Goal: Task Accomplishment & Management: Manage account settings

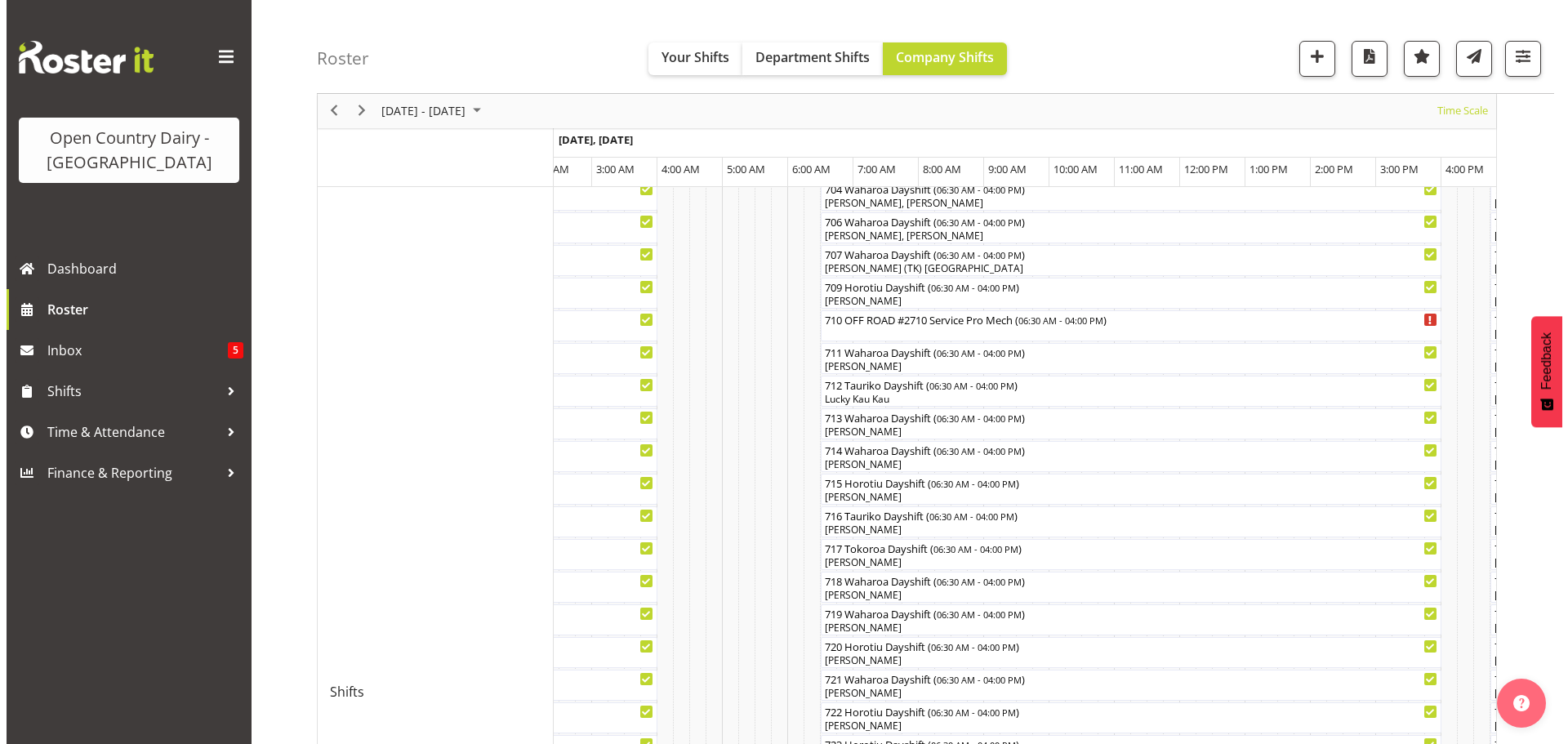
scroll to position [408, 0]
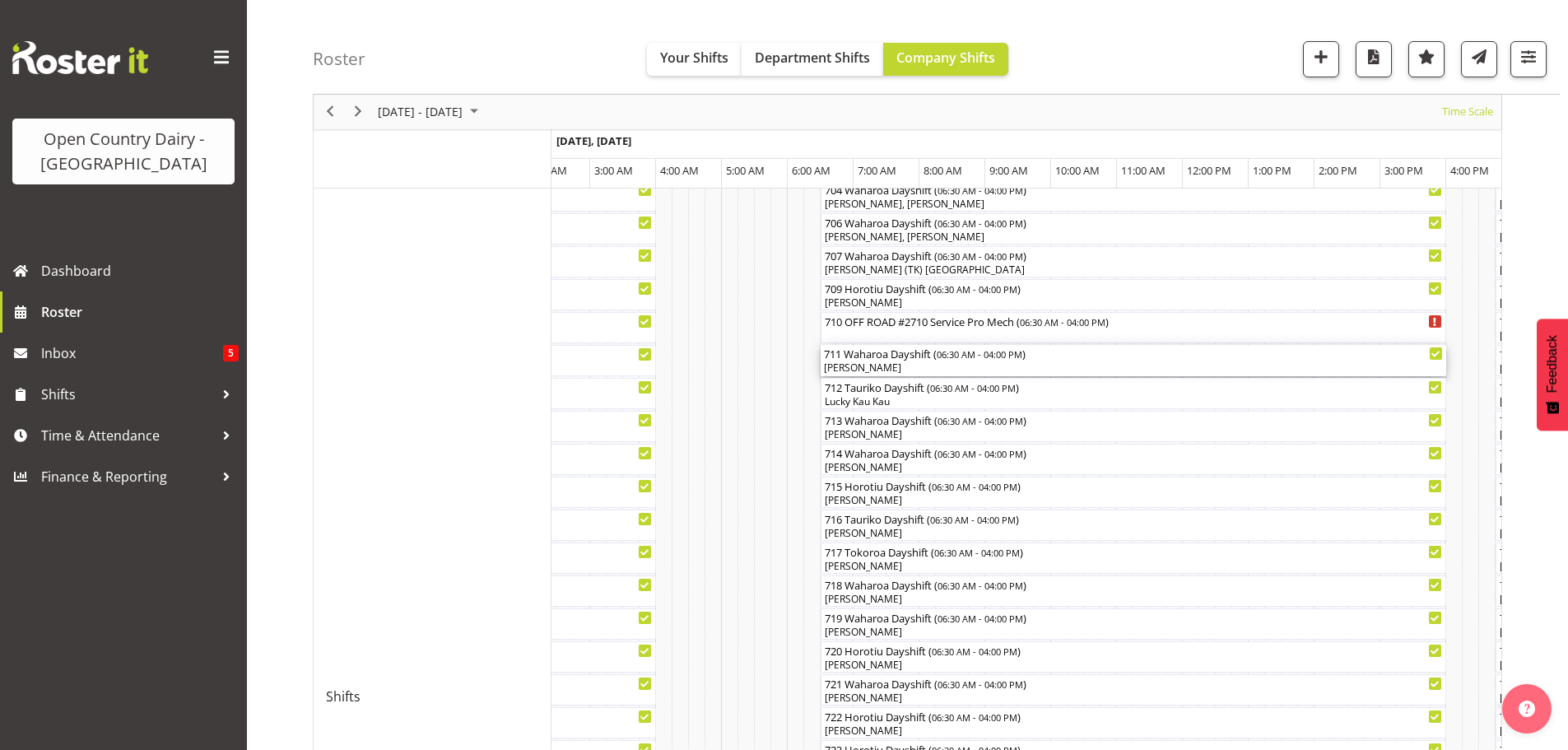
click at [878, 361] on div "711 Waharoa Dayshift ( 06:30 AM - 04:00 PM ) Baz Morgan" at bounding box center [1133, 361] width 619 height 31
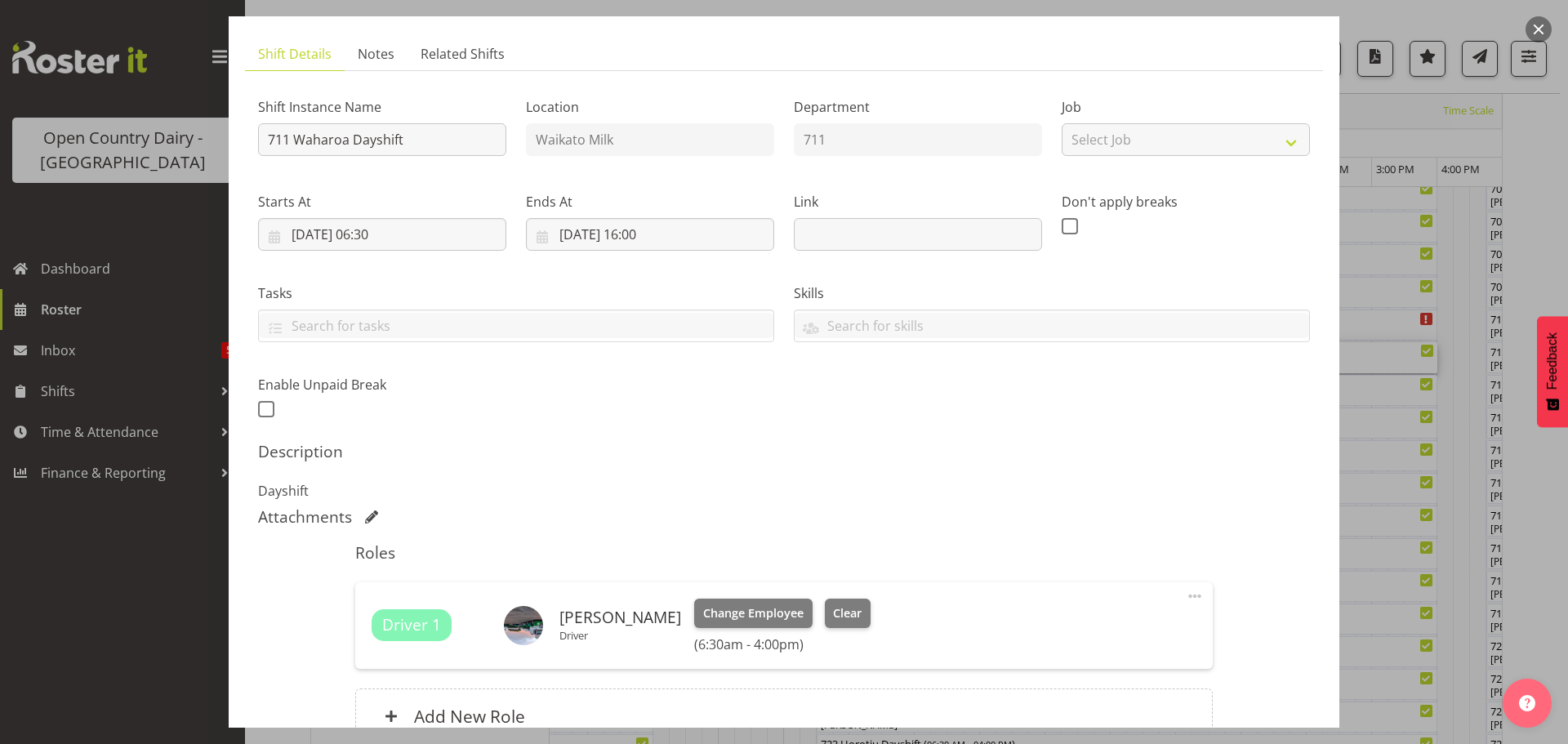
scroll to position [0, 0]
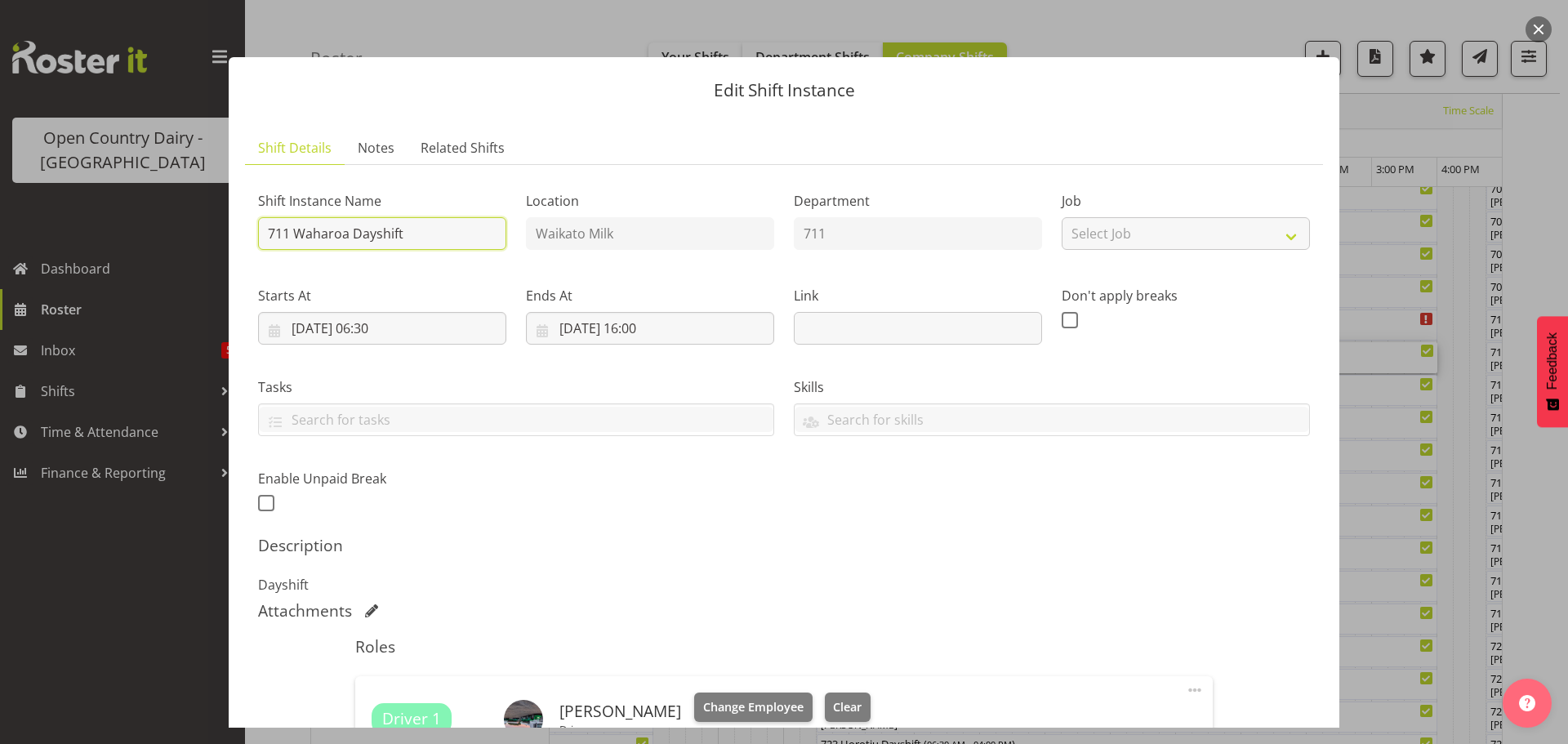
click at [423, 233] on input "711 Waharoa Dayshift" at bounding box center [382, 233] width 248 height 33
type input "7"
type input "711 Perm ex Tatua to Wanganui"
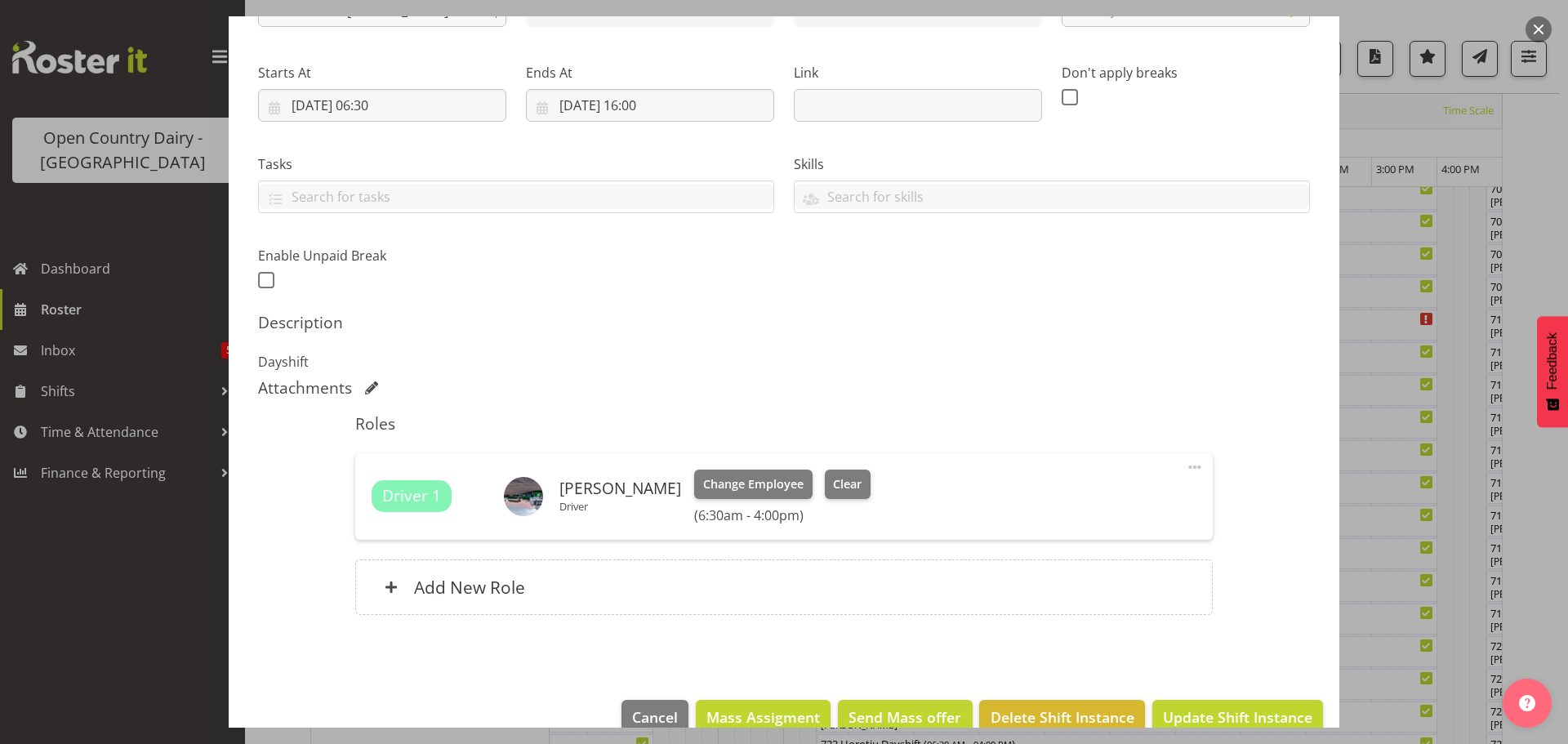
scroll to position [255, 0]
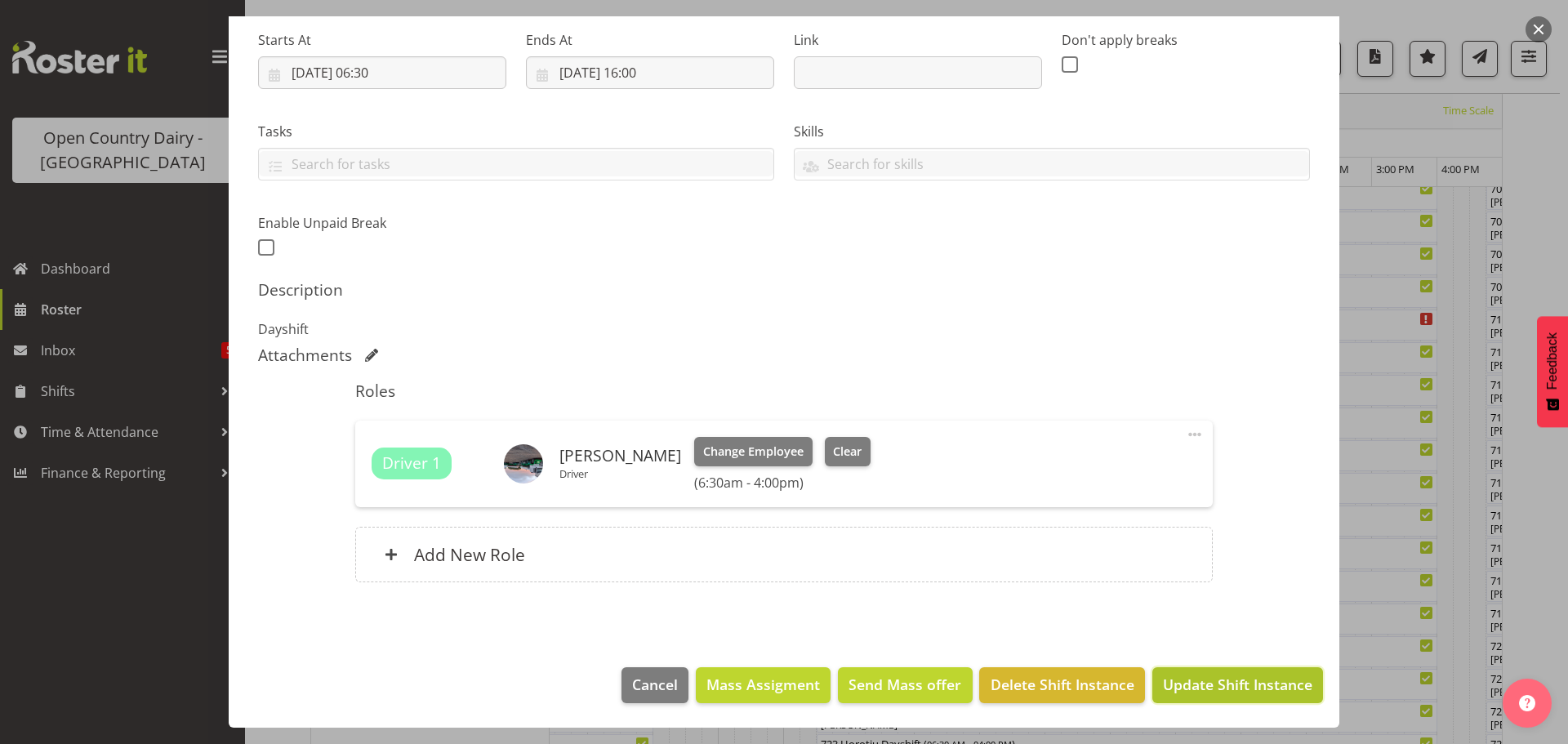
click at [1200, 678] on span "Update Shift Instance" at bounding box center [1237, 684] width 150 height 21
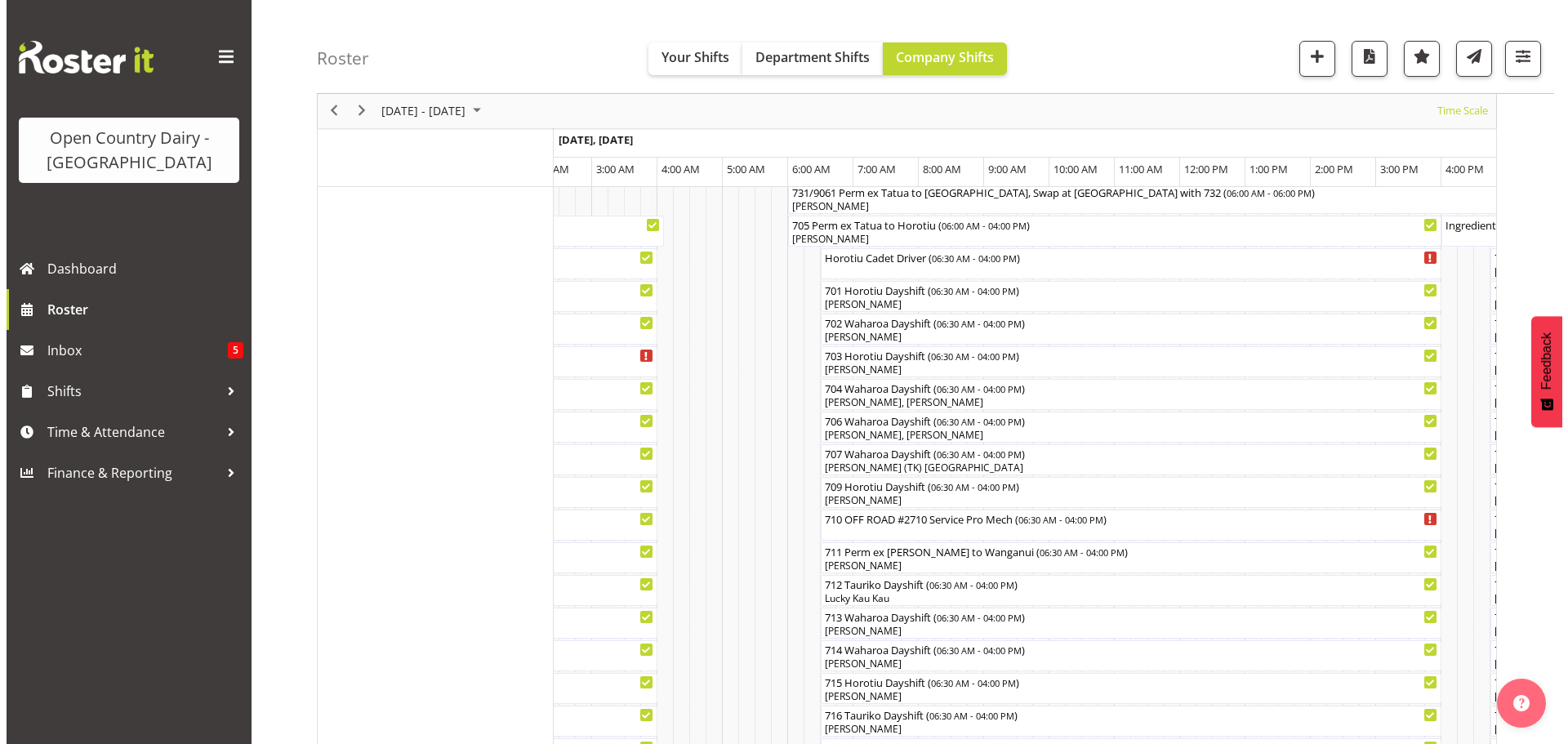
scroll to position [223, 0]
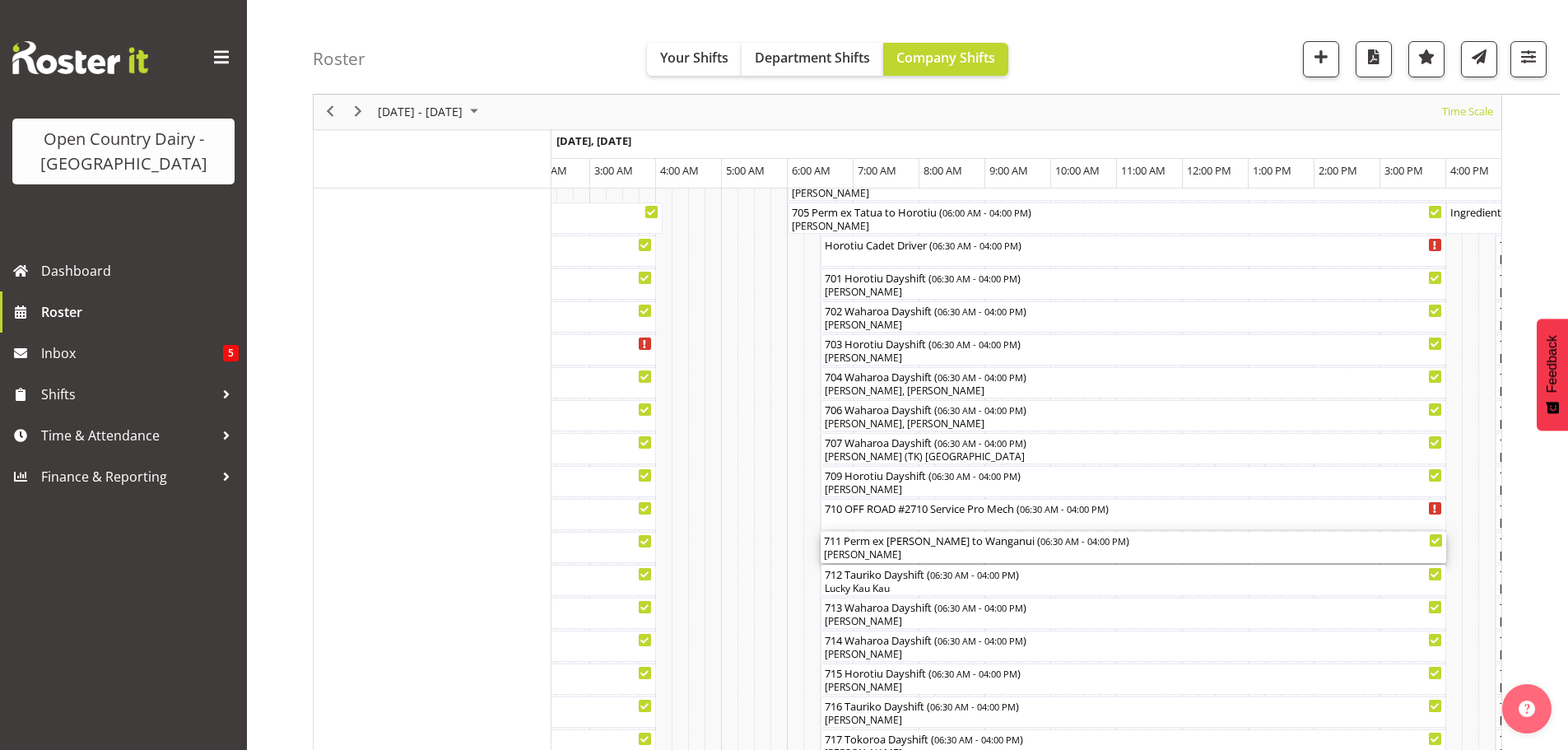
click at [896, 549] on div "[PERSON_NAME]" at bounding box center [1133, 554] width 619 height 15
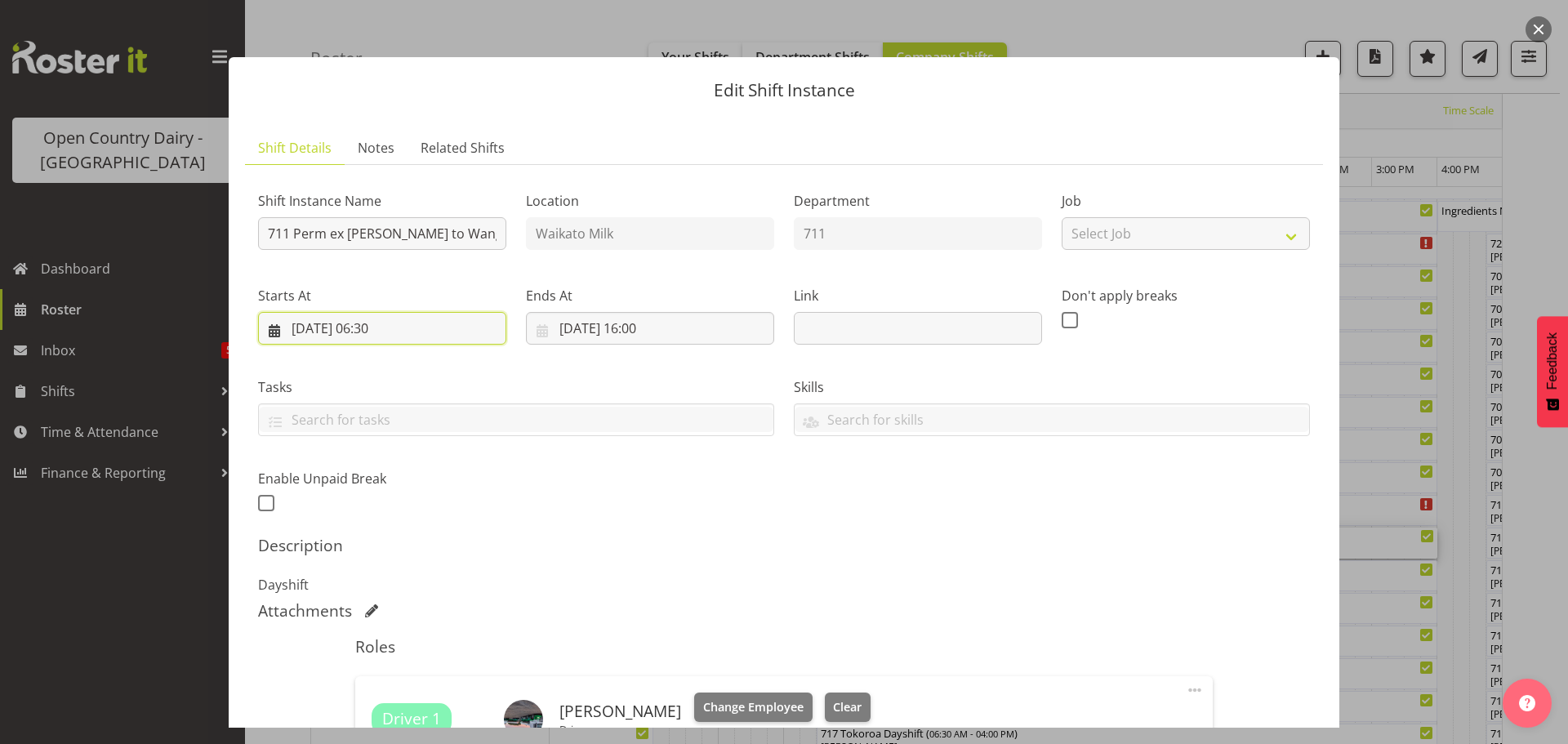
click at [378, 325] on input "20/09/2025, 06:30" at bounding box center [382, 328] width 248 height 33
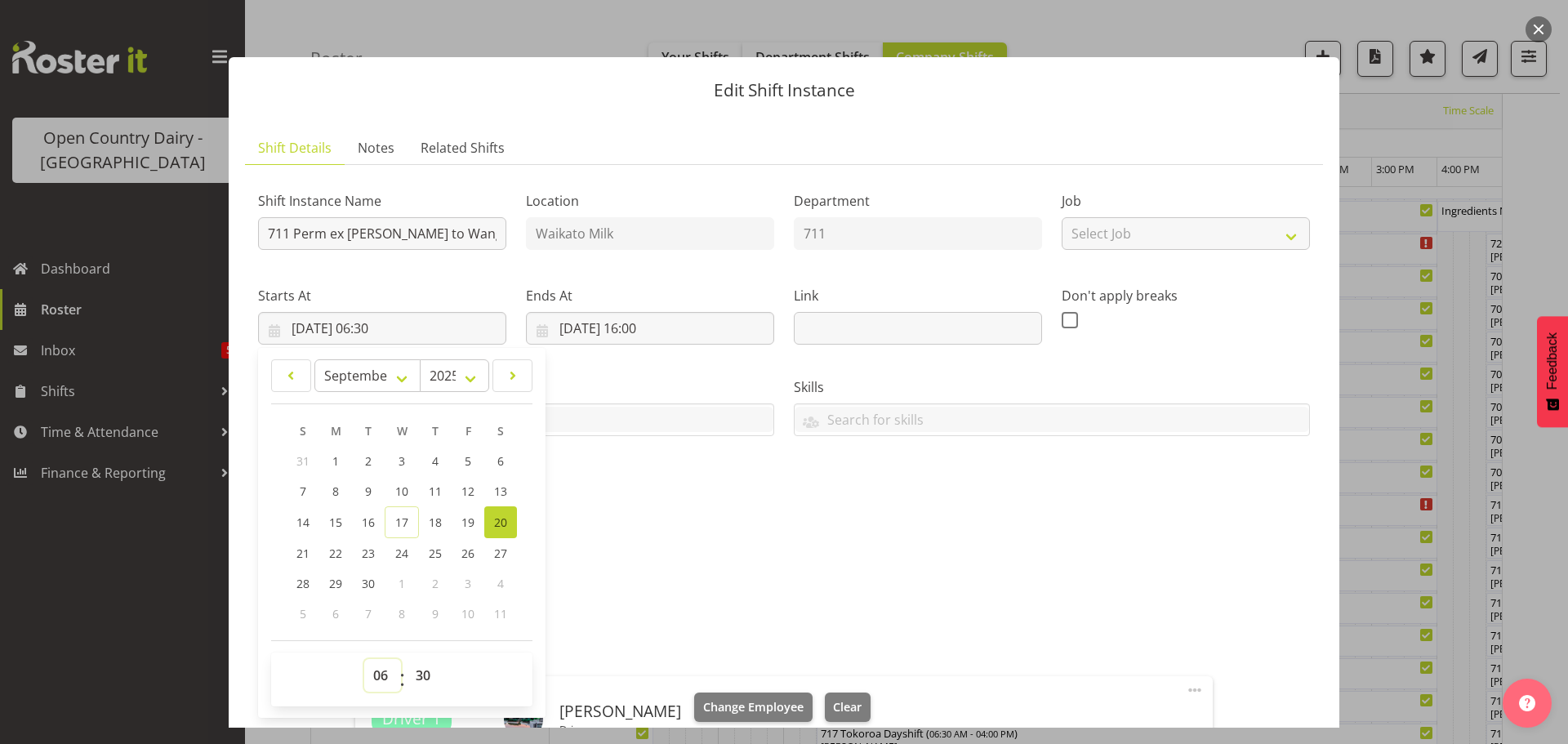
click at [383, 676] on select "00 01 02 03 04 05 06 07 08 09 10 11 12 13 14 15 16 17 18 19 20 21 22 23" at bounding box center [382, 675] width 37 height 33
select select "5"
click at [364, 659] on select "00 01 02 03 04 05 06 07 08 09 10 11 12 13 14 15 16 17 18 19 20 21 22 23" at bounding box center [382, 675] width 37 height 33
type input "20/09/2025, 05:30"
click at [423, 680] on select "00 01 02 03 04 05 06 07 08 09 10 11 12 13 14 15 16 17 18 19 20 21 22 23 24 25 2…" at bounding box center [425, 675] width 37 height 33
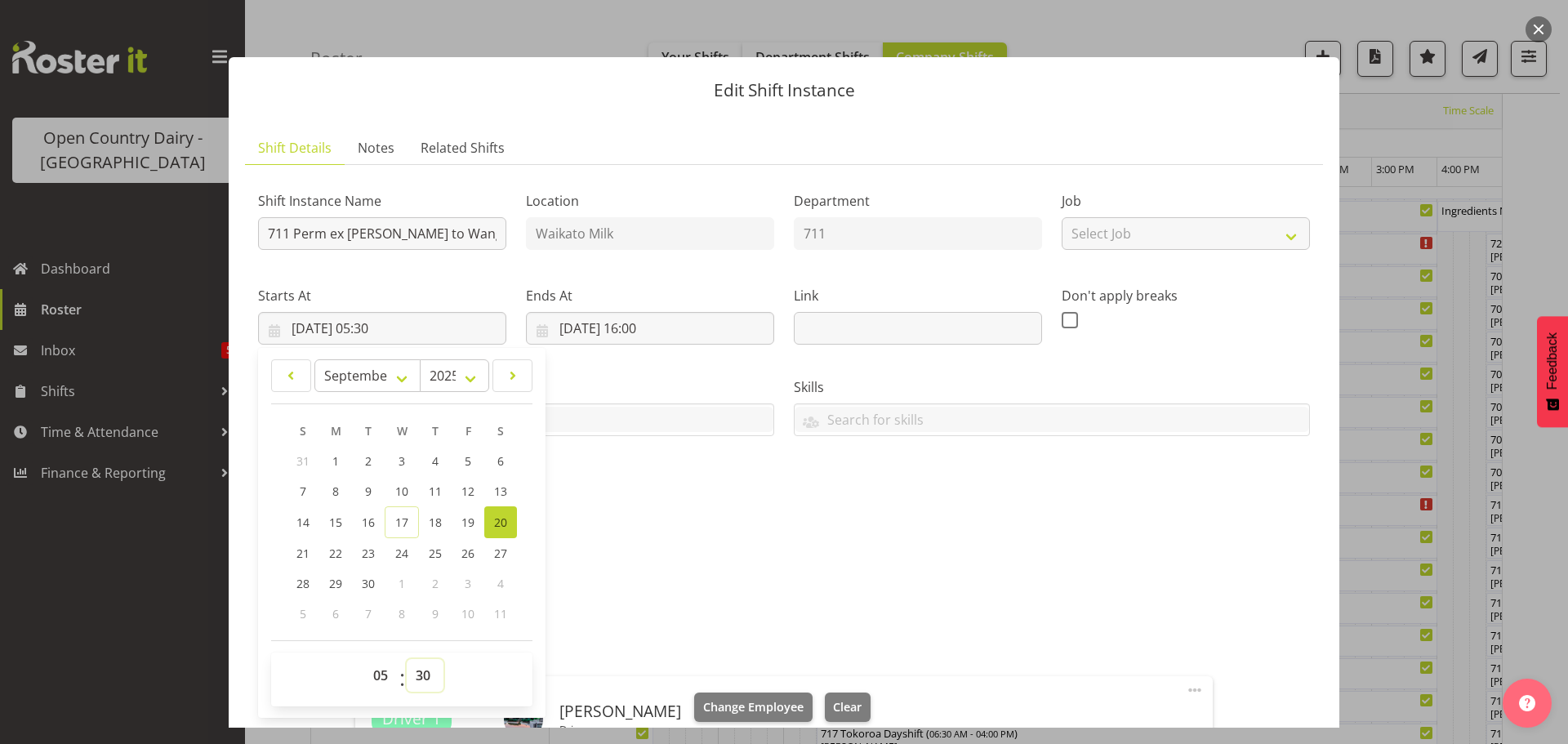
select select "0"
click at [407, 659] on select "00 01 02 03 04 05 06 07 08 09 10 11 12 13 14 15 16 17 18 19 20 21 22 23 24 25 2…" at bounding box center [425, 675] width 37 height 33
type input "20/09/2025, 05:00"
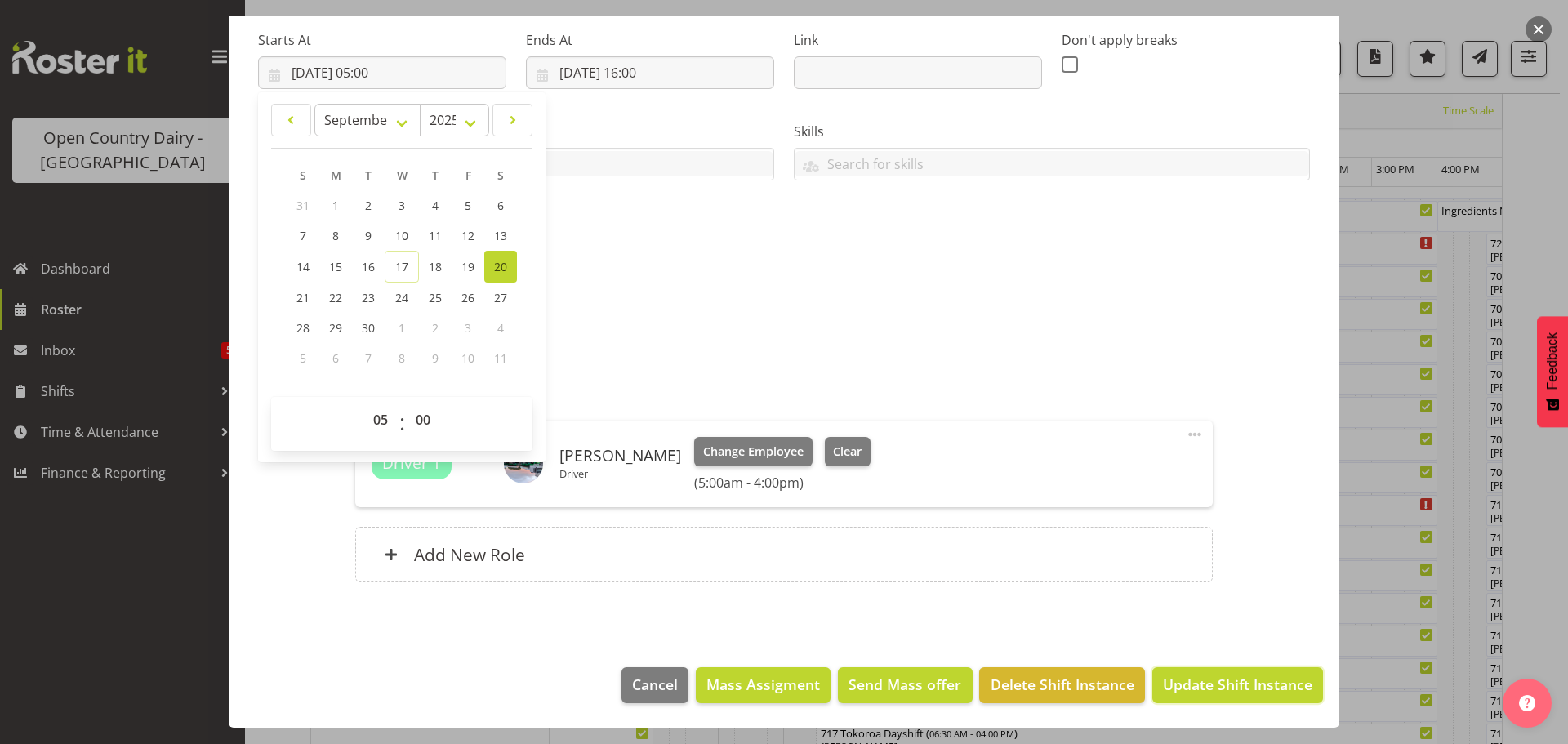
click at [1213, 681] on span "Update Shift Instance" at bounding box center [1237, 684] width 150 height 21
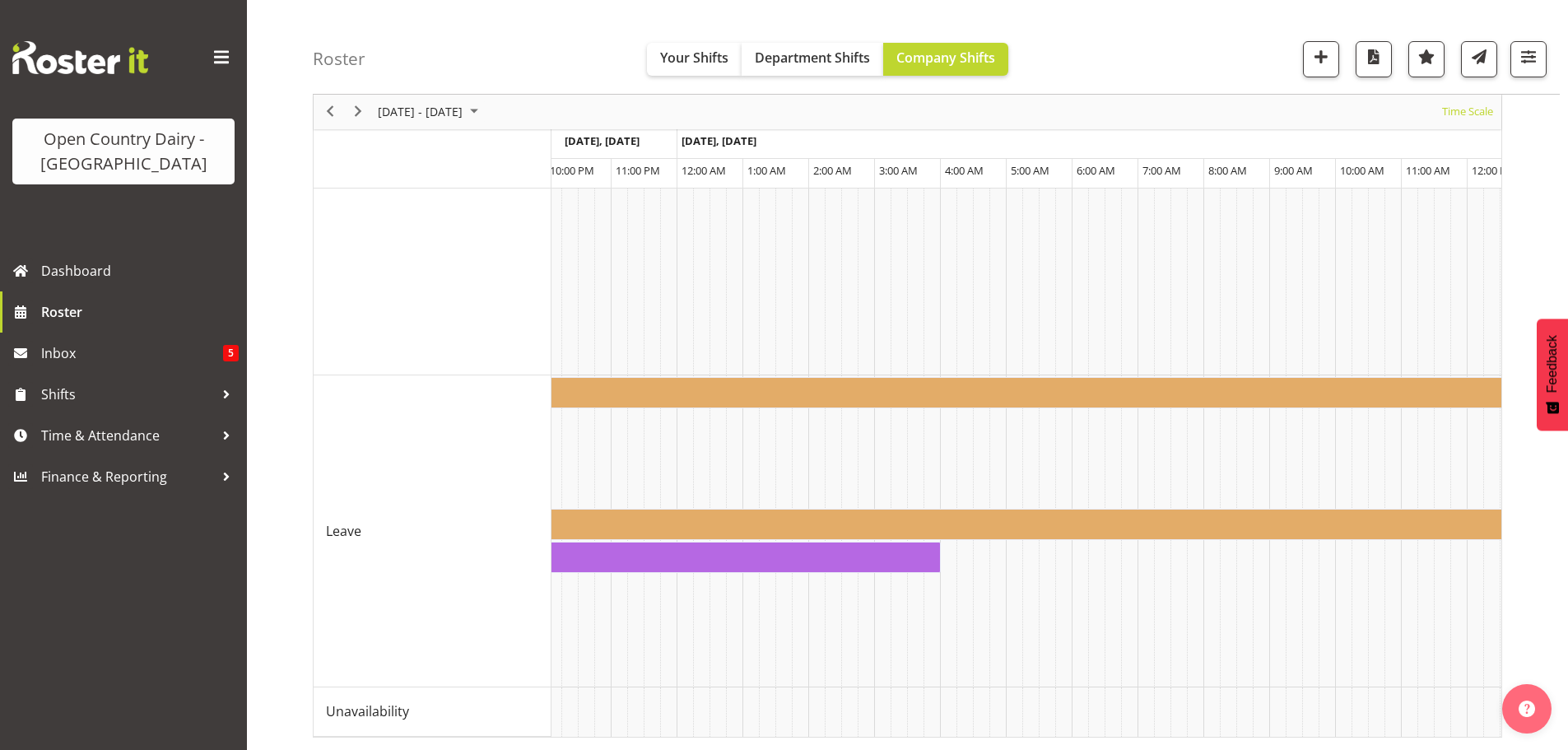
scroll to position [0, 0]
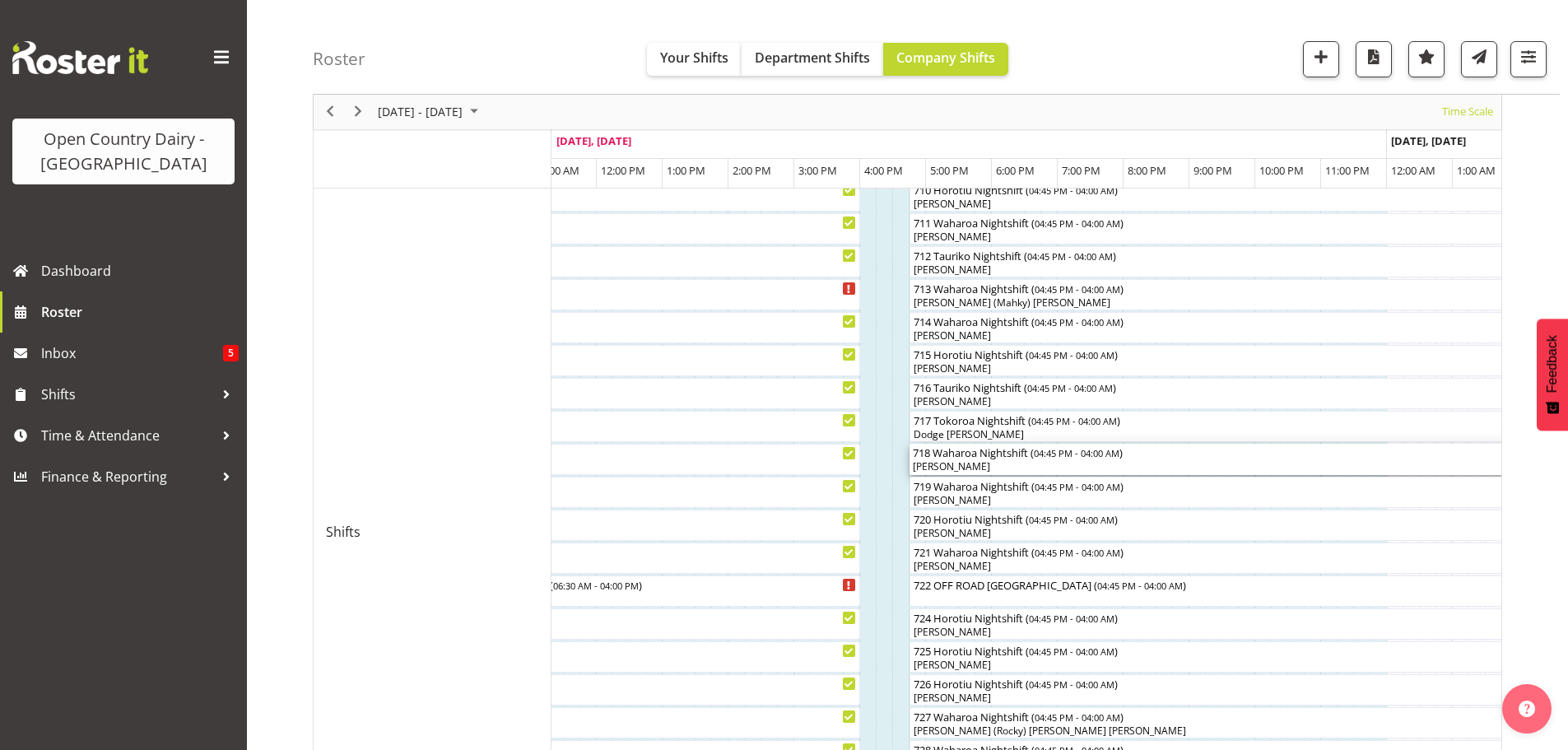
click at [990, 465] on div "[PERSON_NAME]" at bounding box center [1280, 467] width 734 height 15
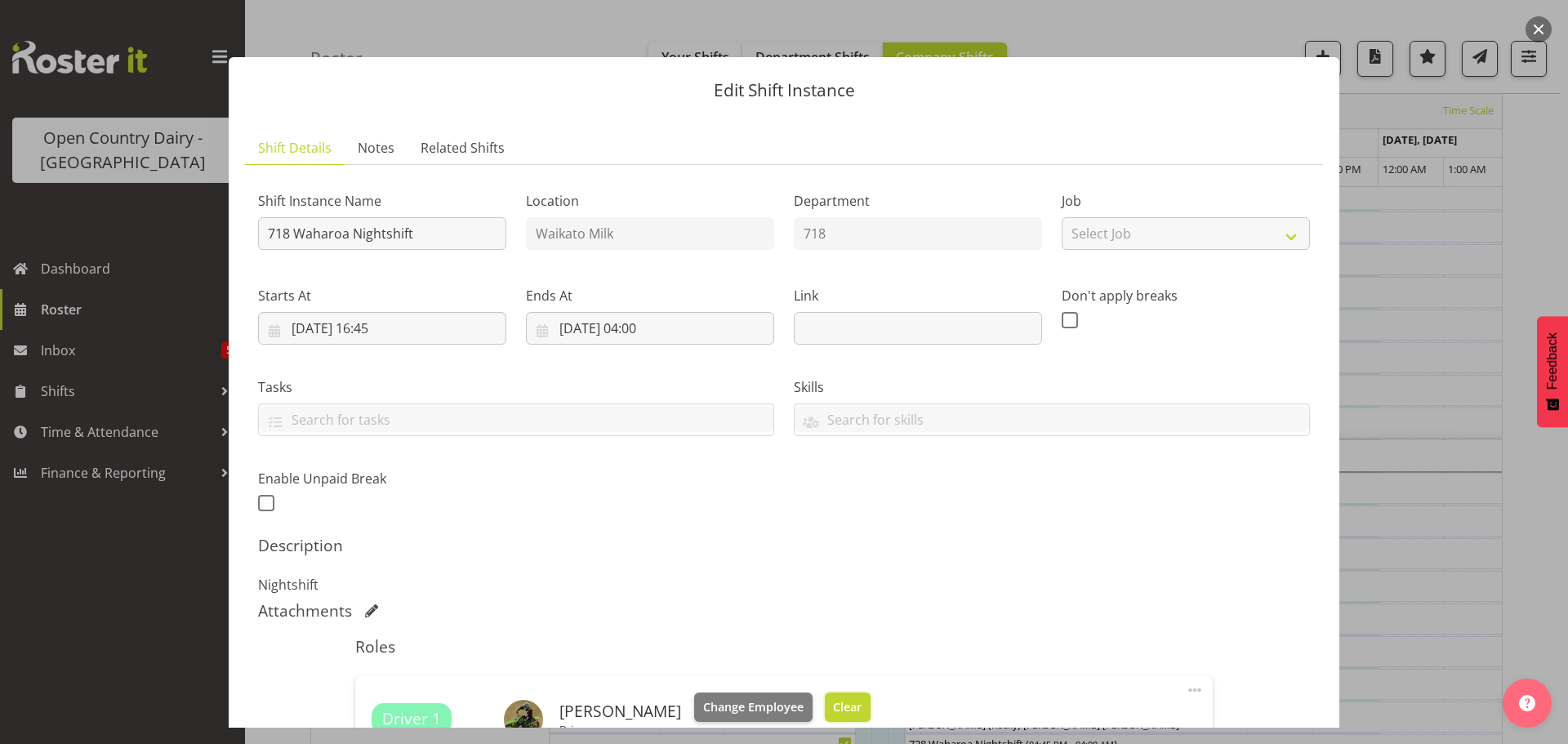
click at [836, 698] on span "Clear" at bounding box center [847, 707] width 29 height 18
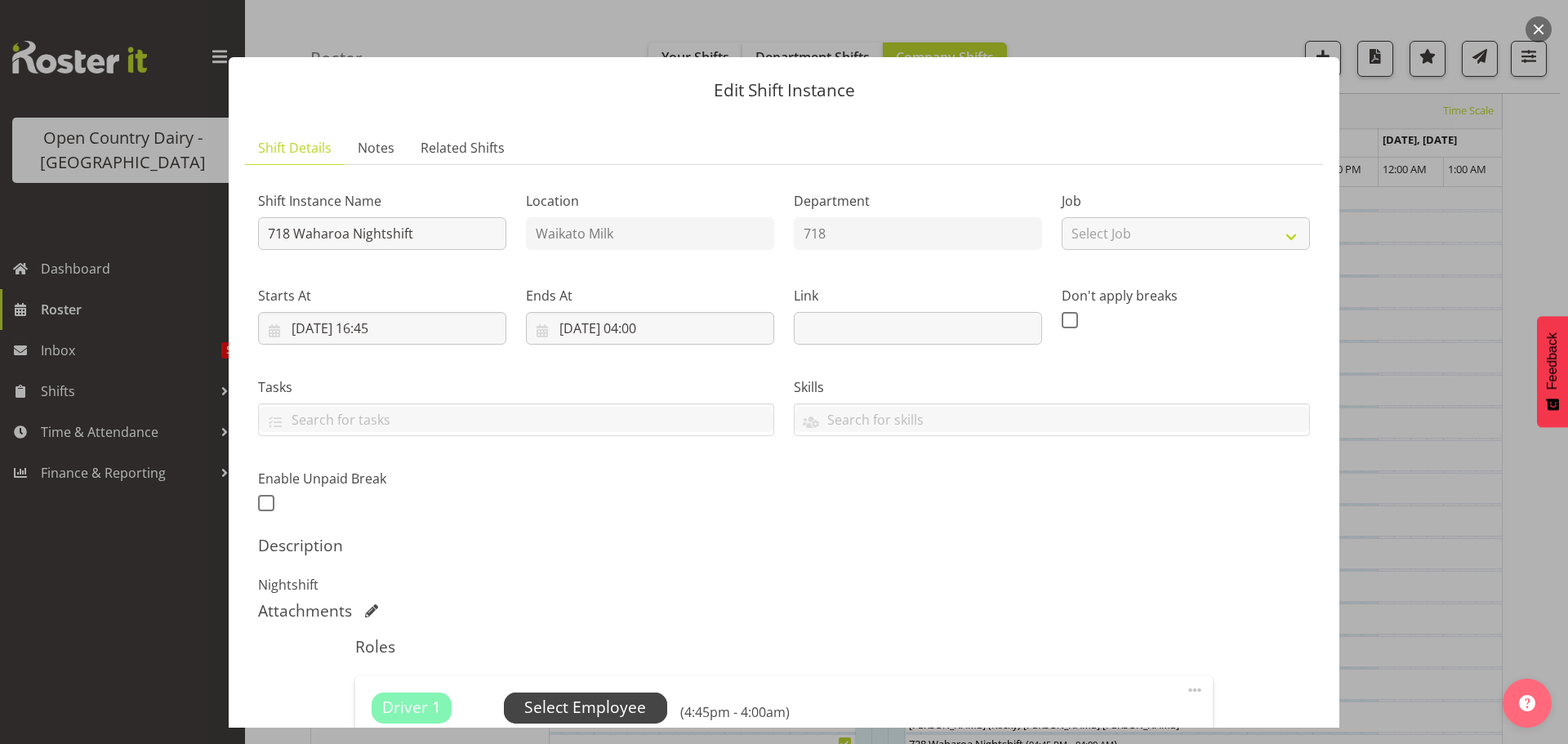
click at [566, 703] on span "Select Employee" at bounding box center [585, 707] width 122 height 24
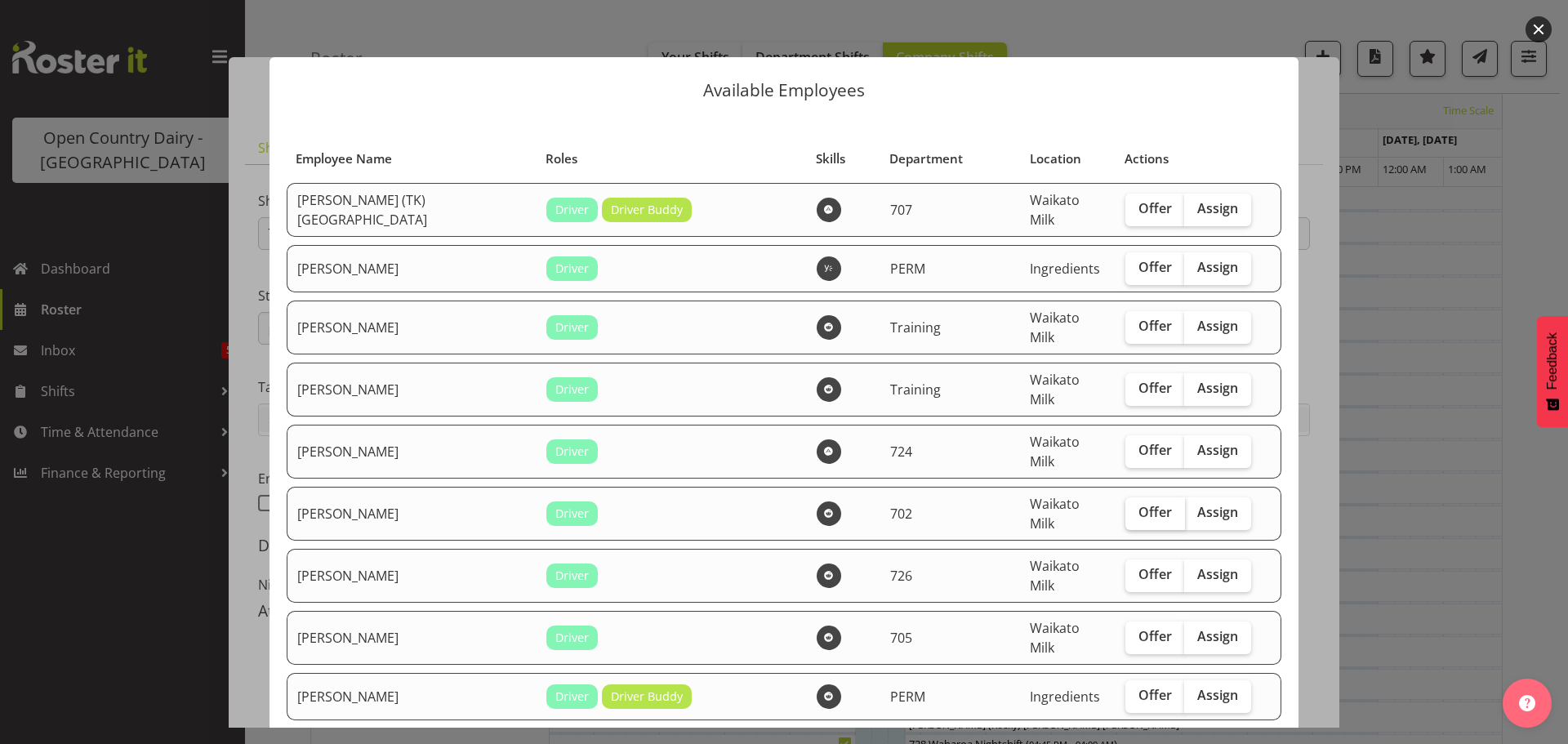
click at [1138, 503] on span "Offer" at bounding box center [1155, 512] width 34 height 16
click at [1125, 507] on input "Offer" at bounding box center [1130, 512] width 11 height 11
checkbox input "true"
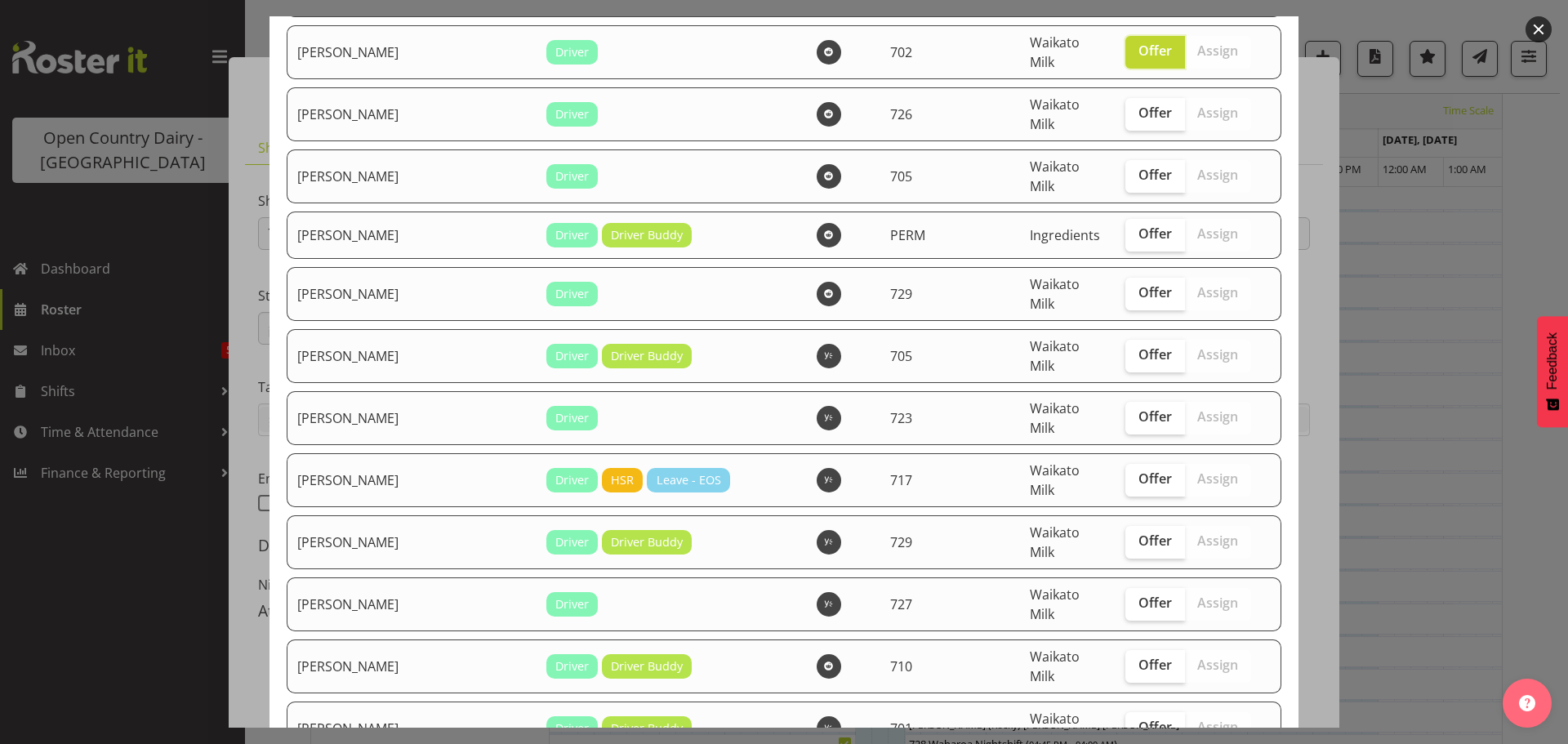
scroll to position [489, 0]
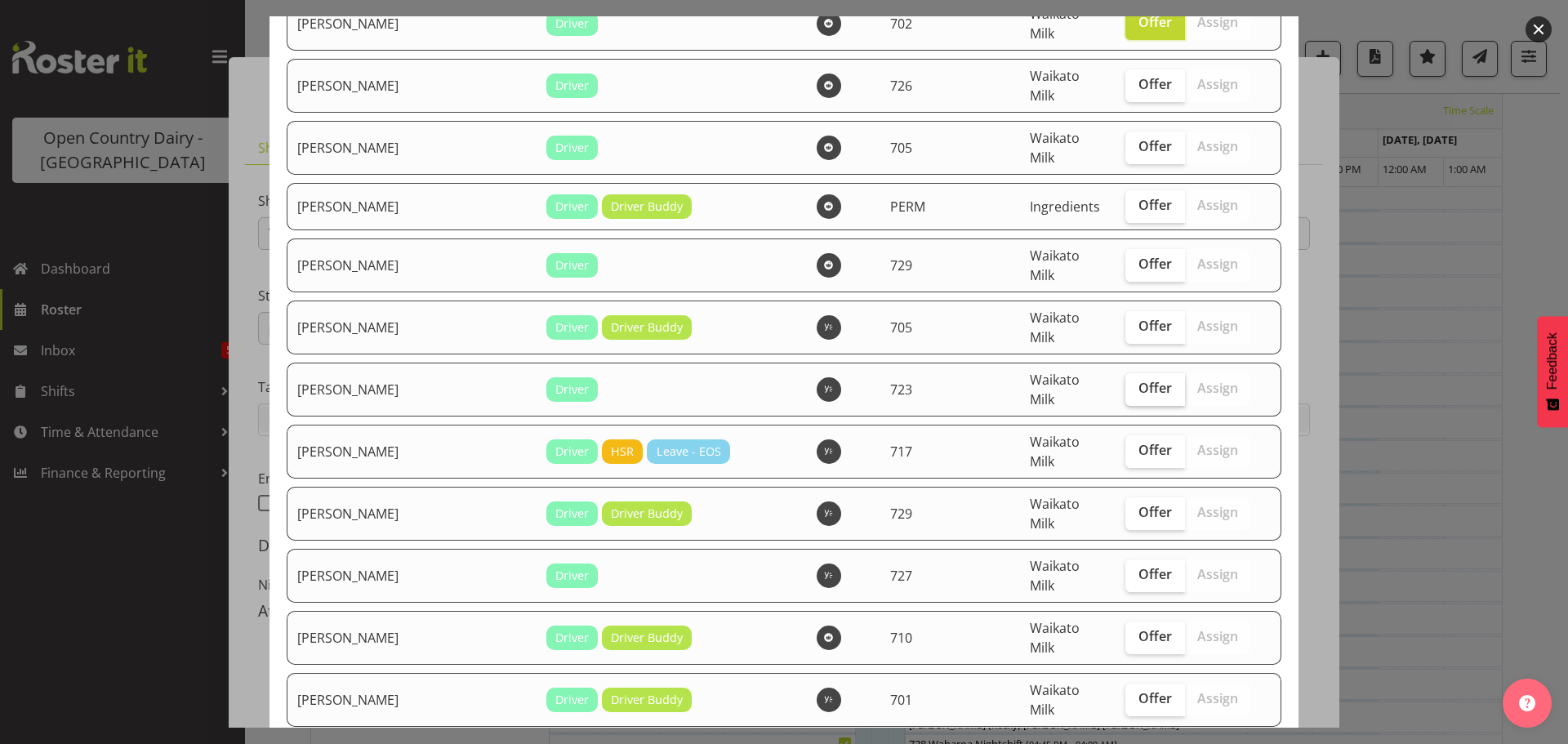
click at [1138, 380] on span "Offer" at bounding box center [1155, 388] width 34 height 16
click at [1125, 383] on input "Offer" at bounding box center [1130, 388] width 11 height 11
checkbox input "true"
click at [1138, 566] on span "Offer" at bounding box center [1155, 574] width 34 height 16
click at [1125, 569] on input "Offer" at bounding box center [1130, 574] width 11 height 11
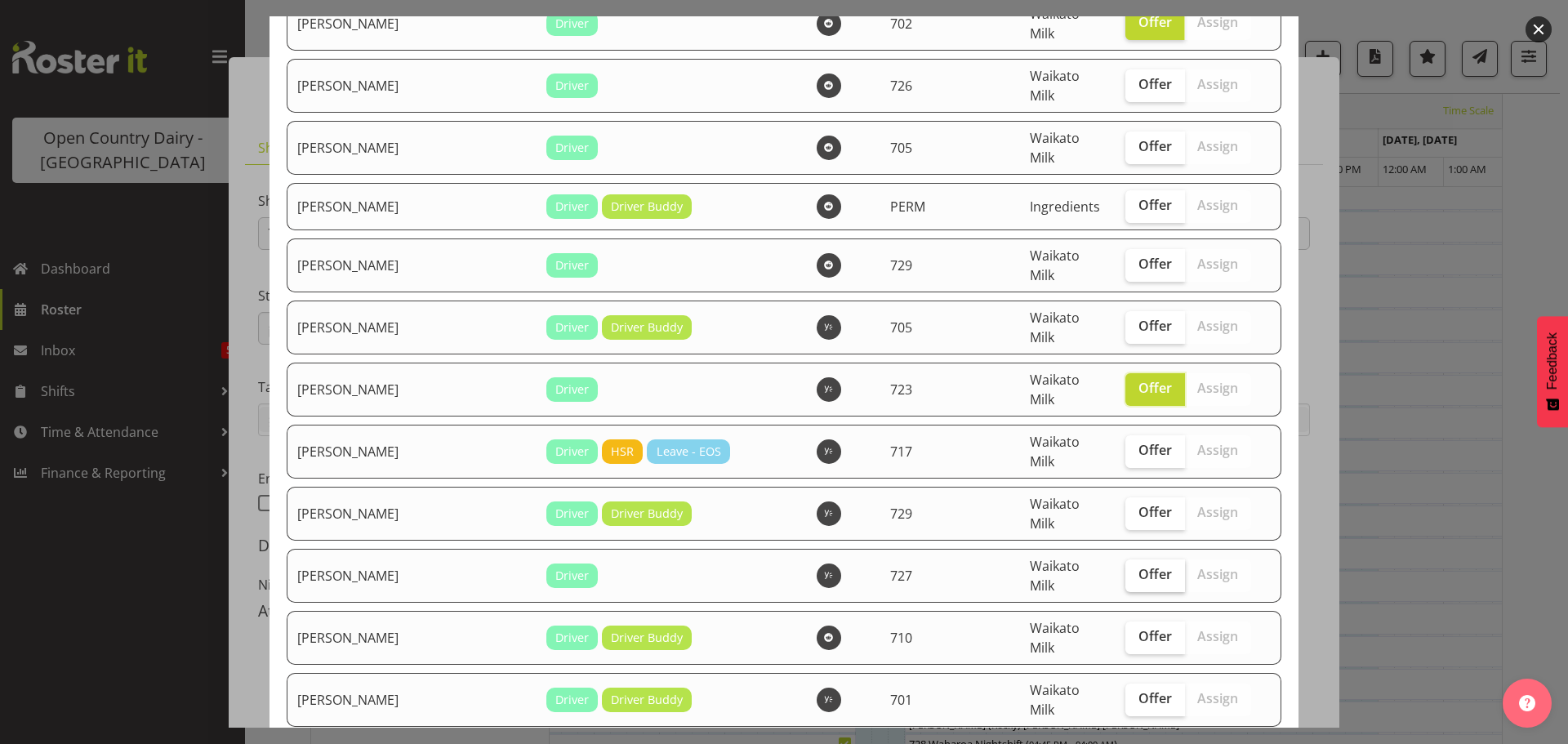
checkbox input "true"
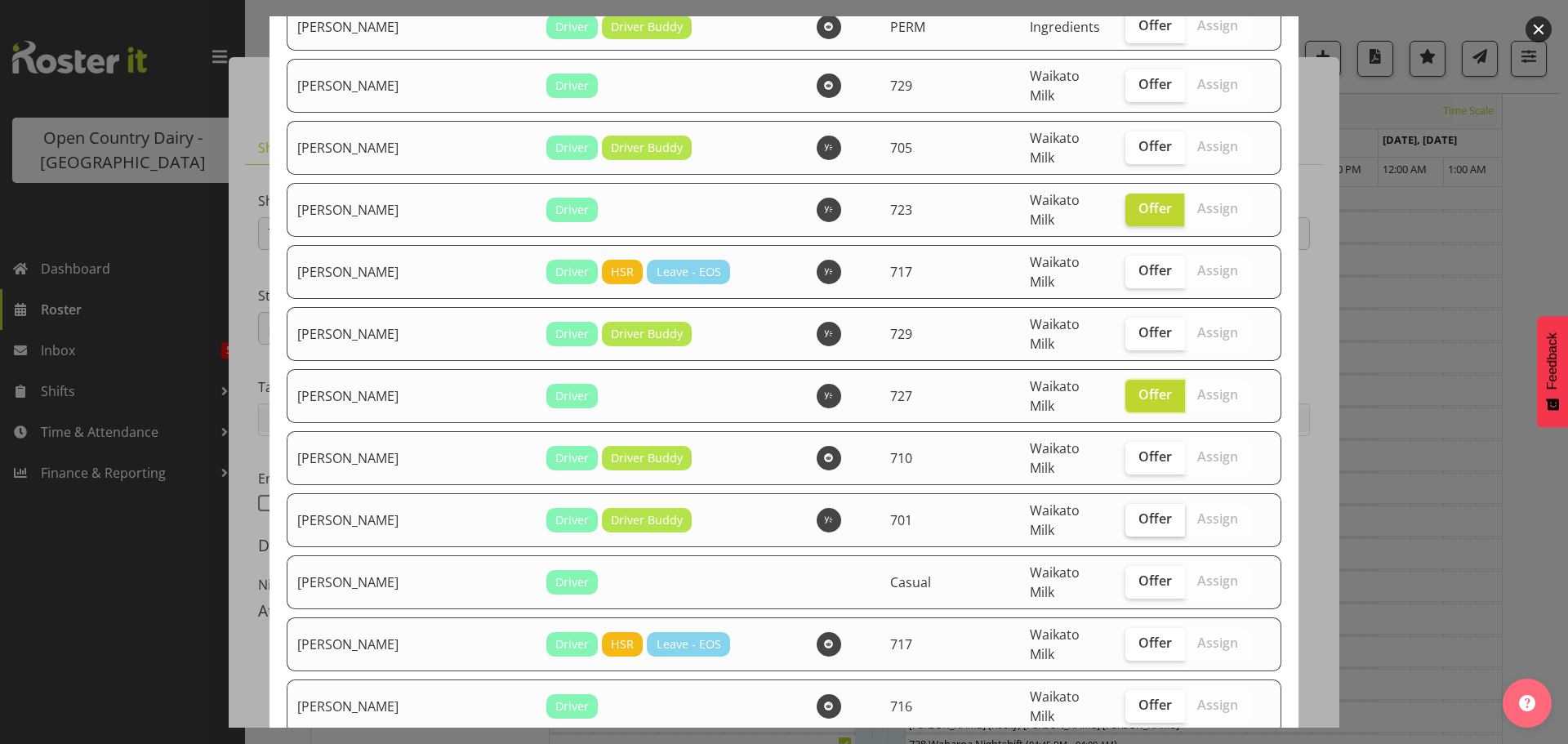
scroll to position [735, 0]
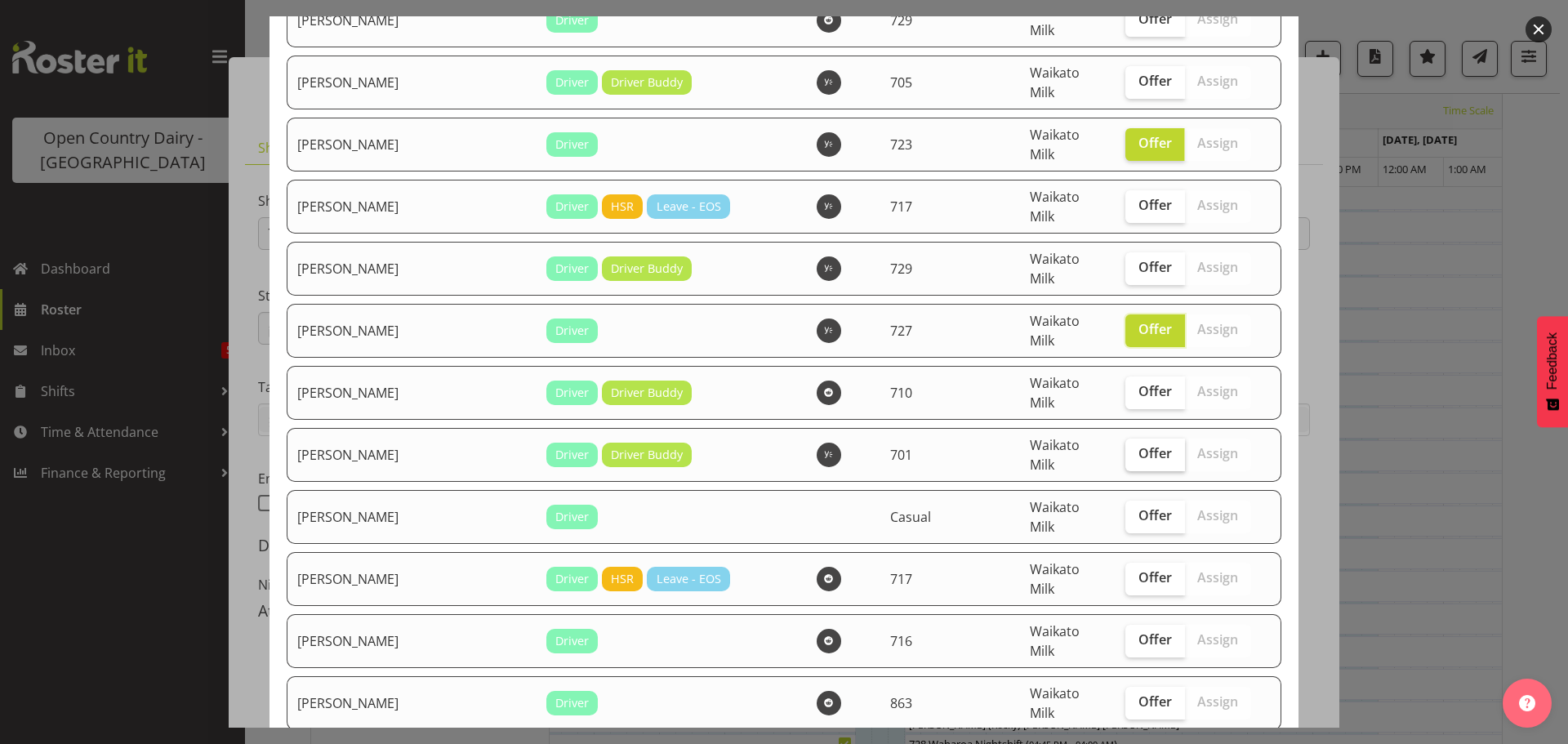
click at [1138, 445] on span "Offer" at bounding box center [1155, 453] width 34 height 16
click at [1125, 449] on input "Offer" at bounding box center [1130, 453] width 11 height 11
checkbox input "true"
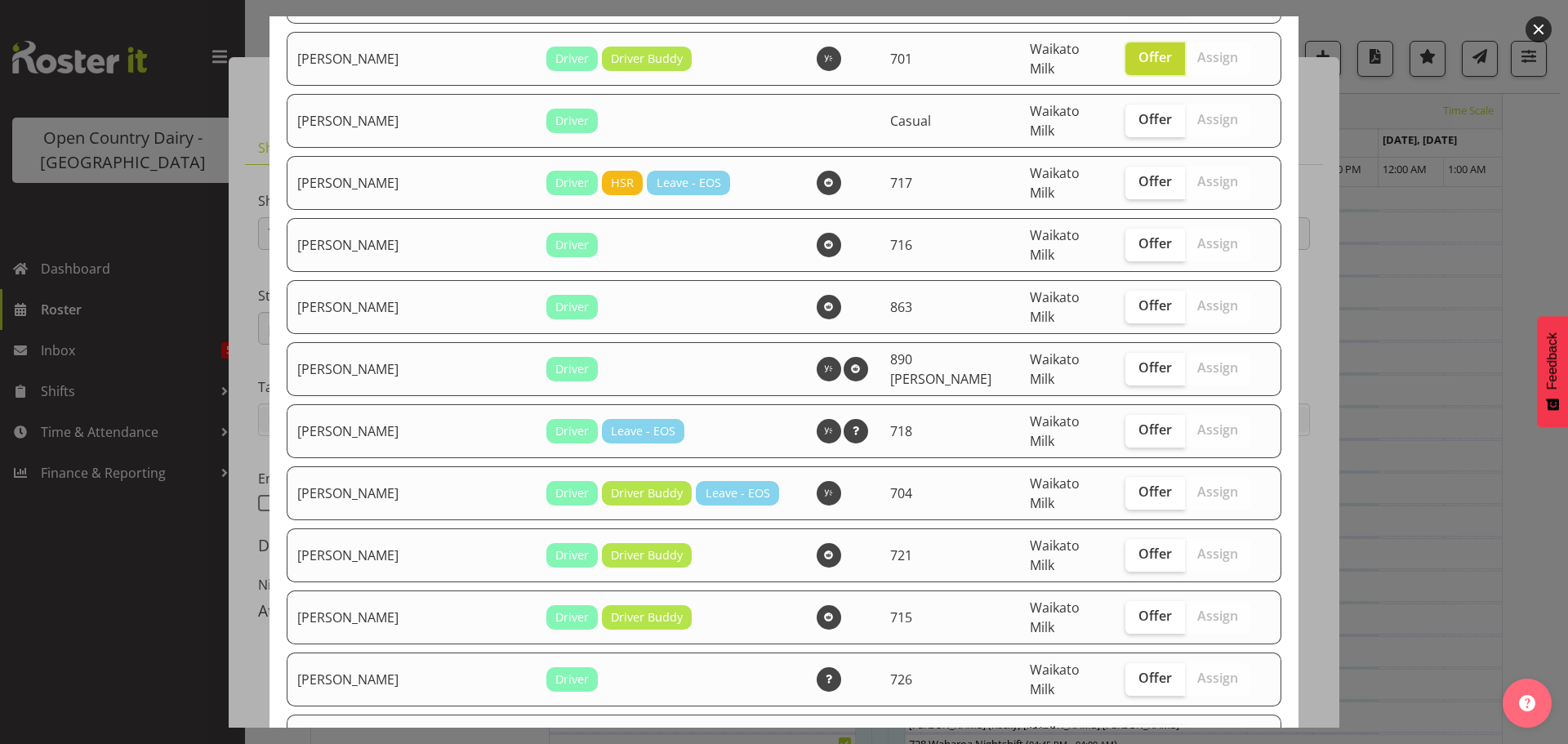
scroll to position [1143, 0]
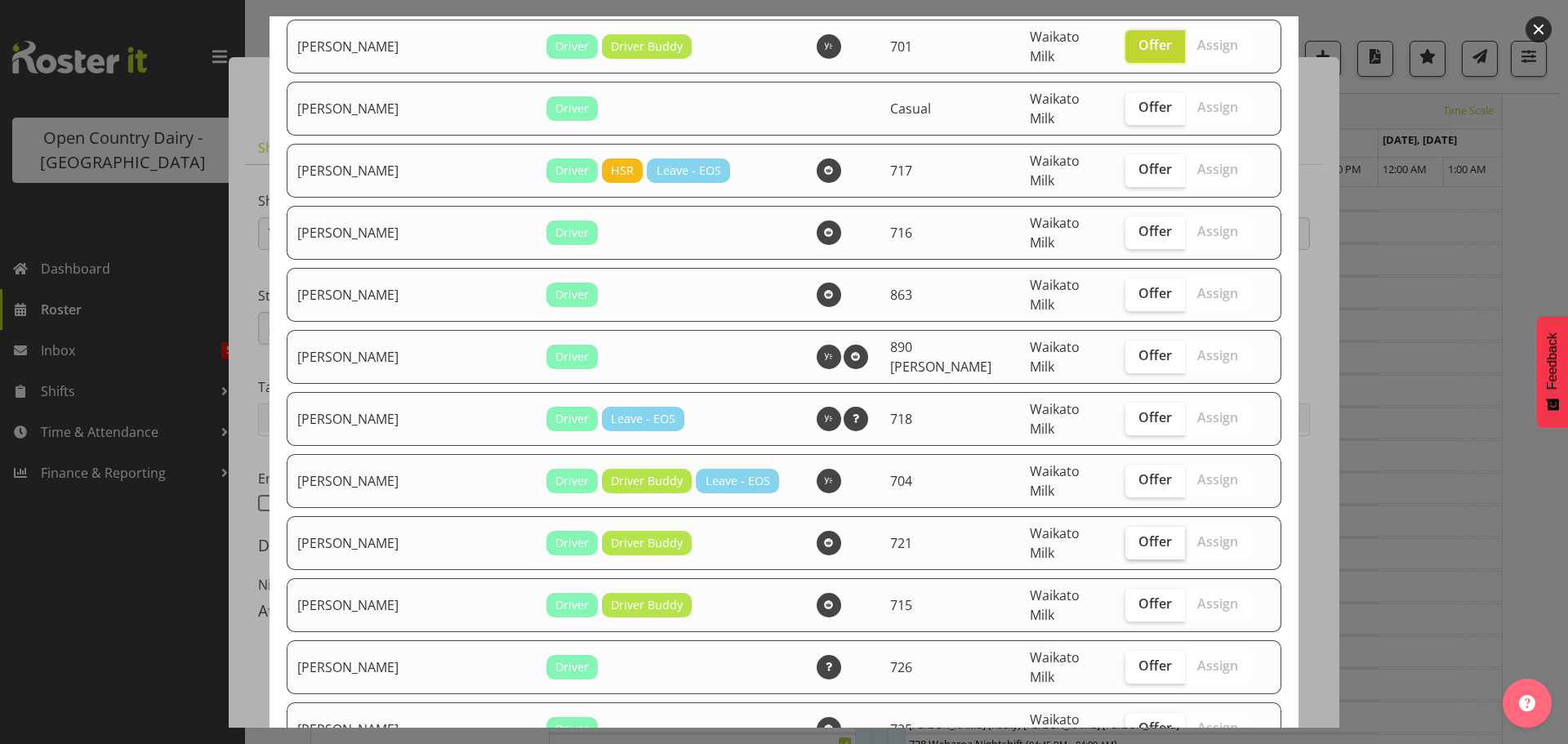
click at [1138, 533] on span "Offer" at bounding box center [1155, 541] width 34 height 16
click at [1125, 536] on input "Offer" at bounding box center [1130, 541] width 11 height 11
checkbox input "true"
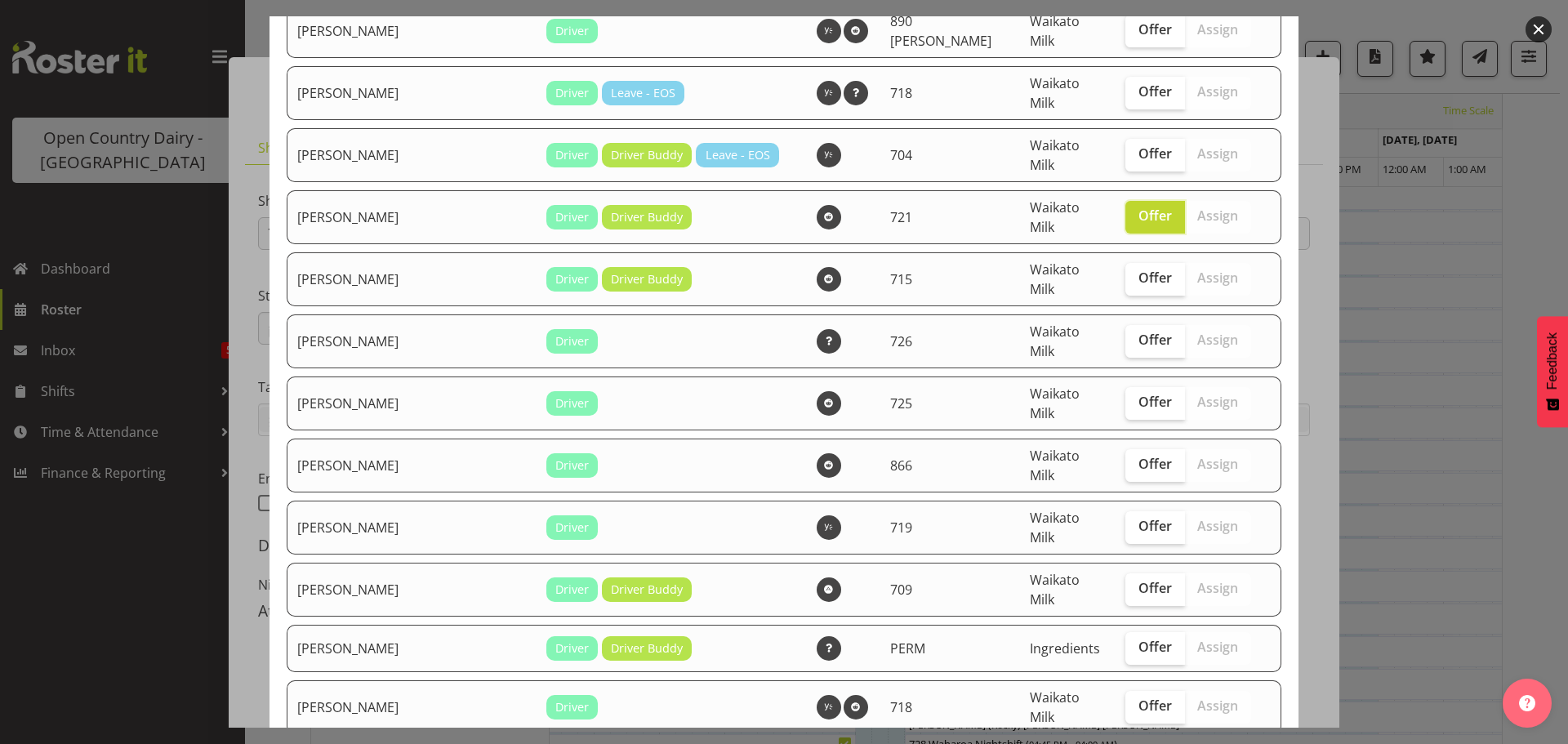
scroll to position [1469, 0]
click at [1138, 697] on span "Offer" at bounding box center [1155, 705] width 34 height 16
click at [1125, 700] on input "Offer" at bounding box center [1130, 705] width 11 height 11
checkbox input "true"
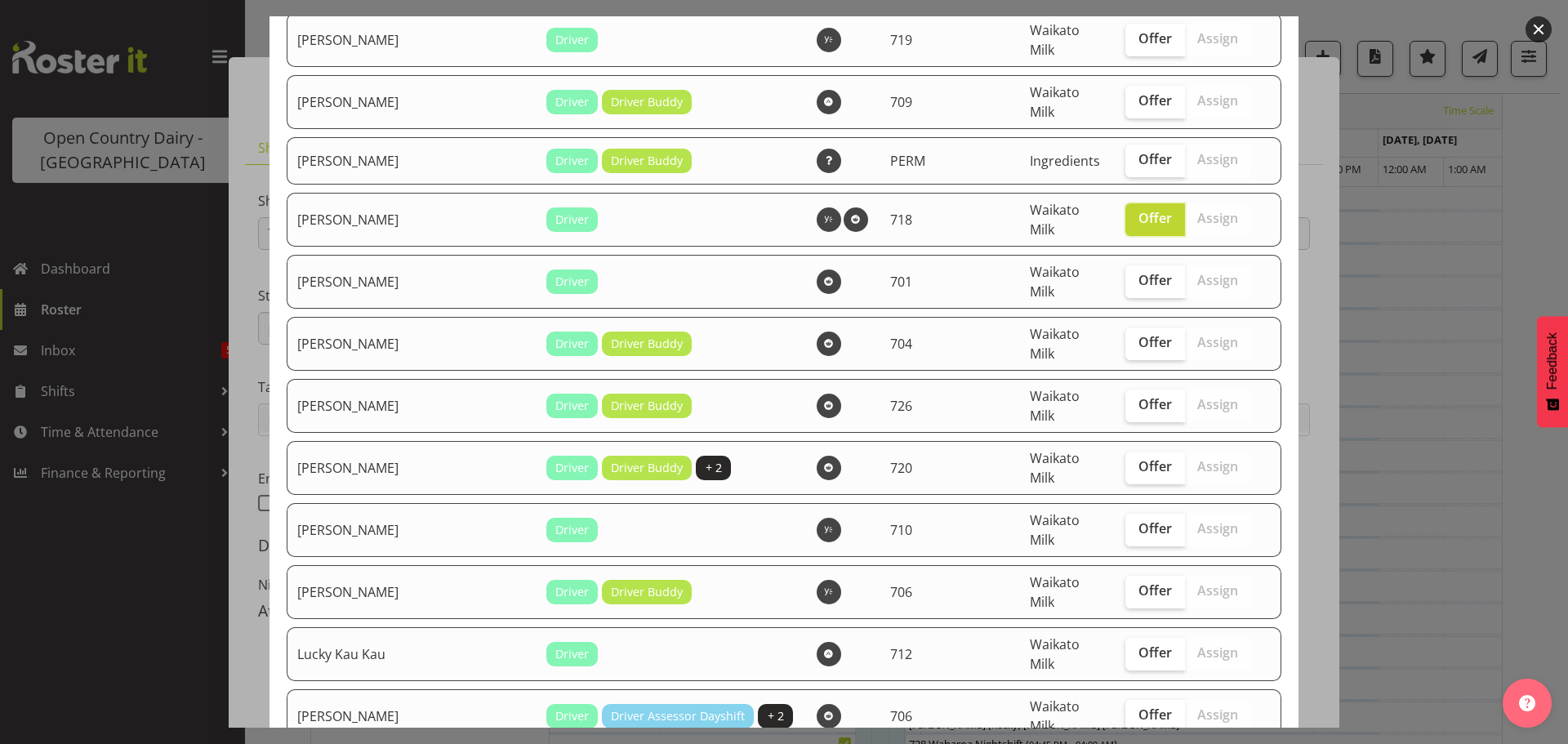
scroll to position [1959, 0]
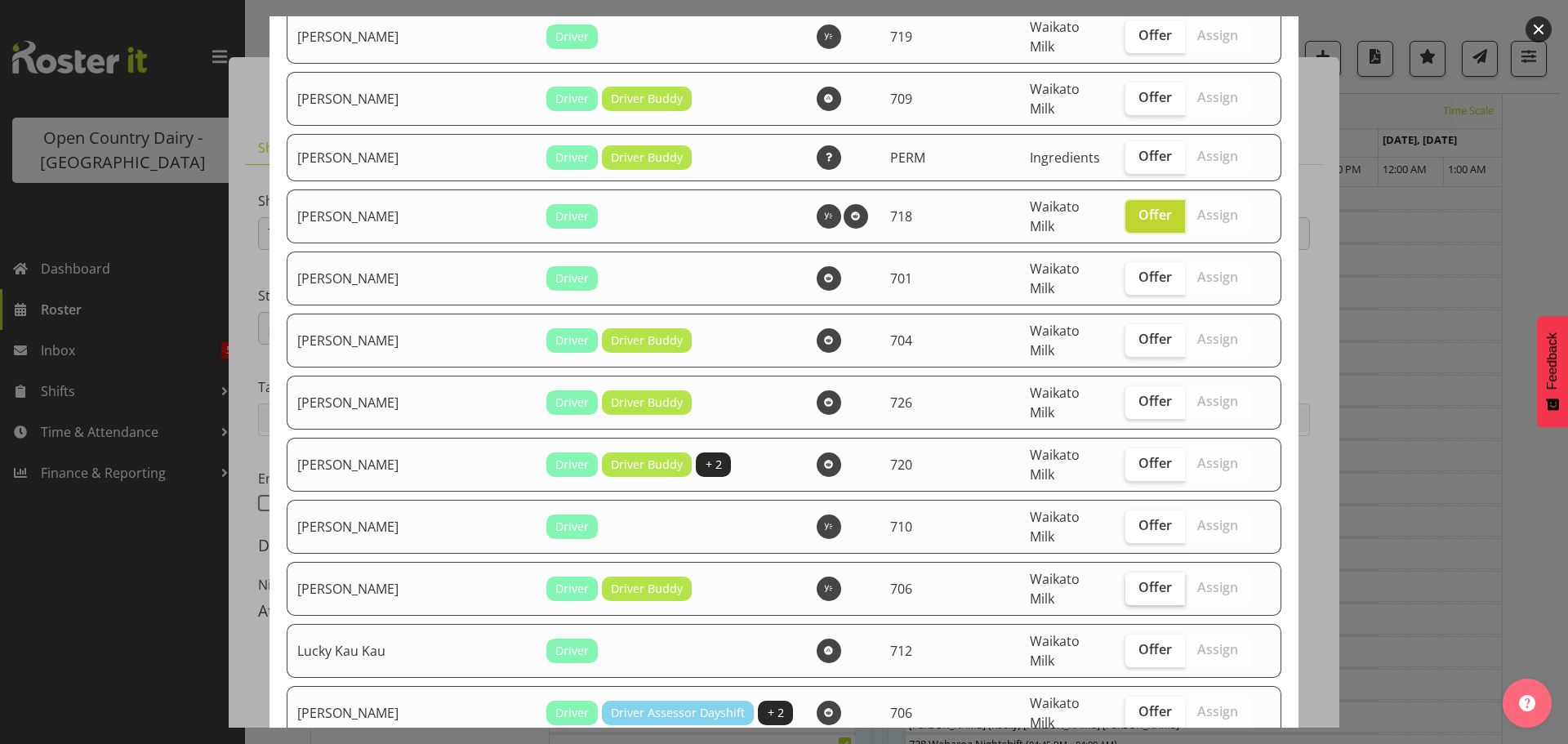
click at [1138, 579] on span "Offer" at bounding box center [1155, 587] width 34 height 16
click at [1125, 582] on input "Offer" at bounding box center [1130, 587] width 11 height 11
checkbox input "true"
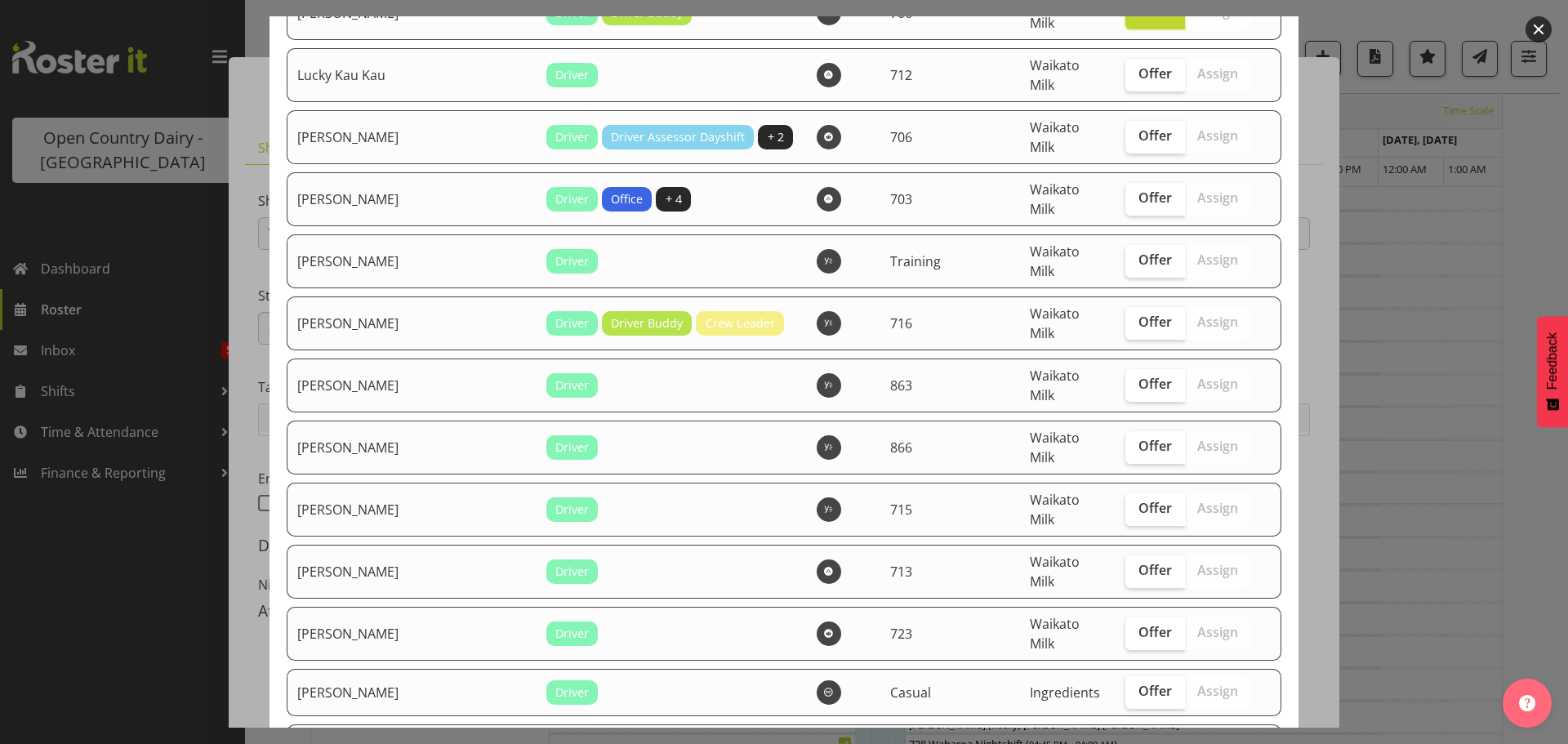
scroll to position [2613, 0]
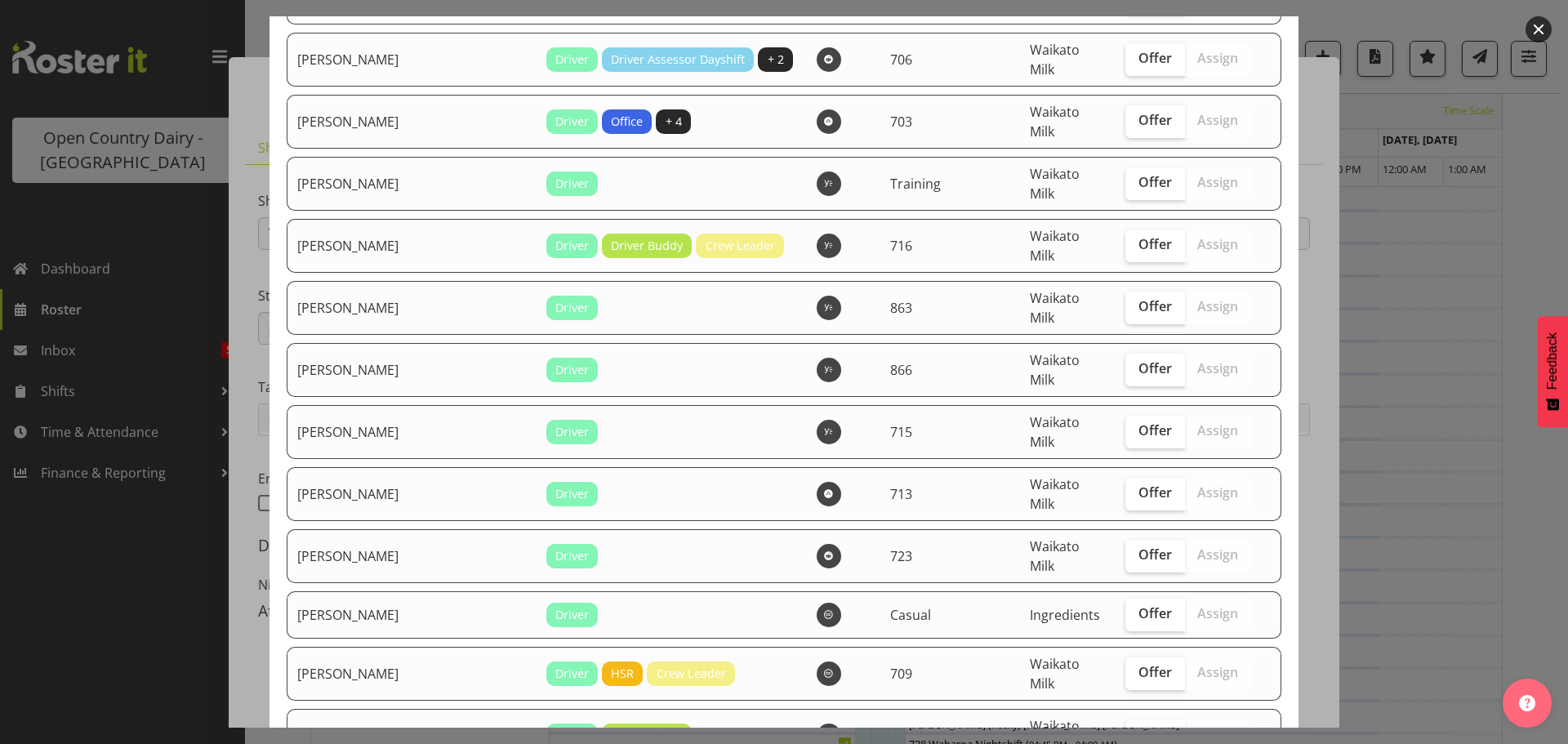
checkbox input "true"
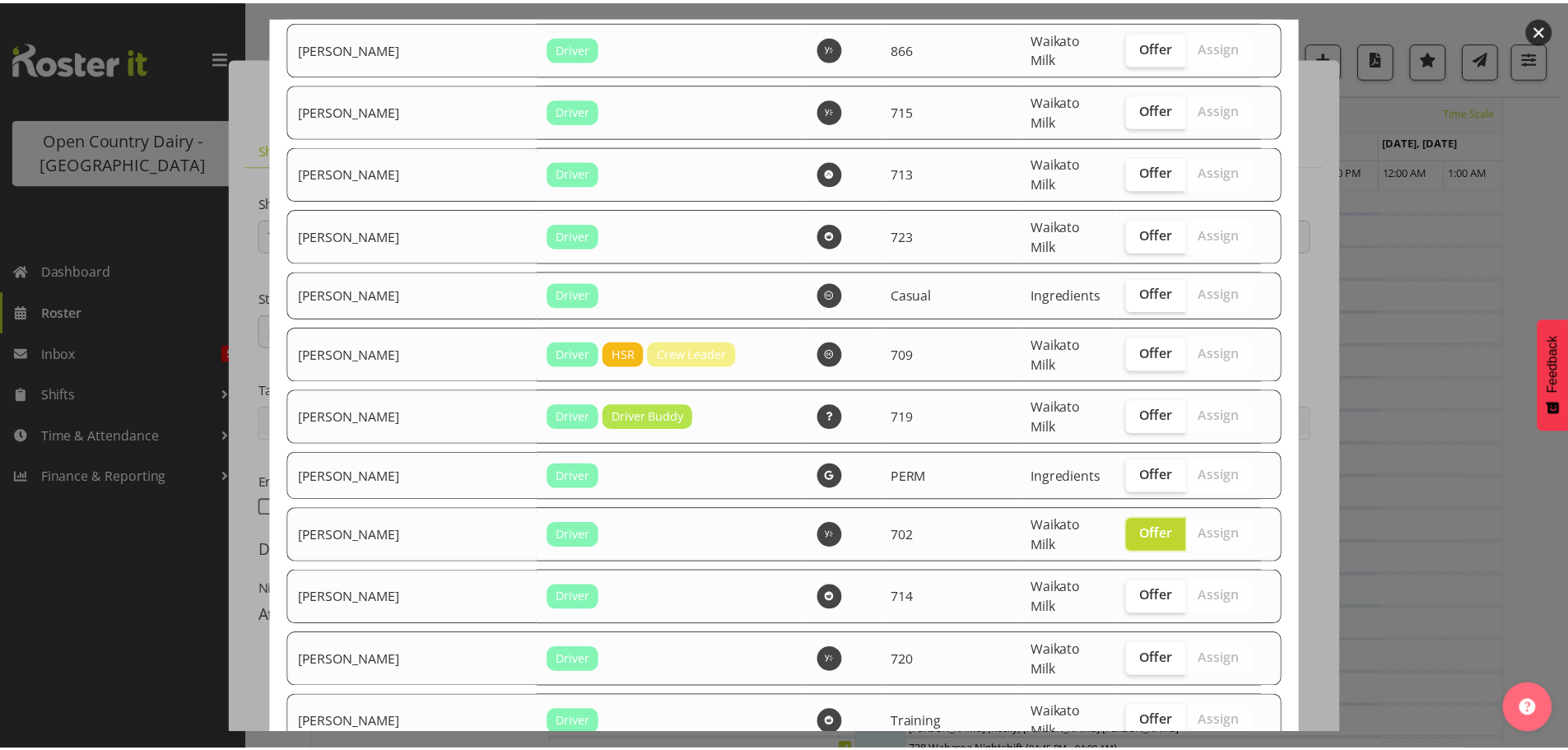
scroll to position [2960, 0]
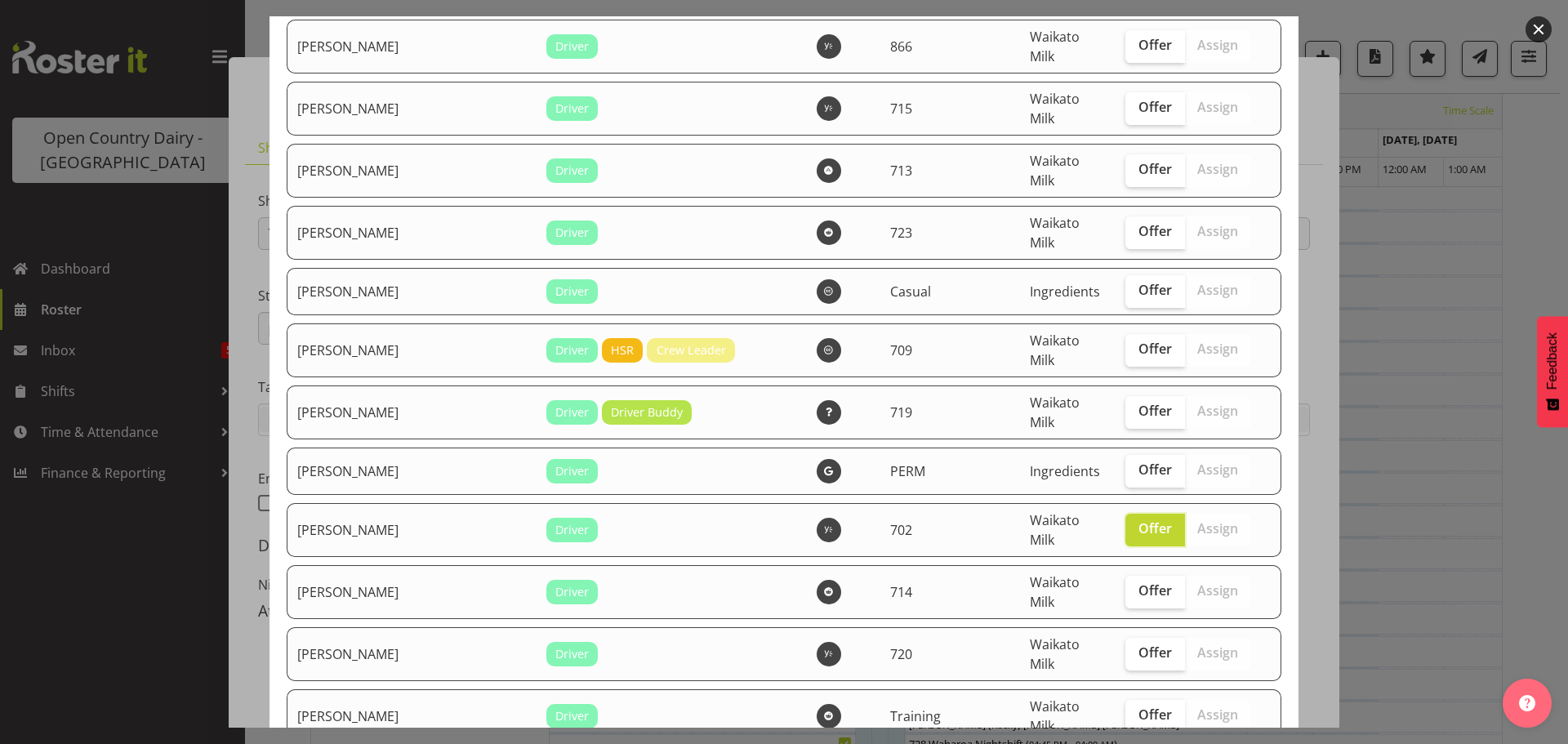
checkbox input "true"
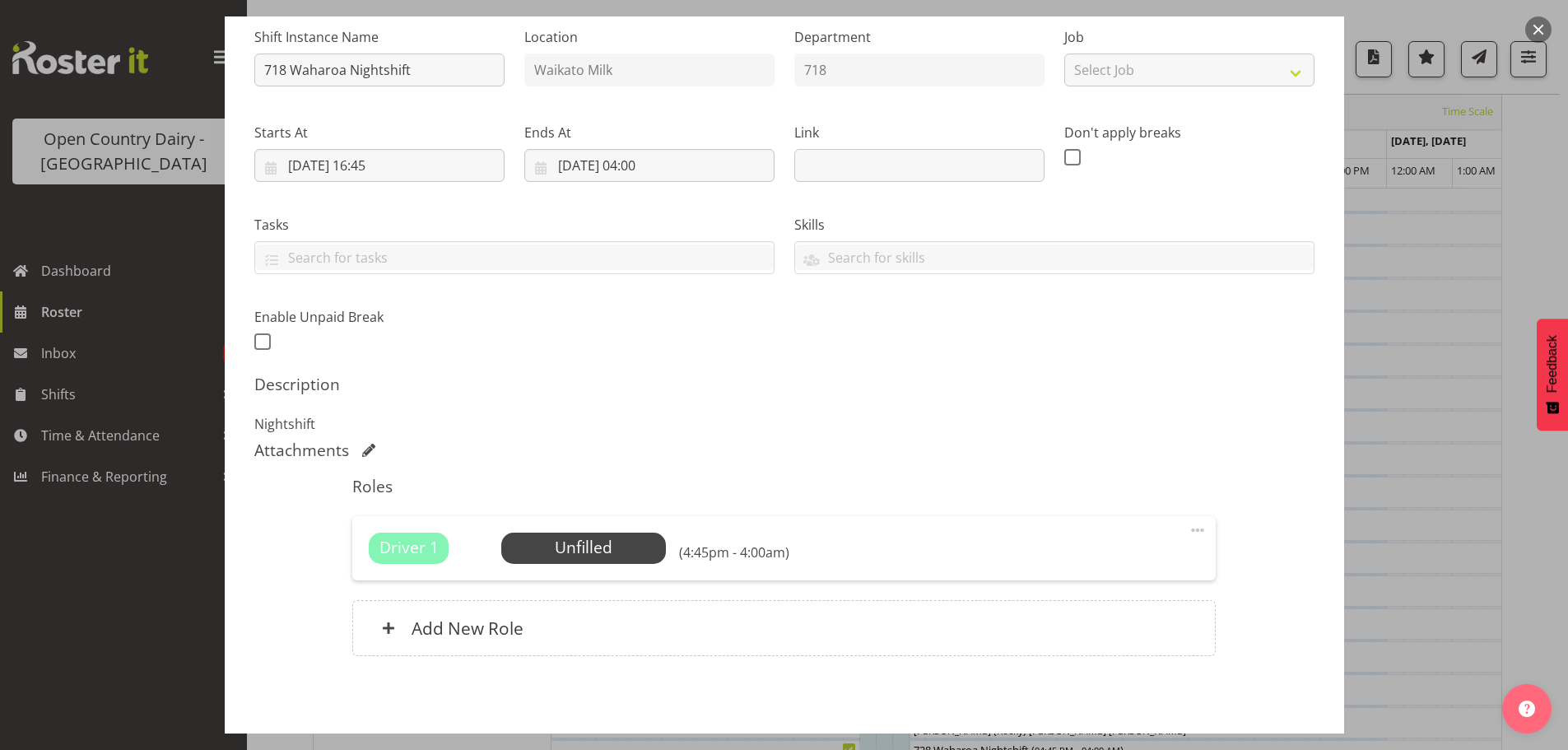
scroll to position [234, 0]
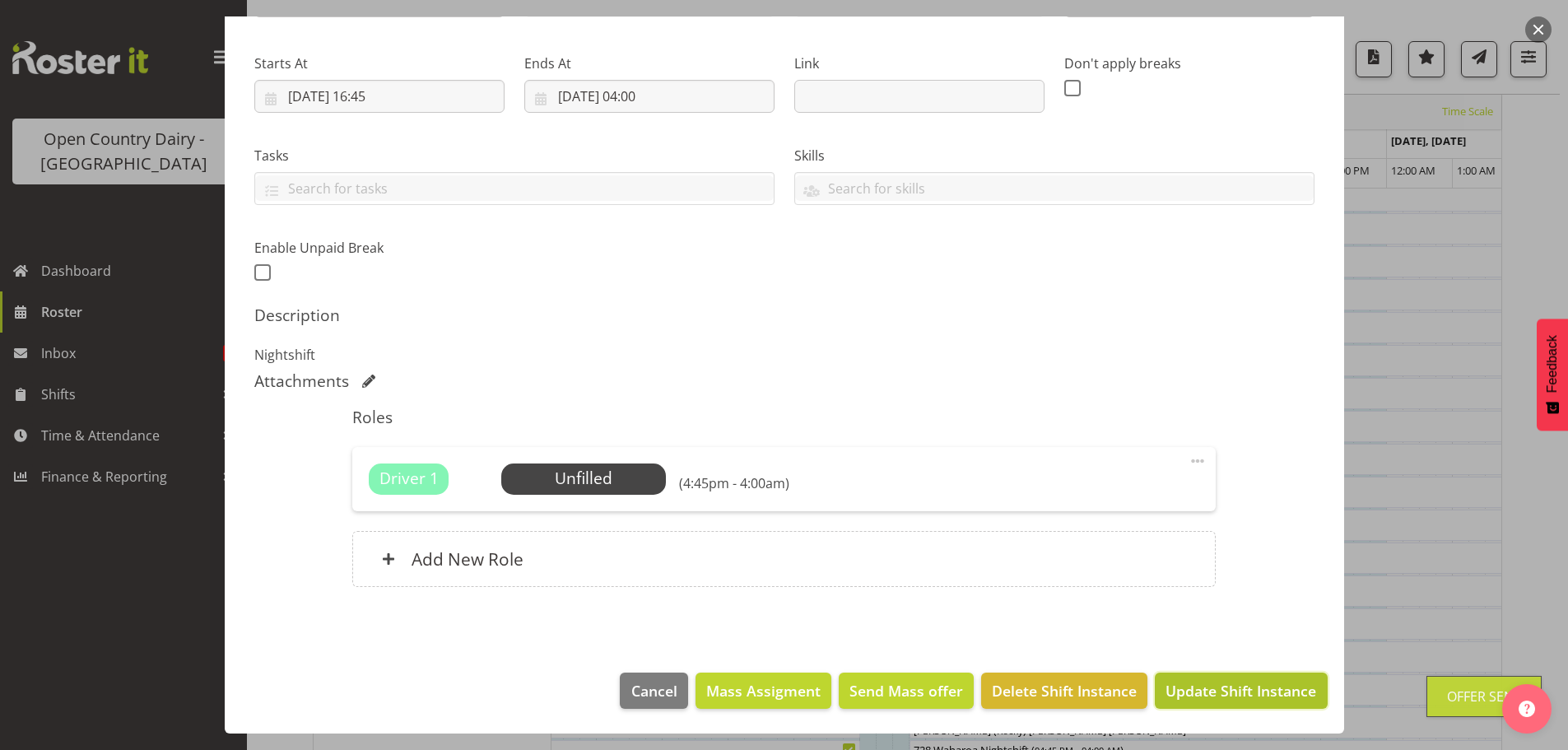
click at [1198, 689] on span "Update Shift Instance" at bounding box center [1240, 691] width 151 height 21
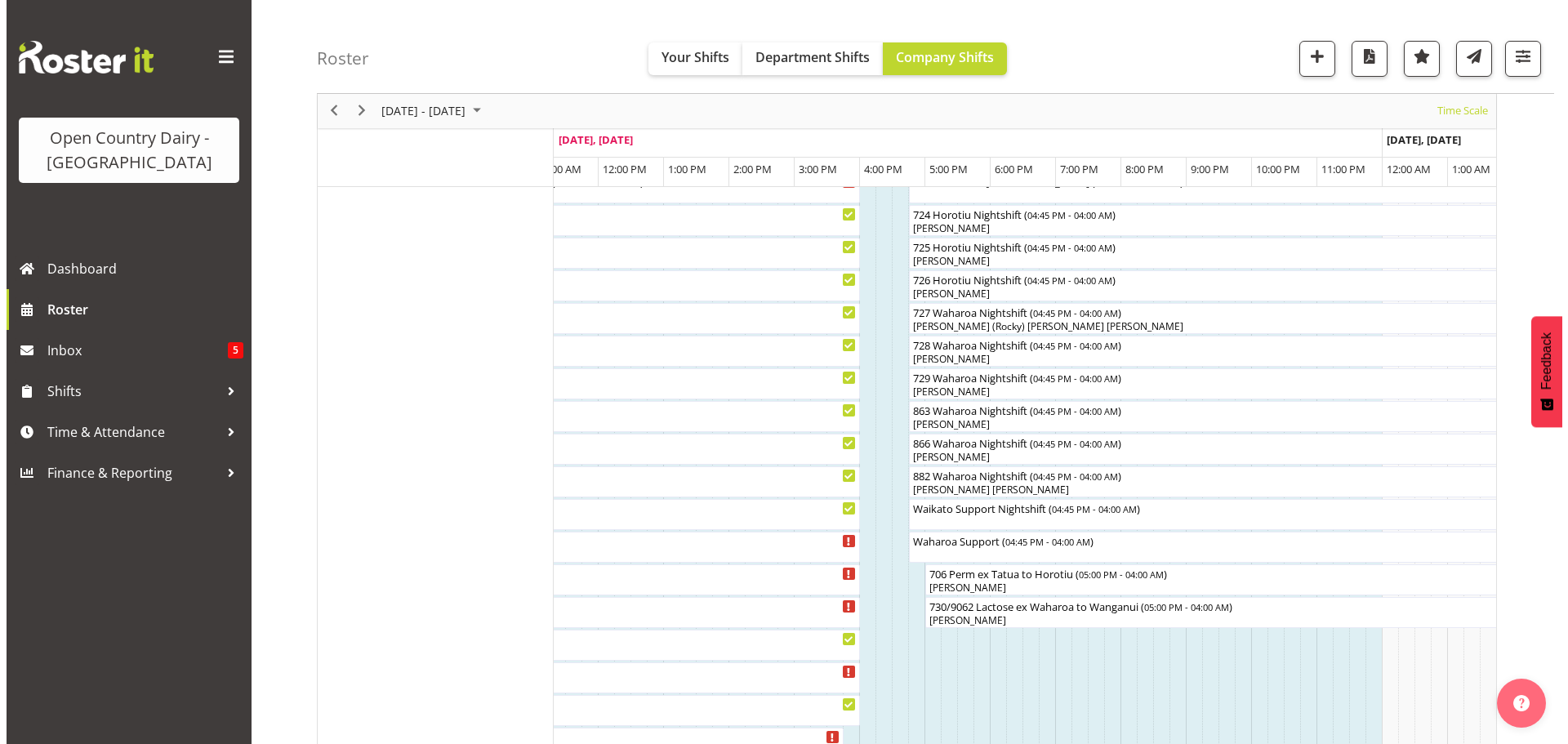
scroll to position [1039, 0]
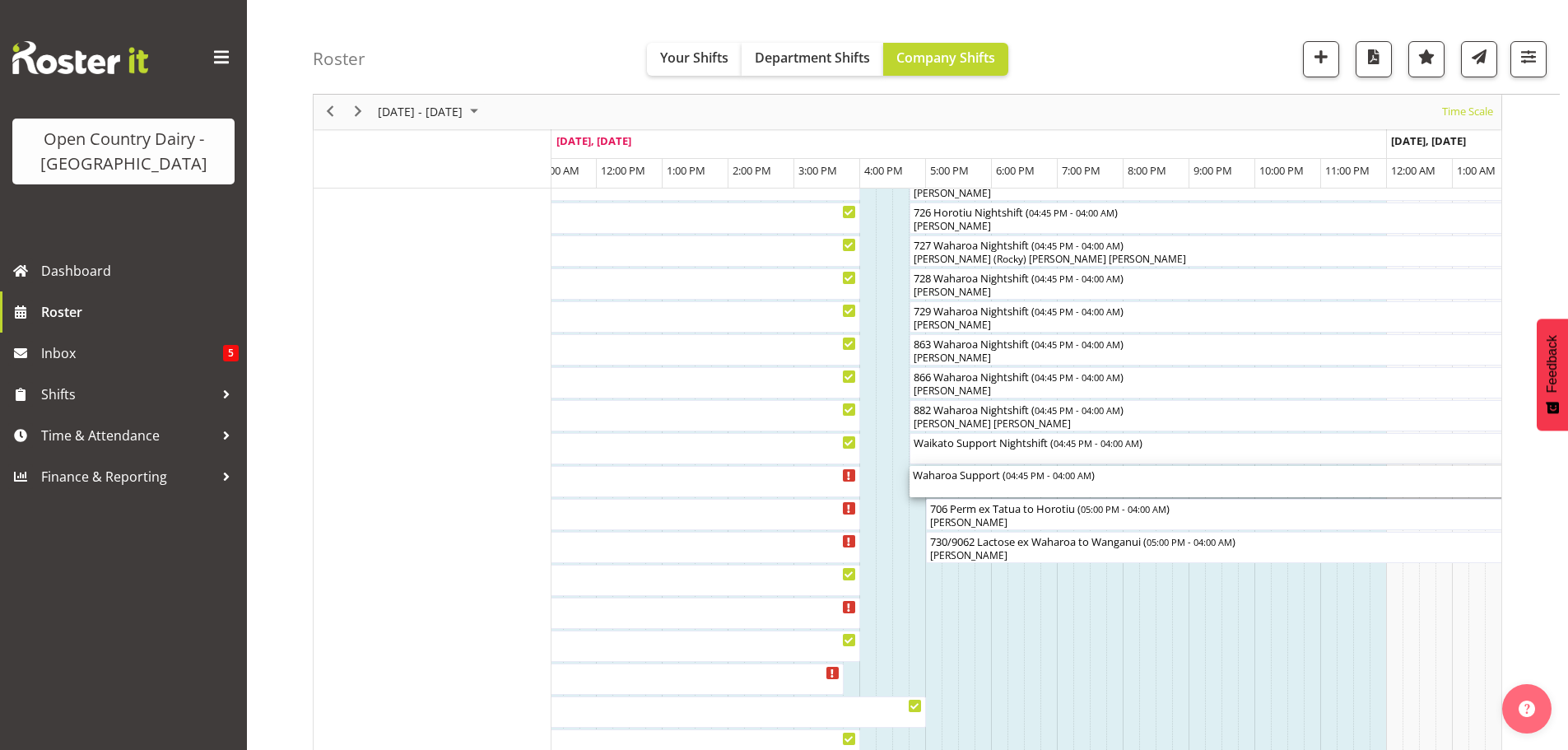
click at [1003, 488] on div "Waharoa Support ( 04:45 PM - 04:00 AM )" at bounding box center [1280, 482] width 734 height 31
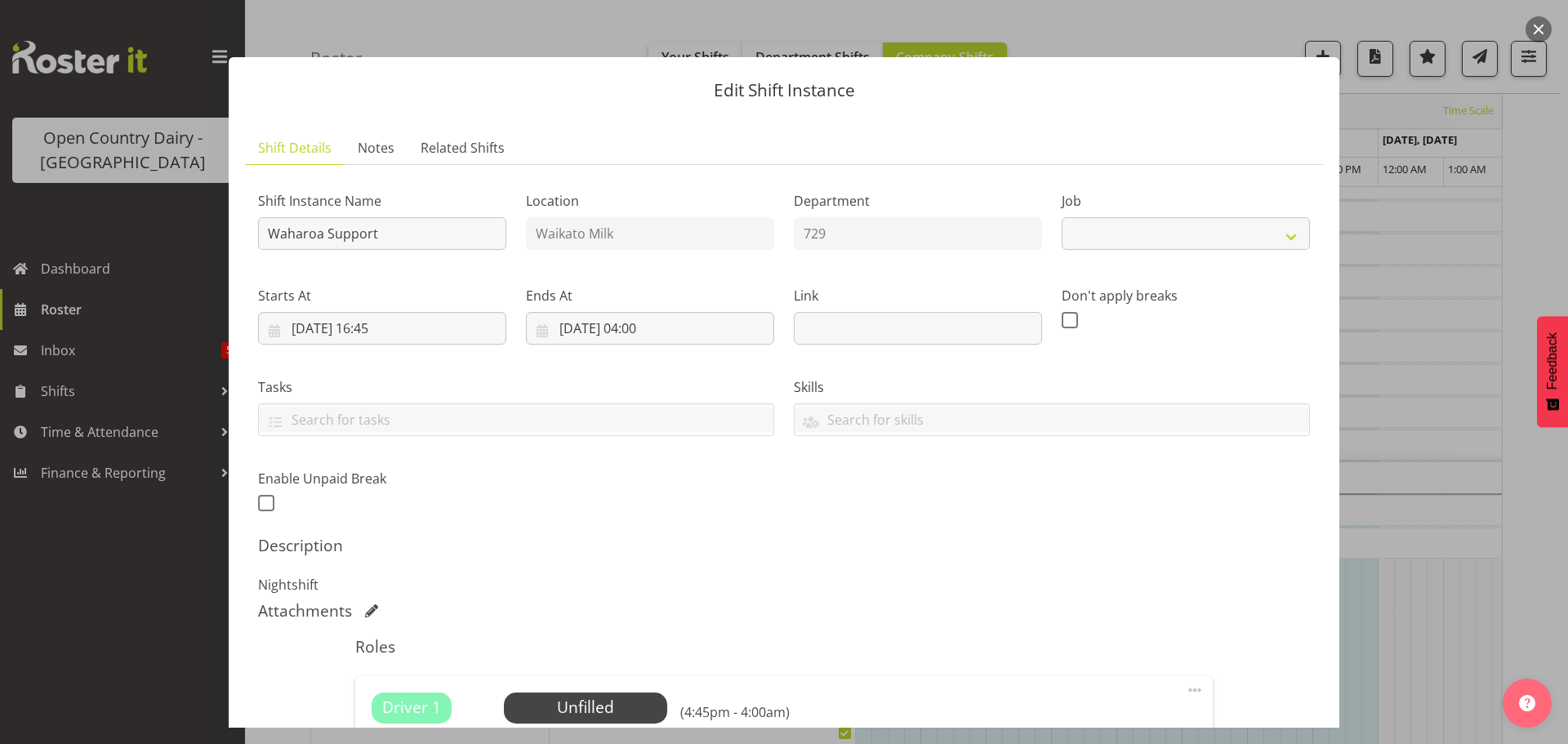
select select "9052"
click at [588, 706] on span "Select Employee" at bounding box center [585, 707] width 122 height 24
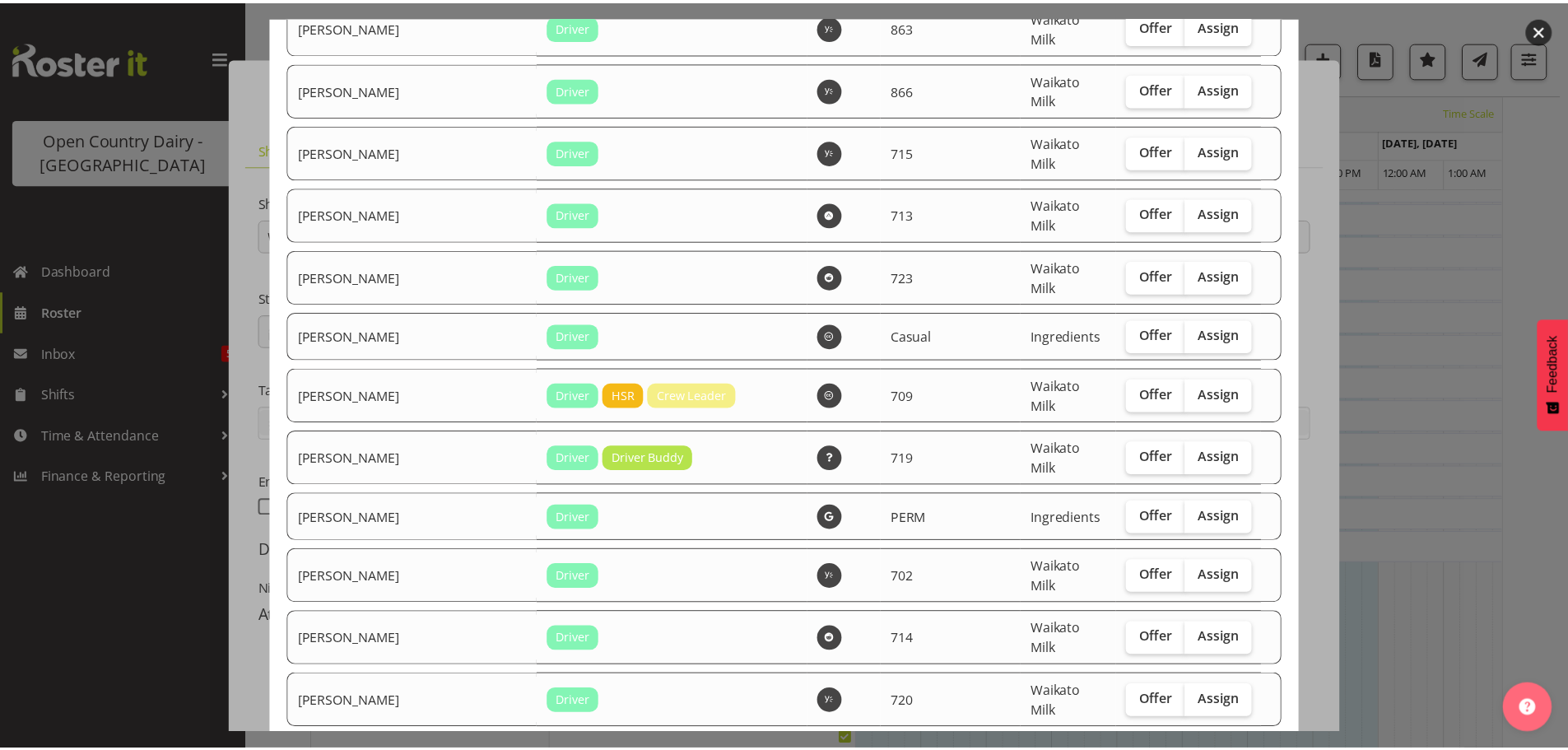
scroll to position [3015, 0]
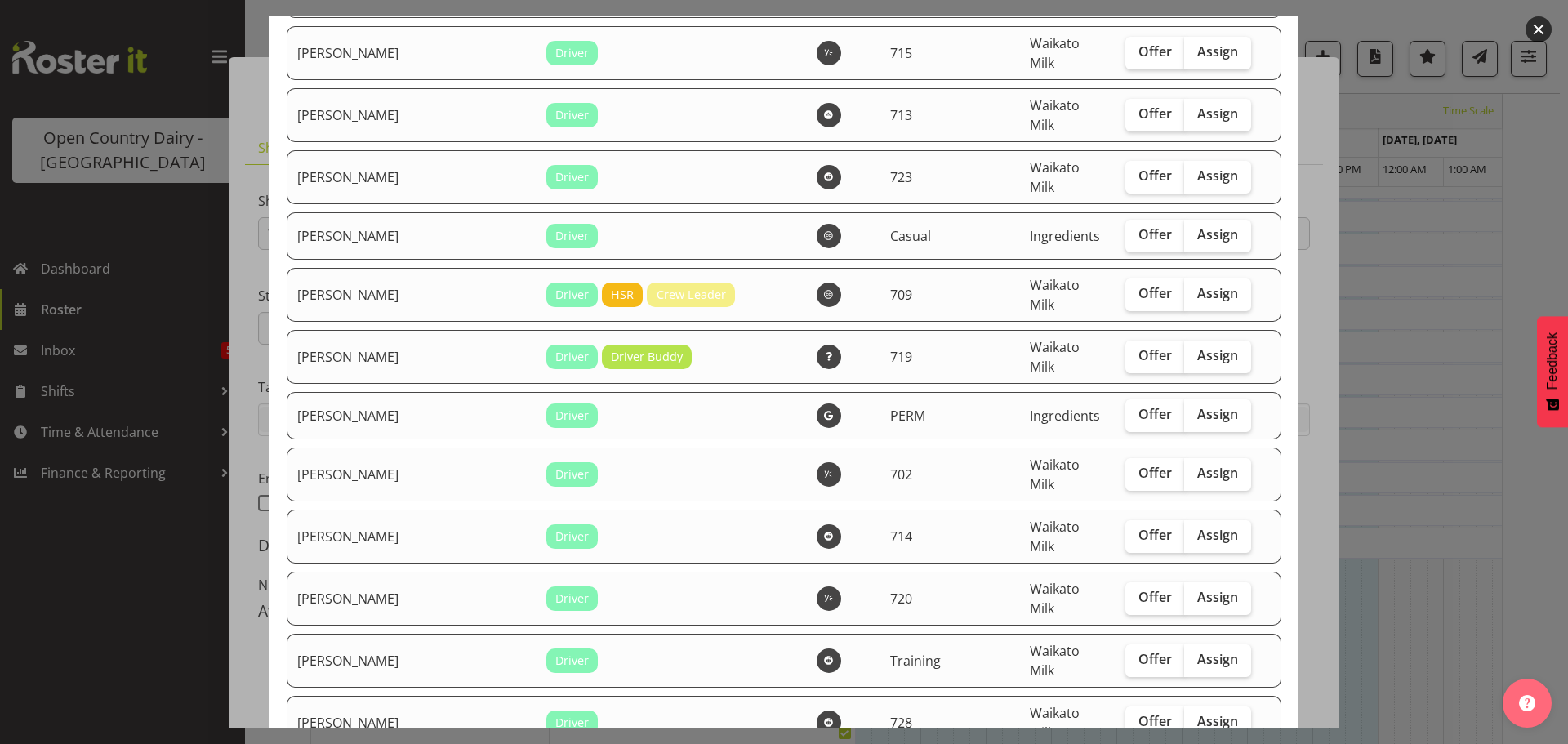
checkbox input "true"
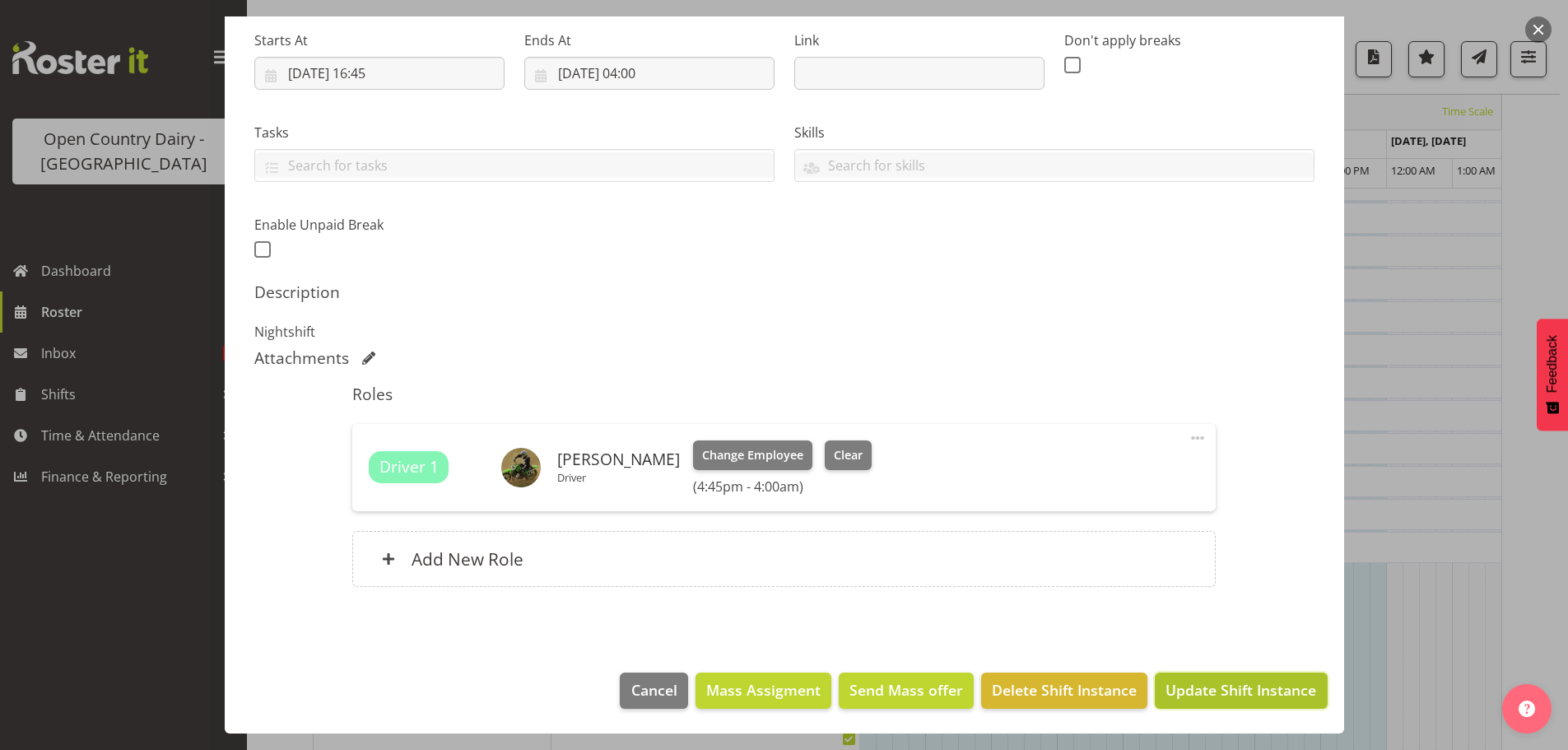
click at [1233, 686] on span "Update Shift Instance" at bounding box center [1240, 690] width 151 height 21
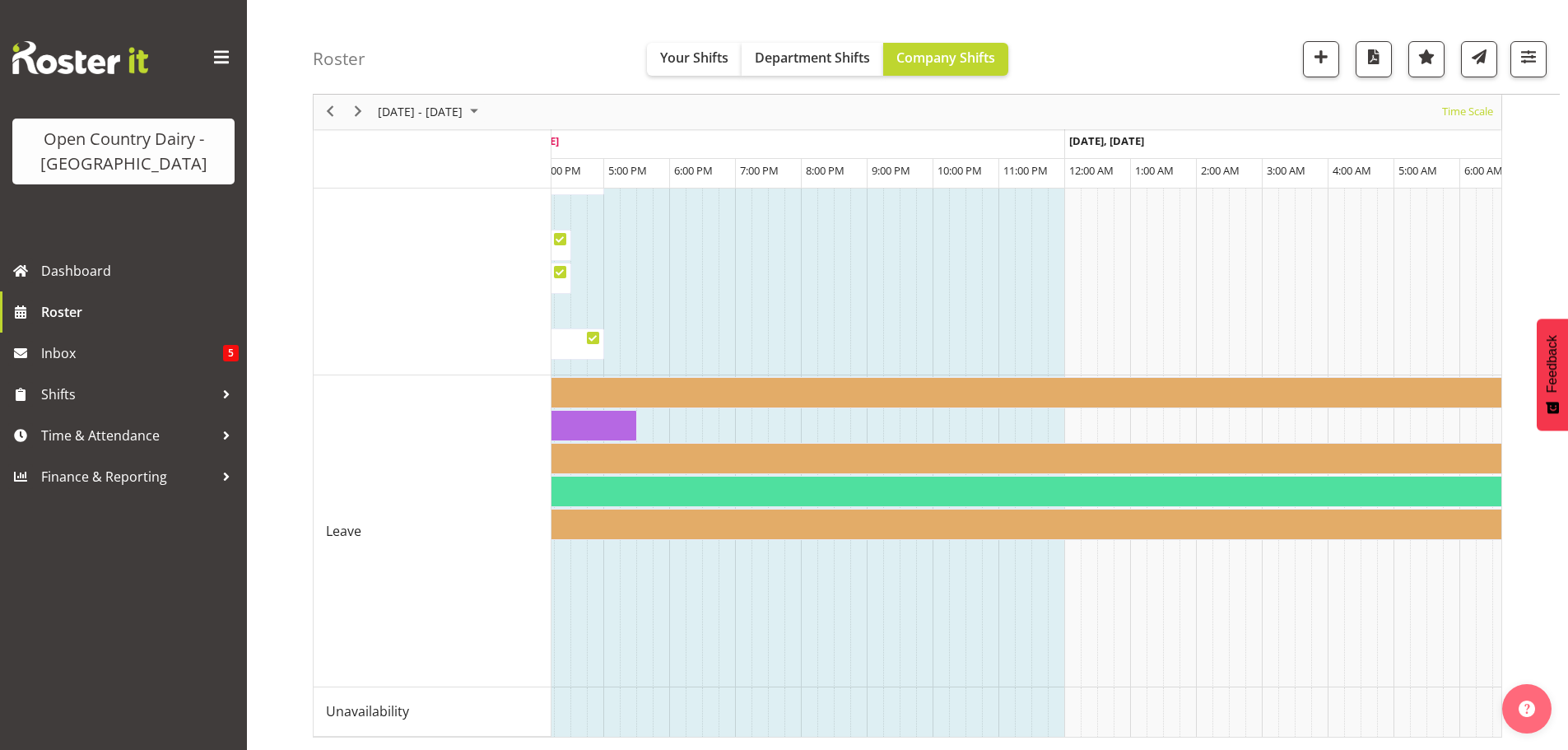
scroll to position [0, 4284]
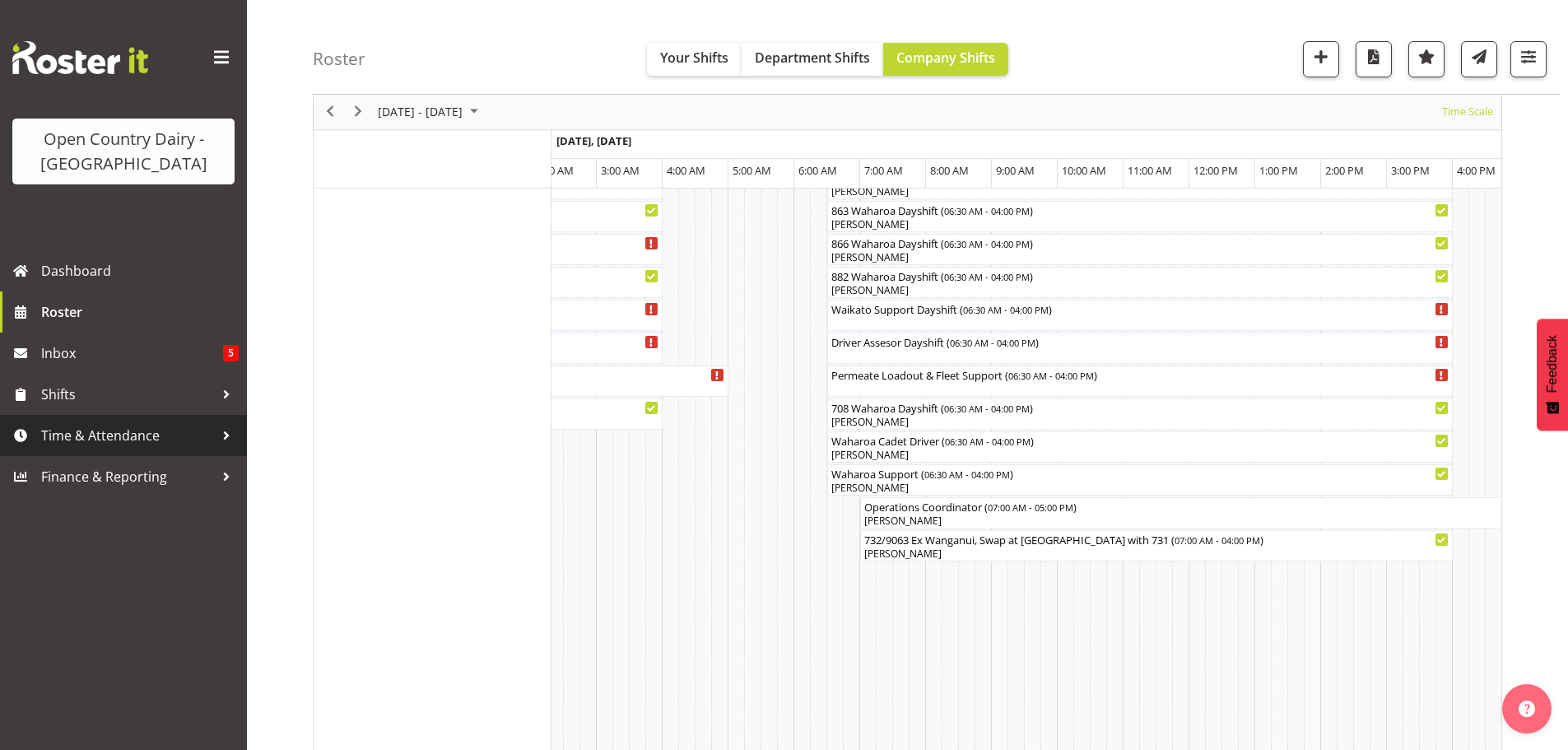
click at [87, 434] on span "Time & Attendance" at bounding box center [127, 436] width 172 height 25
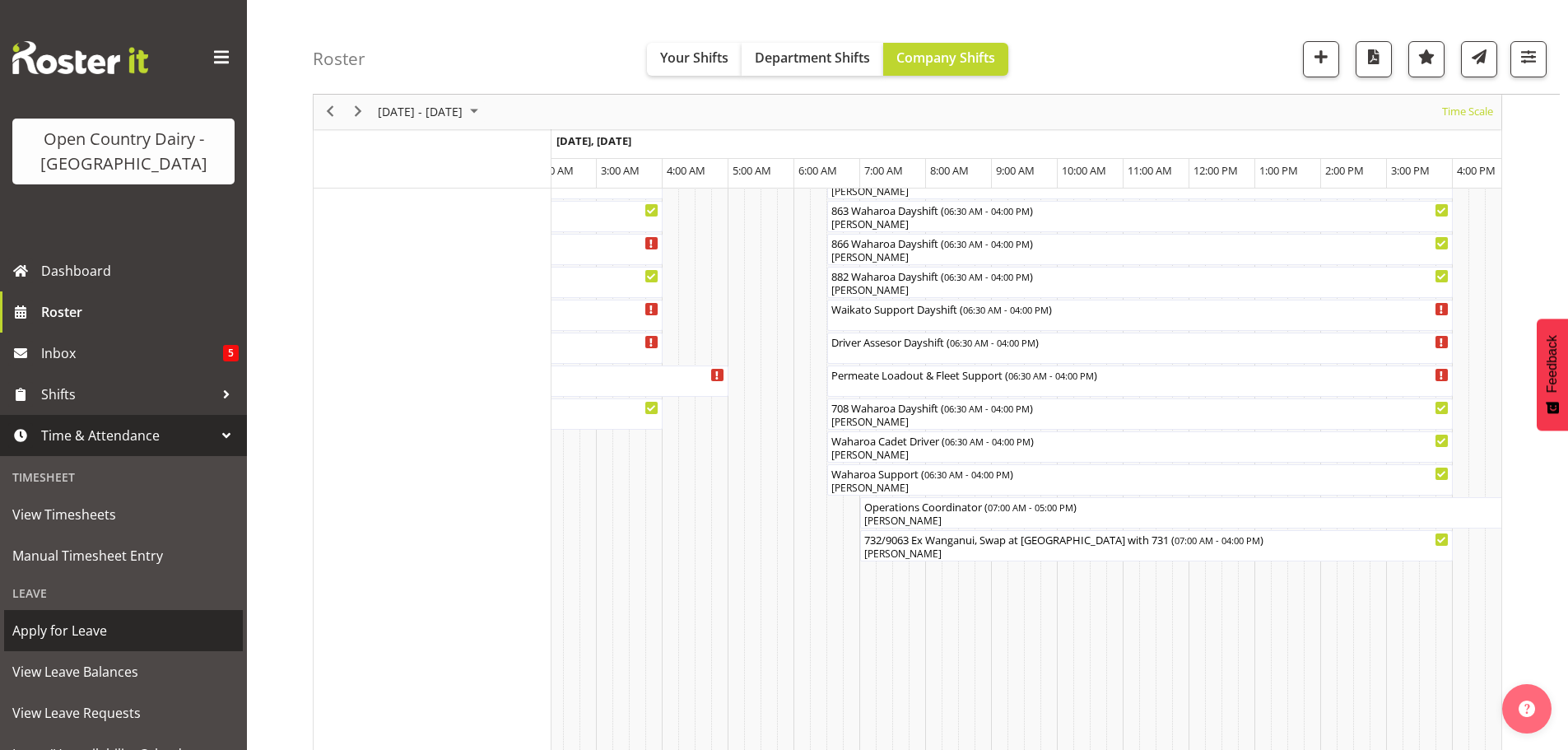
click at [62, 632] on span "Apply for Leave" at bounding box center [123, 630] width 222 height 25
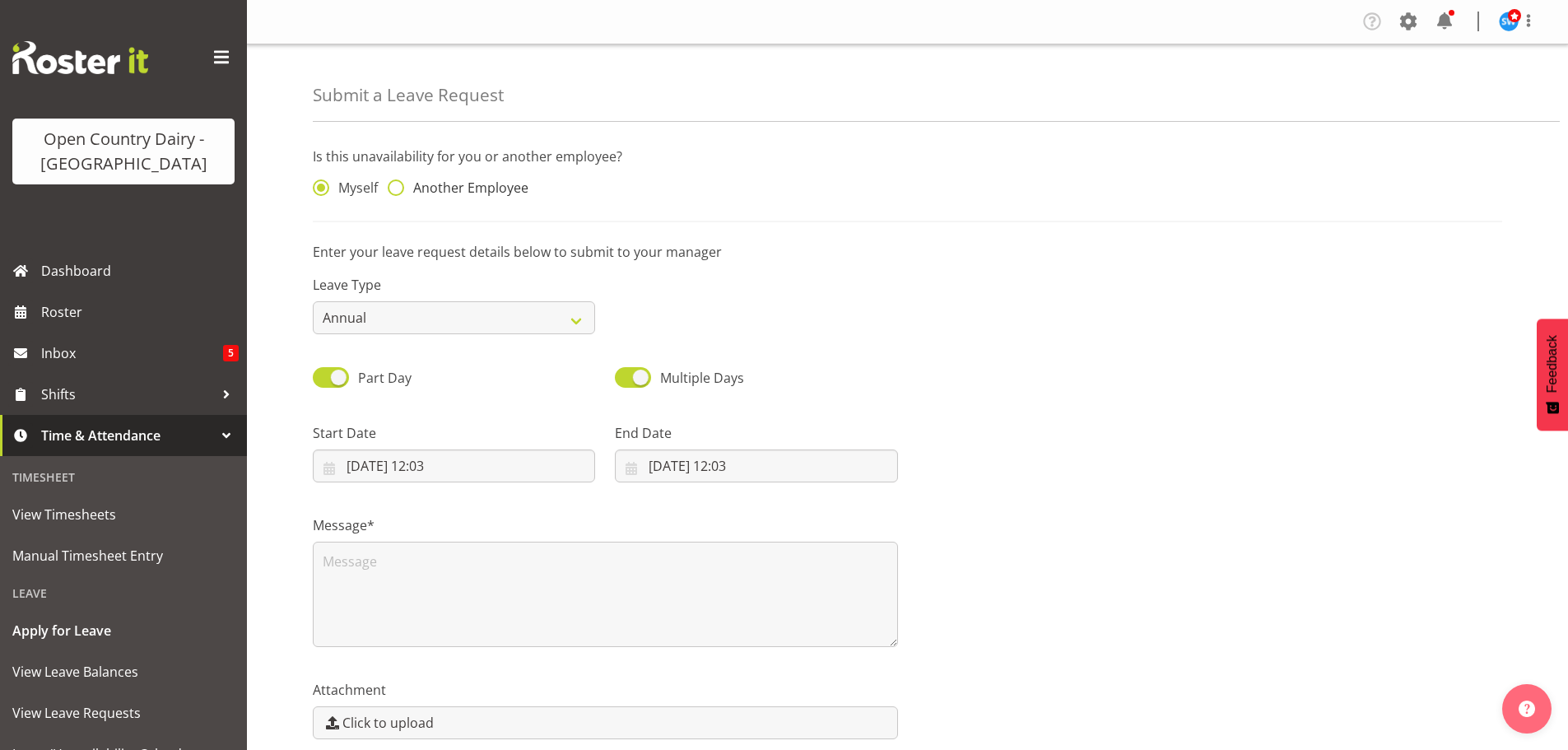
click at [397, 189] on span at bounding box center [396, 187] width 17 height 17
click at [397, 189] on input "Another Employee" at bounding box center [393, 187] width 11 height 11
radio input "true"
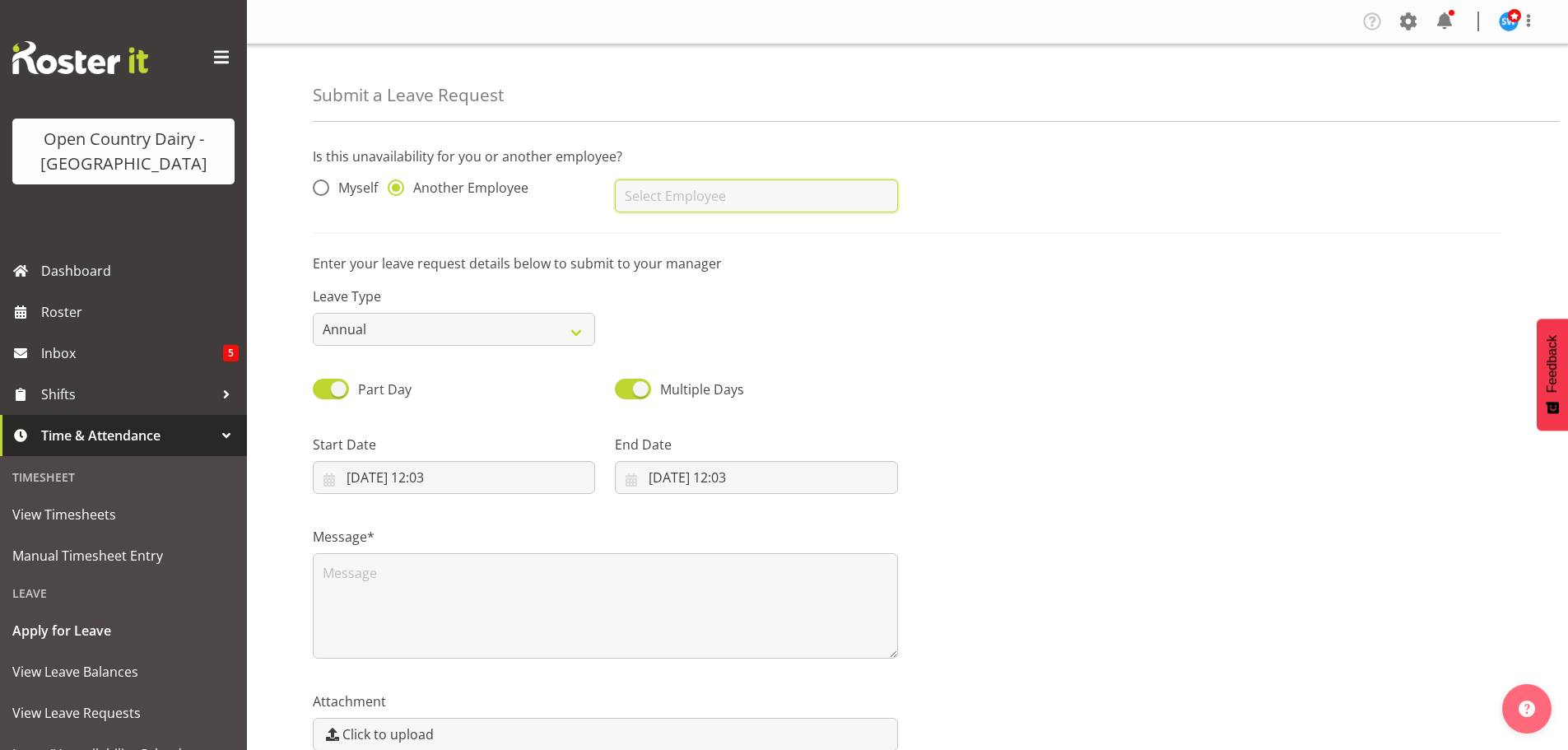
click at [659, 186] on input "text" at bounding box center [756, 196] width 282 height 33
click at [648, 321] on span "[PERSON_NAME]" at bounding box center [679, 326] width 102 height 18
type input "[PERSON_NAME]"
click at [395, 475] on input "17/09/2025, 12:03" at bounding box center [454, 478] width 282 height 33
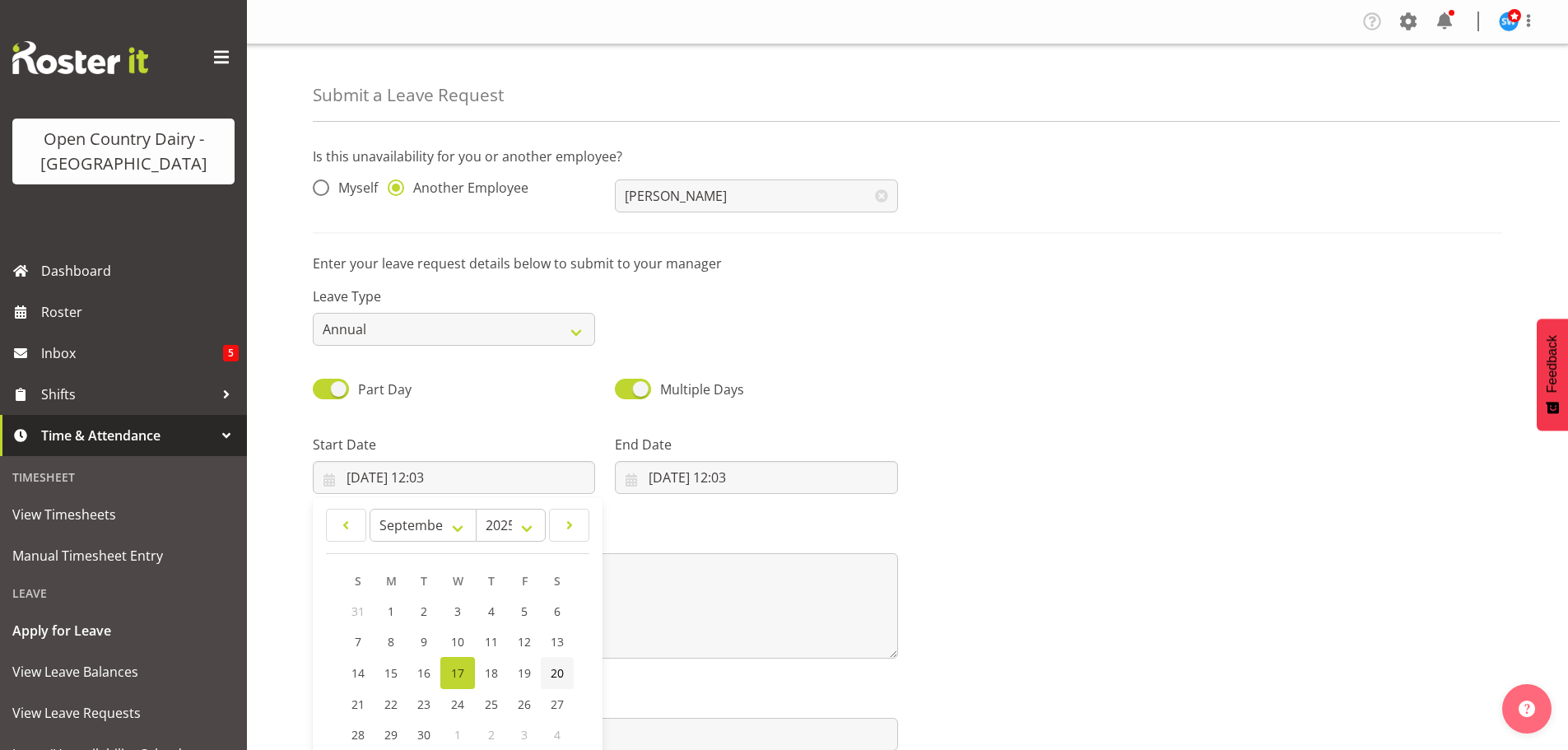
click at [554, 673] on span "20" at bounding box center [557, 672] width 13 height 16
type input "20/09/2025, 12:03"
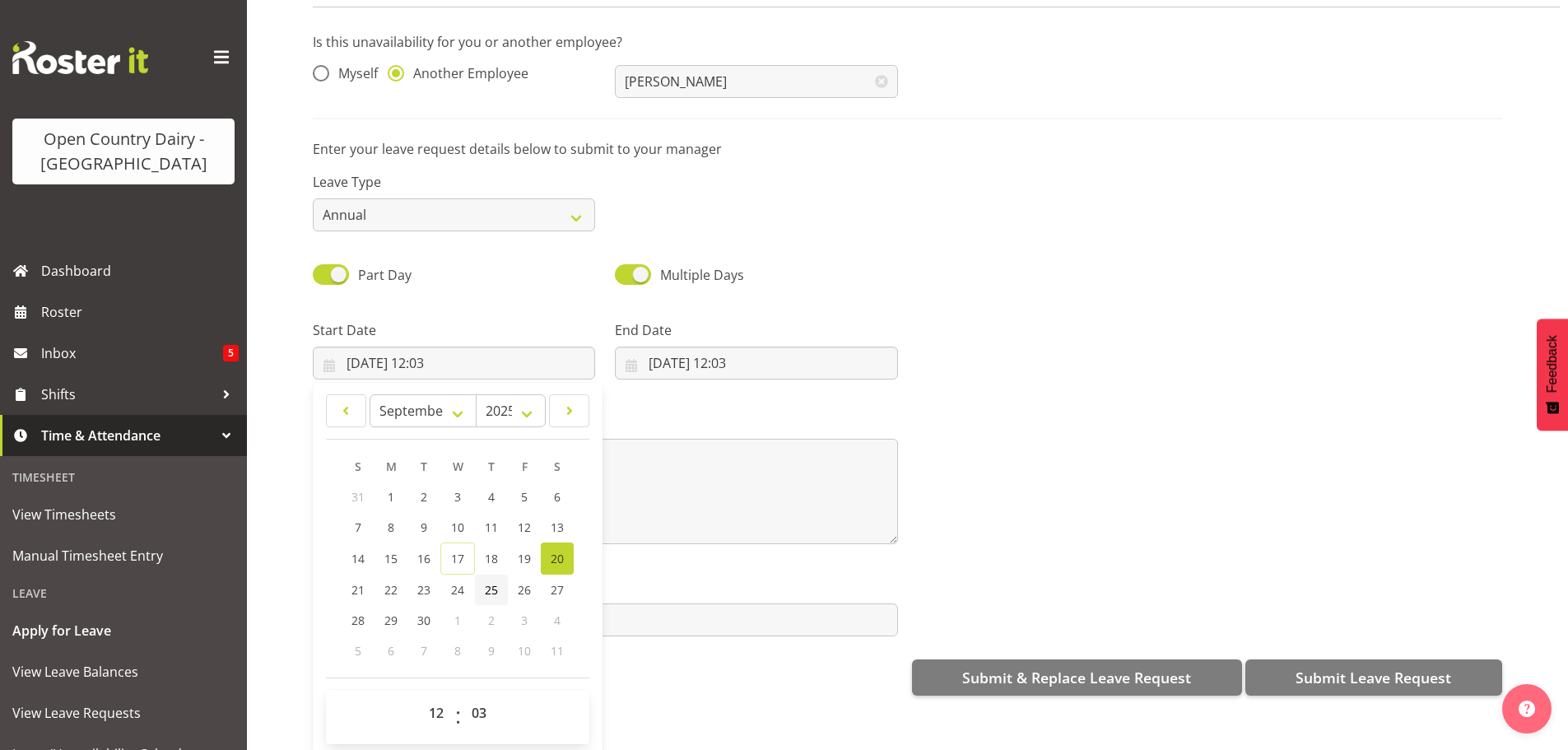
scroll to position [85, 0]
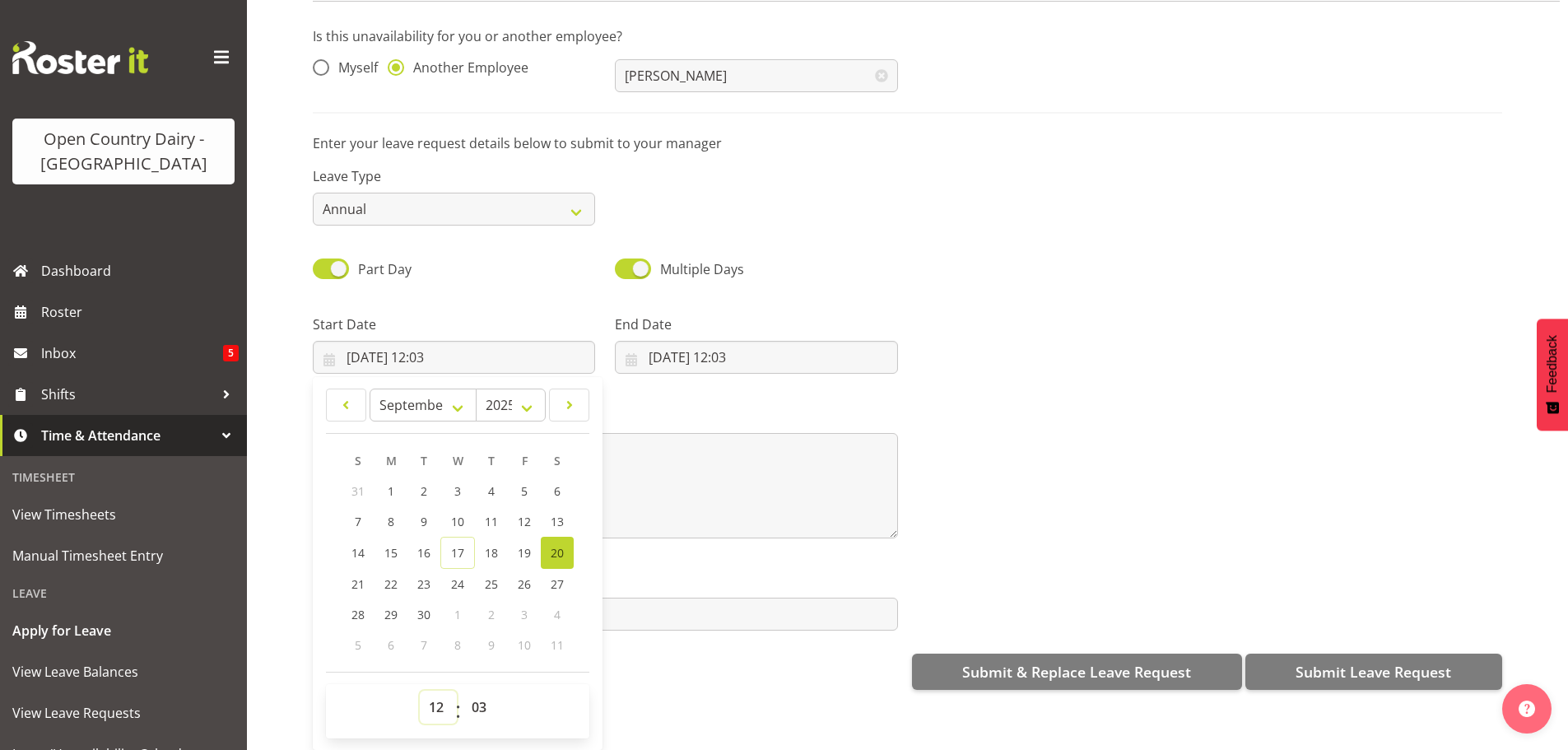
click at [436, 694] on select "00 01 02 03 04 05 06 07 08 09 10 11 12 13 14 15 16 17 18 19 20 21 22 23" at bounding box center [438, 707] width 37 height 33
select select "5"
click at [420, 691] on select "00 01 02 03 04 05 06 07 08 09 10 11 12 13 14 15 16 17 18 19 20 21 22 23" at bounding box center [438, 707] width 37 height 33
type input "20/09/2025, 05:03"
click at [480, 691] on select "00 01 02 03 04 05 06 07 08 09 10 11 12 13 14 15 16 17 18 19 20 21 22 23 24 25 2…" at bounding box center [481, 707] width 37 height 33
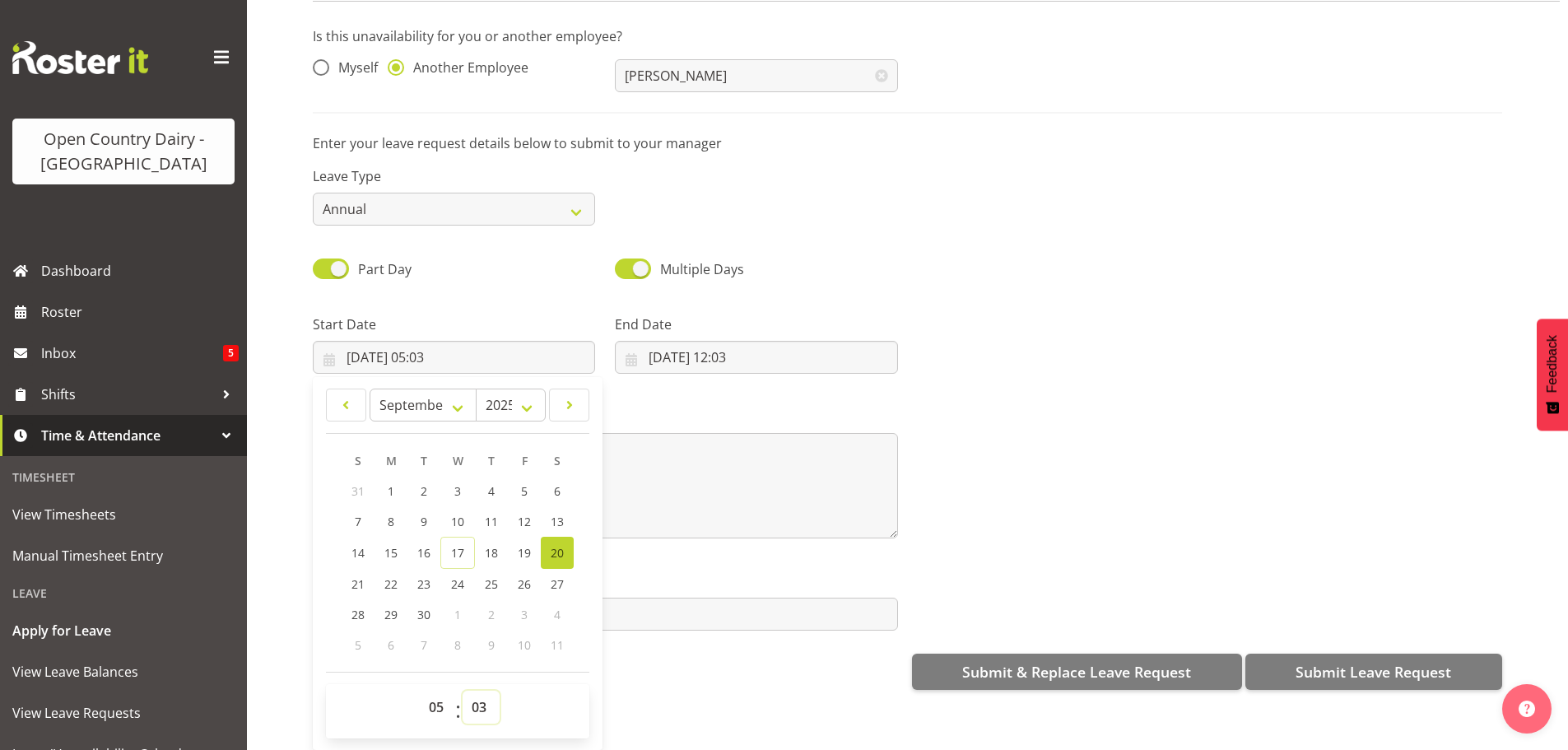
select select "0"
click at [463, 691] on select "00 01 02 03 04 05 06 07 08 09 10 11 12 13 14 15 16 17 18 19 20 21 22 23 24 25 2…" at bounding box center [481, 707] width 37 height 33
type input "20/09/2025, 05:00"
click at [737, 343] on input "17/09/2025, 12:03" at bounding box center [756, 357] width 282 height 33
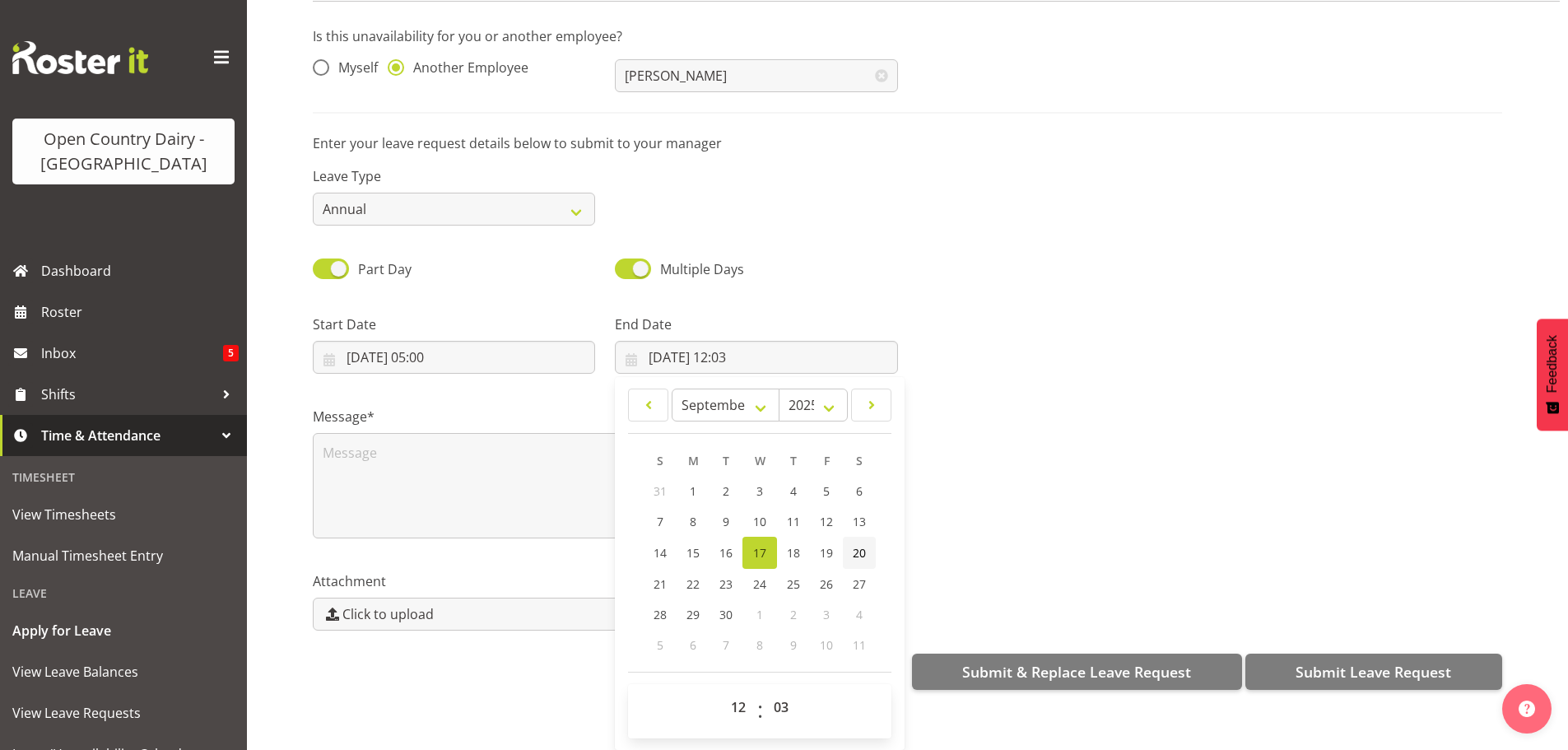
click at [857, 545] on span "20" at bounding box center [859, 552] width 13 height 16
type input "20/09/2025, 12:03"
click at [732, 695] on select "00 01 02 03 04 05 06 07 08 09 10 11 12 13 14 15 16 17 18 19 20 21 22 23" at bounding box center [740, 707] width 37 height 33
select select "19"
click at [722, 691] on select "00 01 02 03 04 05 06 07 08 09 10 11 12 13 14 15 16 17 18 19 20 21 22 23" at bounding box center [740, 707] width 37 height 33
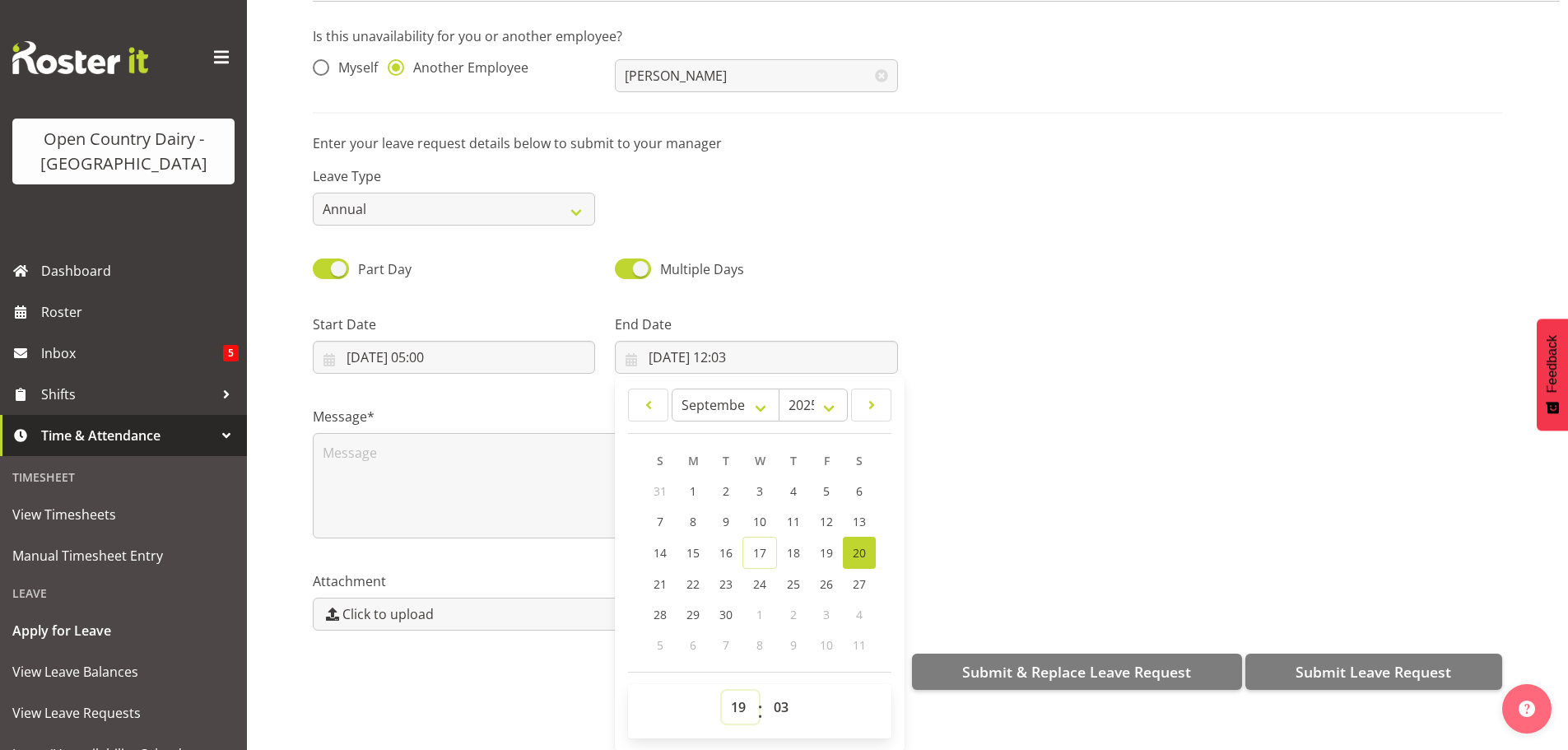
type input "20/09/2025, 19:03"
click at [774, 697] on select "00 01 02 03 04 05 06 07 08 09 10 11 12 13 14 15 16 17 18 19 20 21 22 23 24 25 2…" at bounding box center [783, 707] width 37 height 33
select select "0"
click at [765, 691] on select "00 01 02 03 04 05 06 07 08 09 10 11 12 13 14 15 16 17 18 19 20 21 22 23 24 25 2…" at bounding box center [783, 707] width 37 height 33
type input "20/09/2025, 19:00"
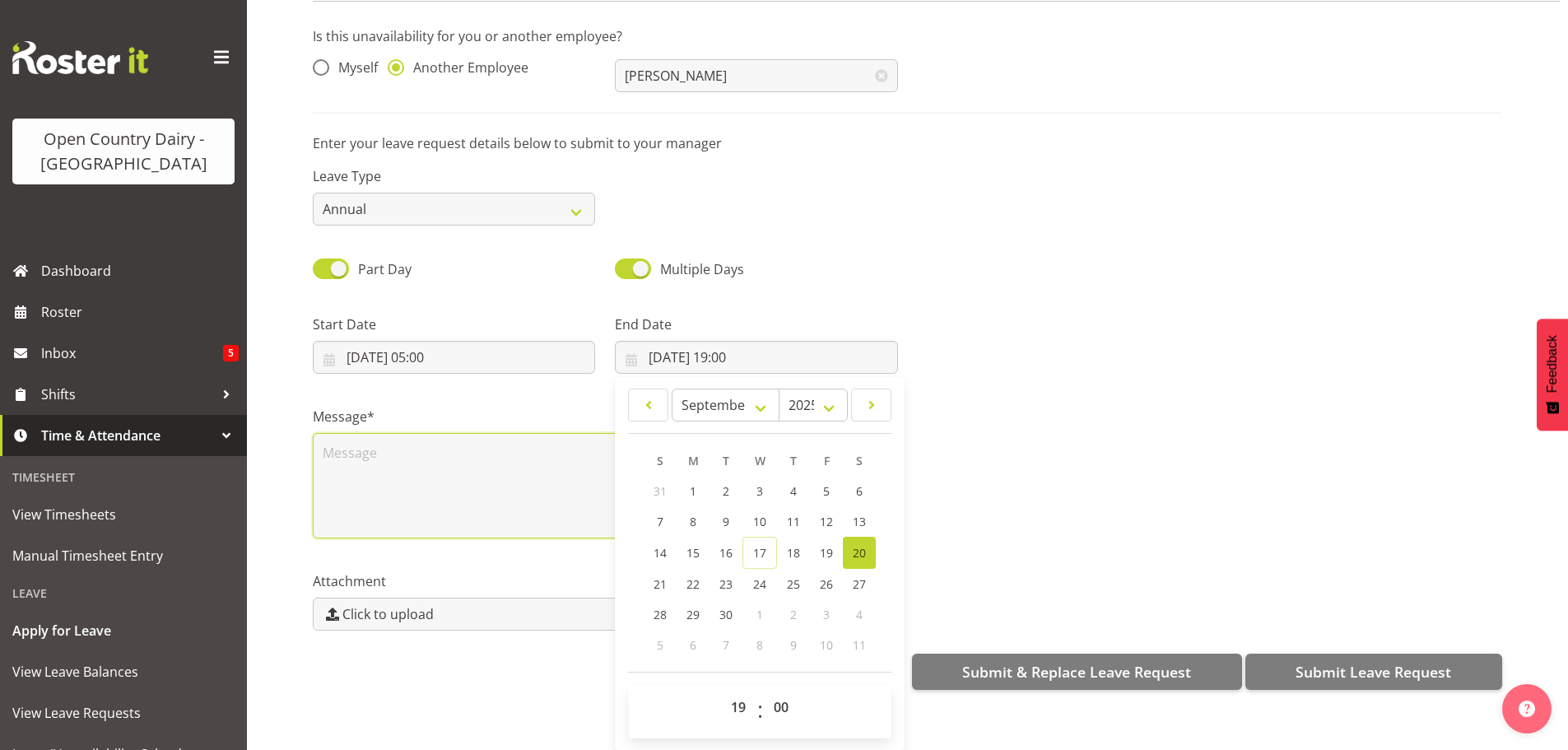
click at [415, 445] on textarea at bounding box center [605, 486] width 585 height 106
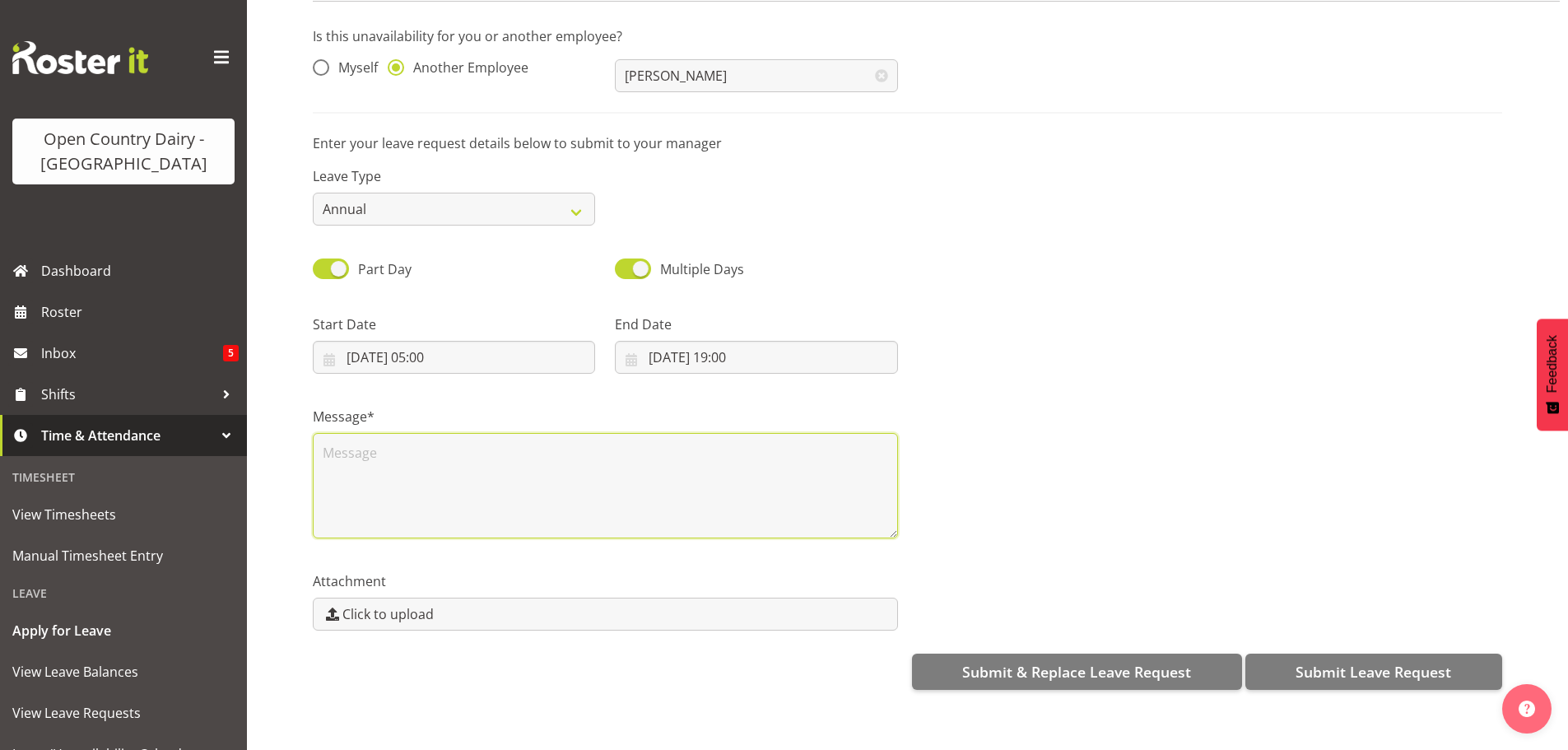
scroll to position [0, 0]
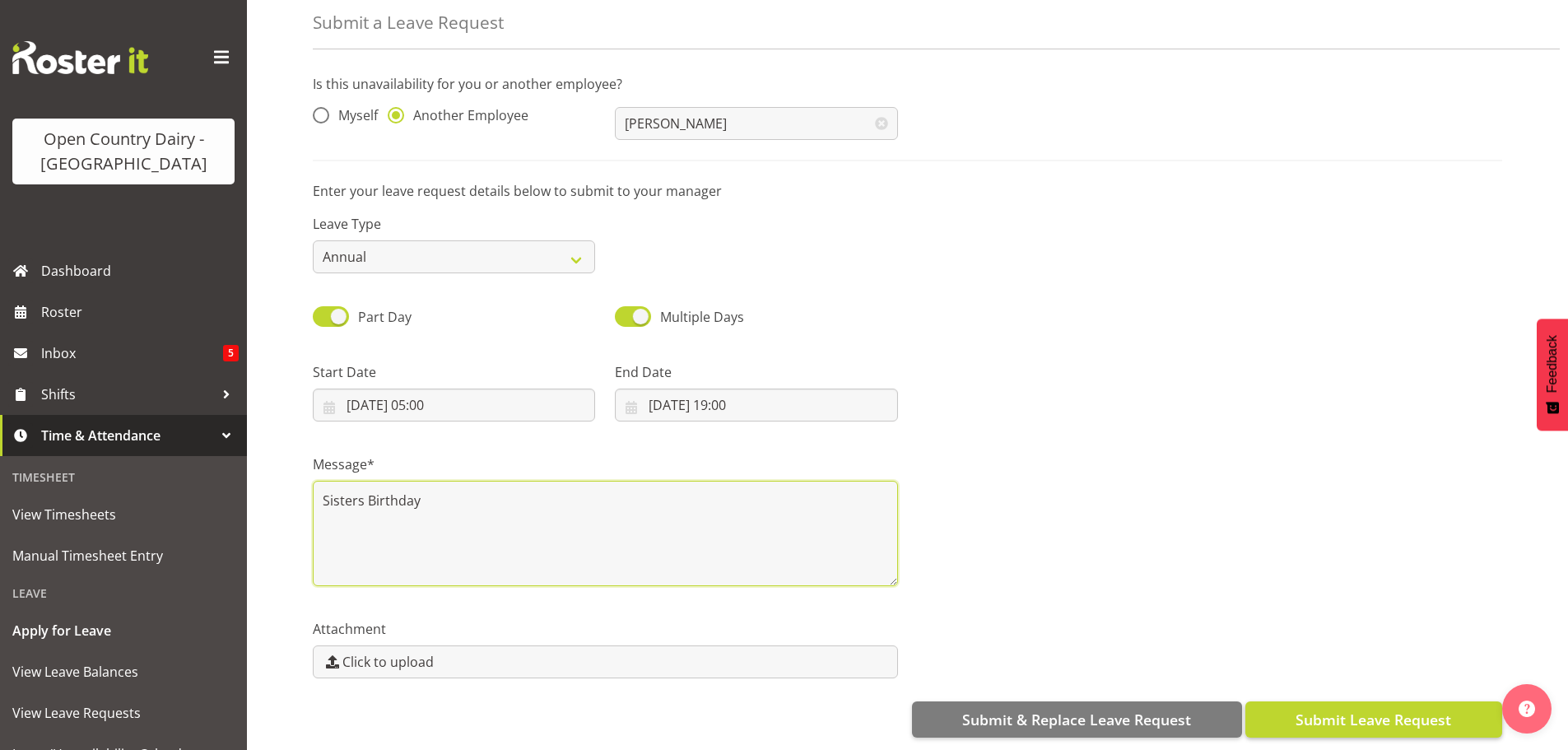
type textarea "Sisters Birthday"
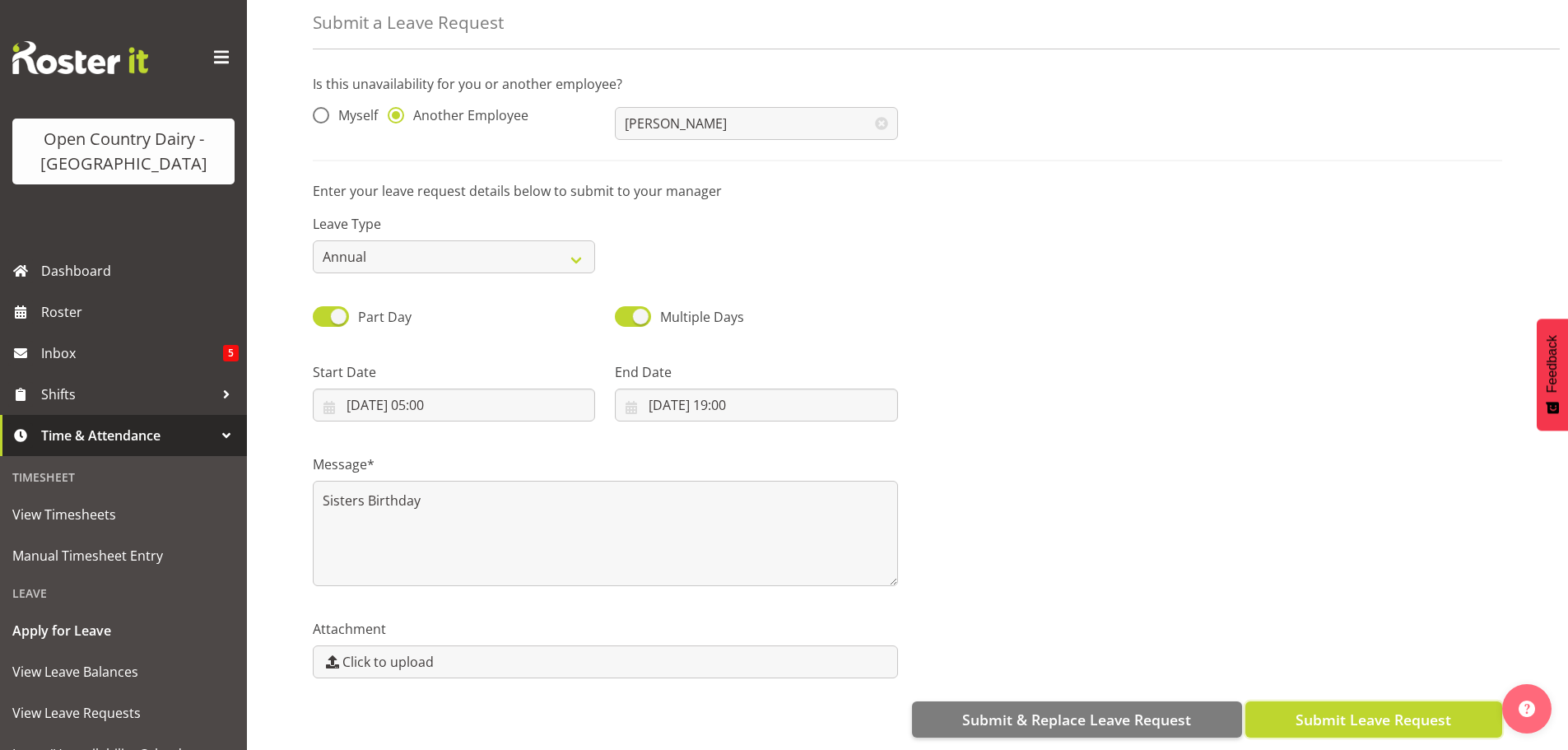
click at [1383, 709] on span "Submit Leave Request" at bounding box center [1373, 719] width 156 height 21
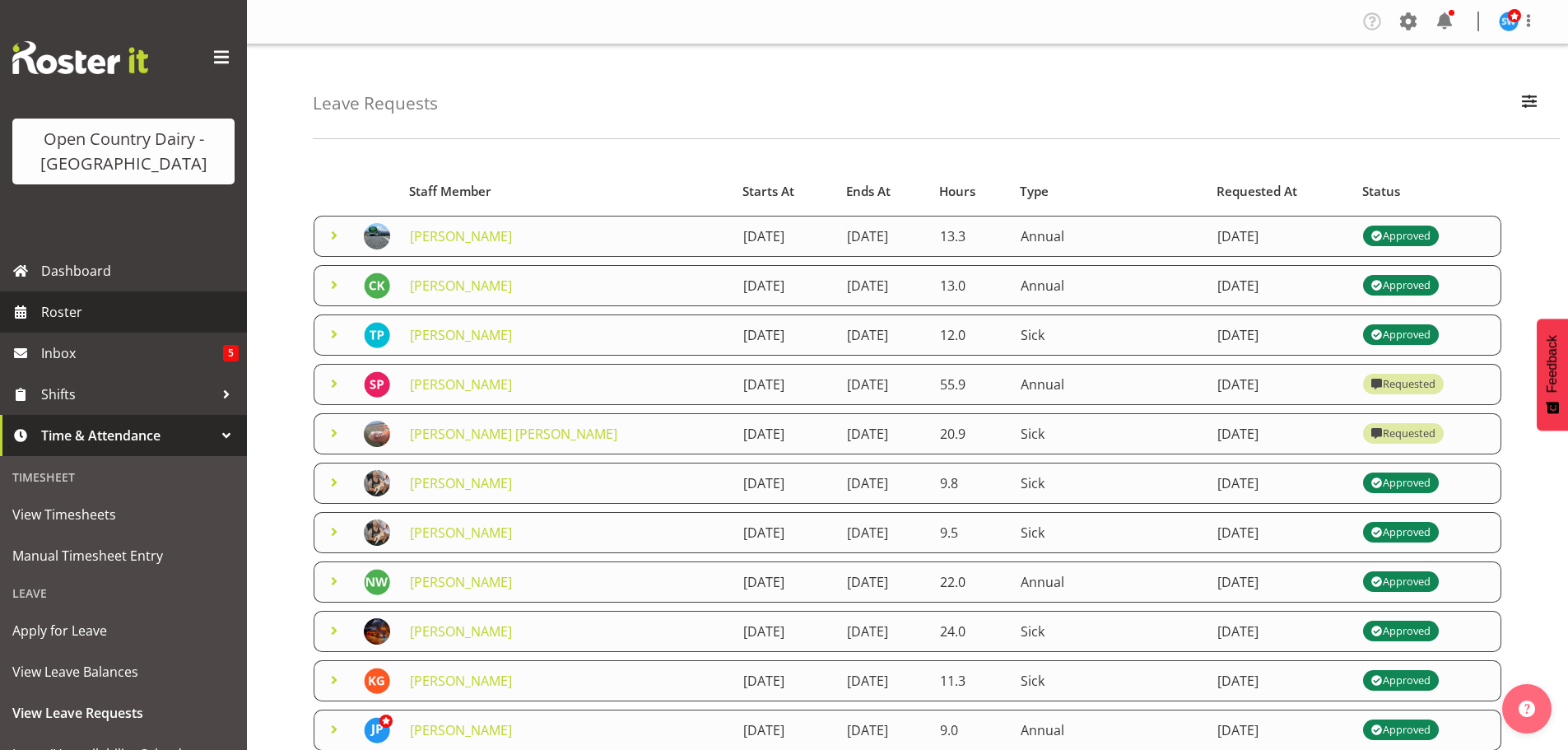
click at [68, 310] on span "Roster" at bounding box center [139, 312] width 197 height 25
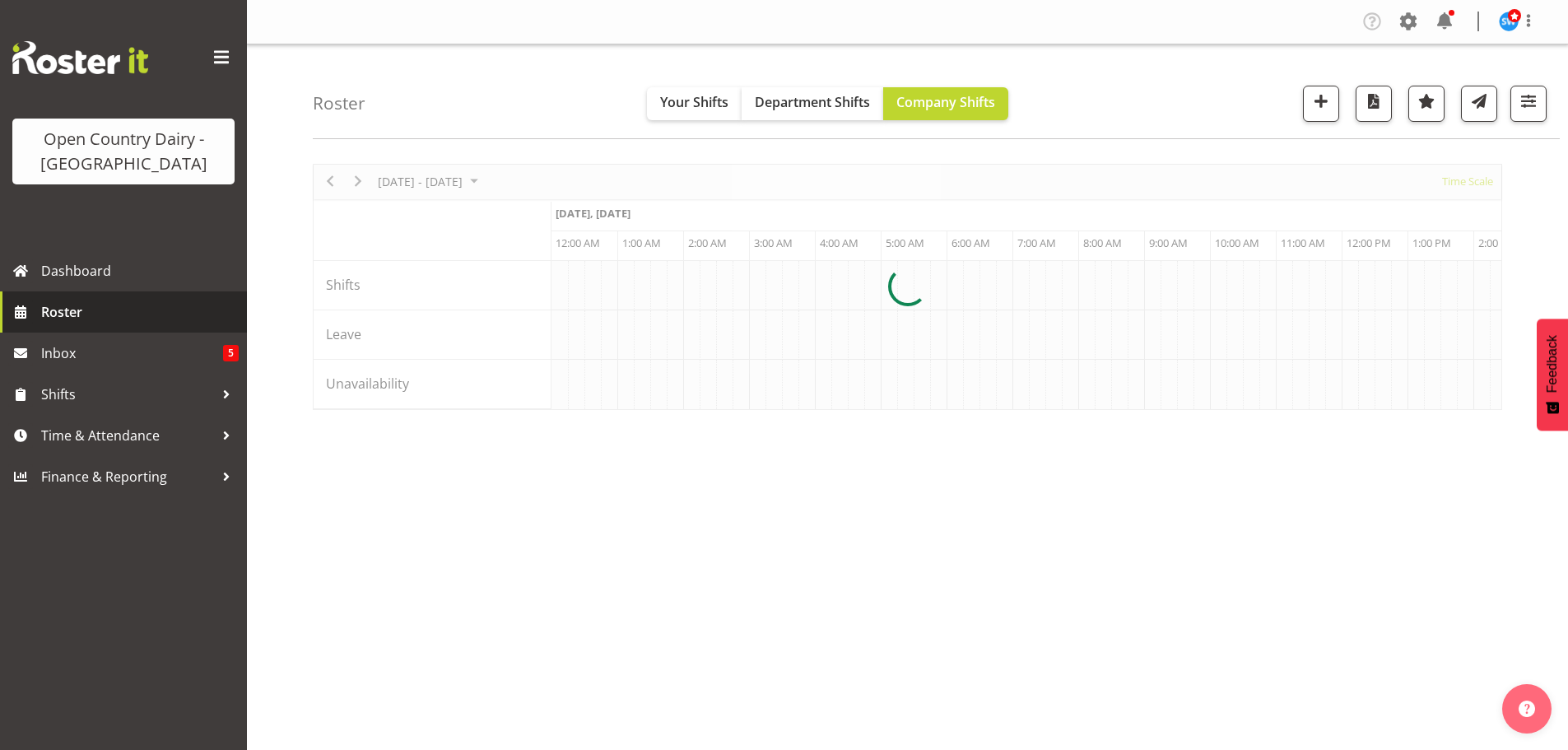
scroll to position [0, 3161]
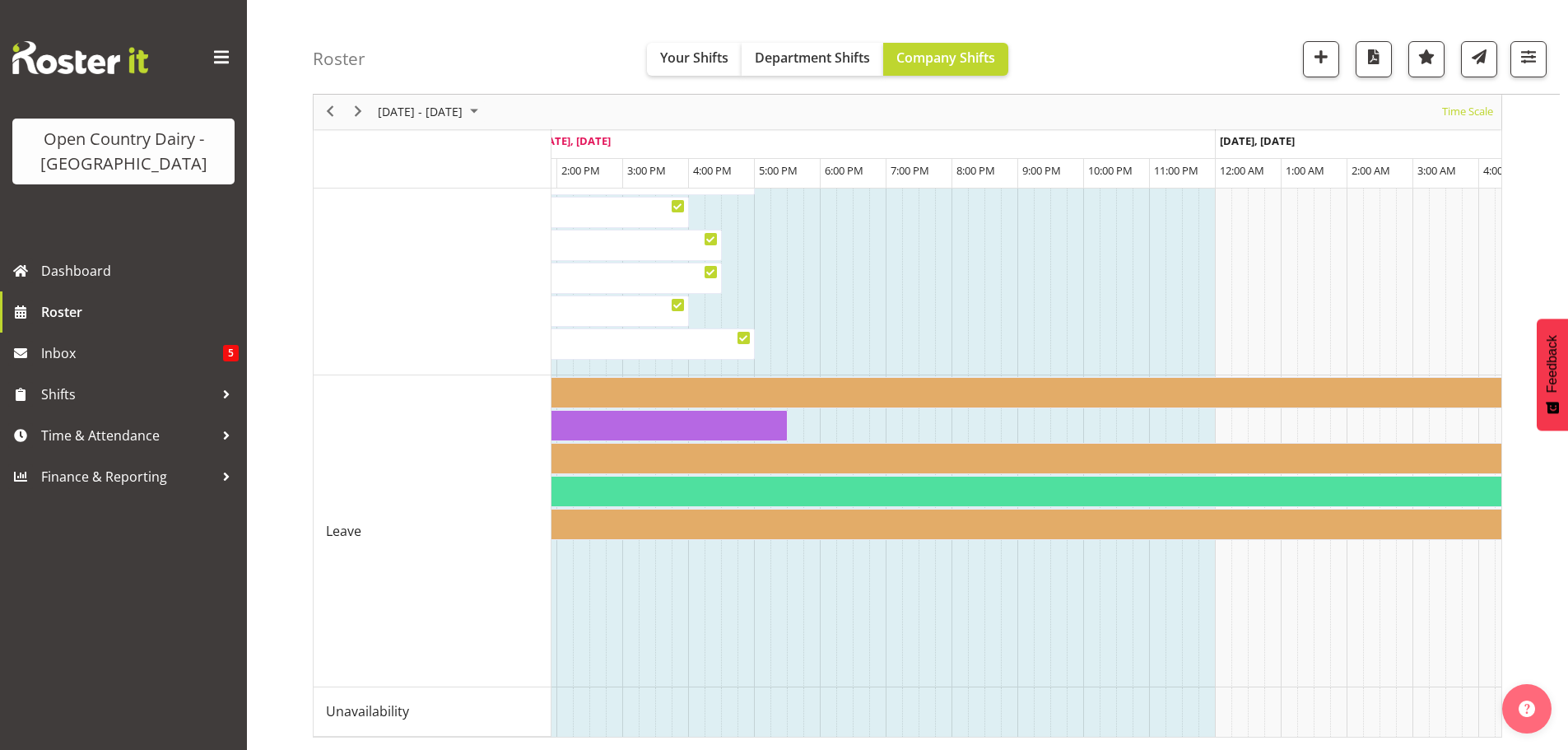
scroll to position [0, 4154]
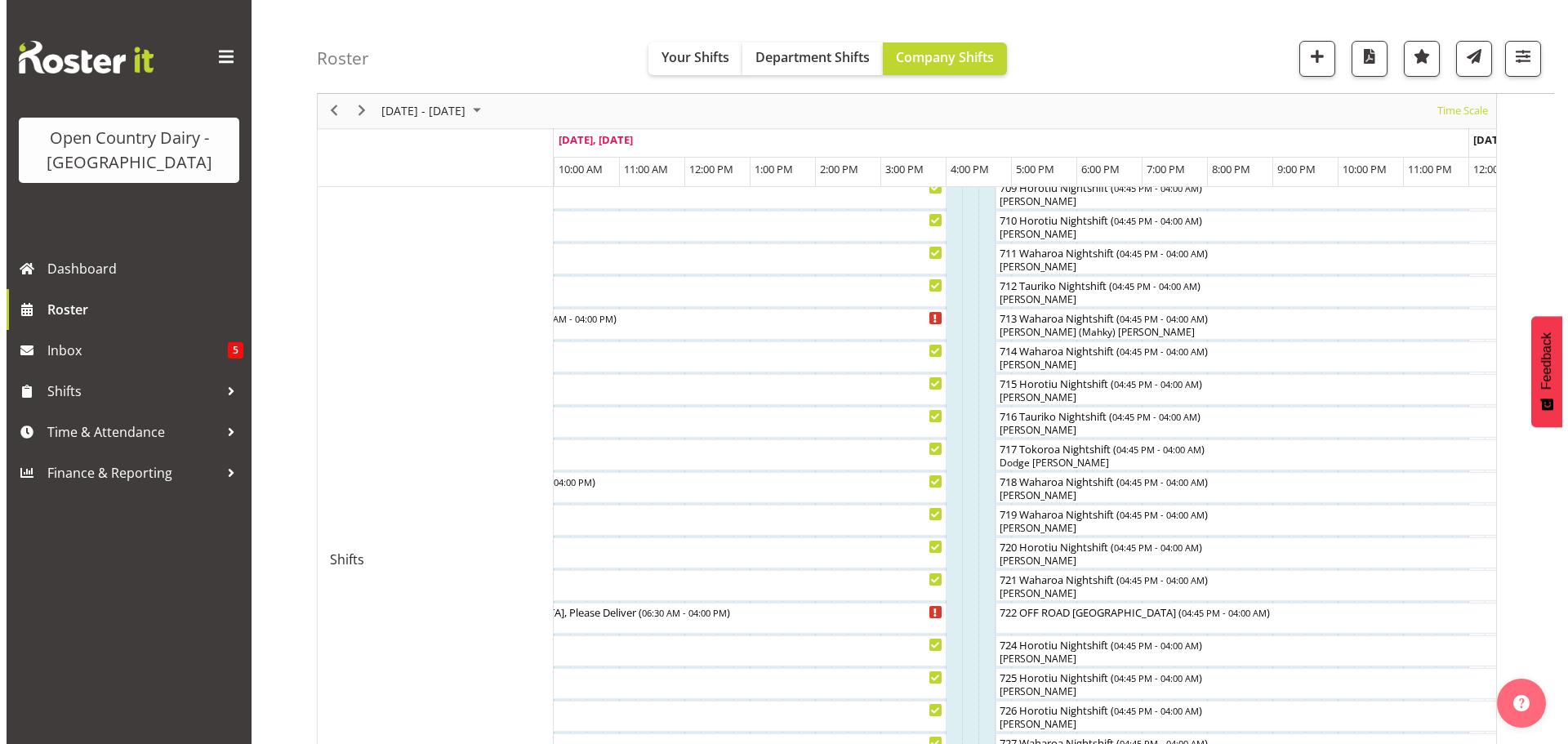
scroll to position [518, 0]
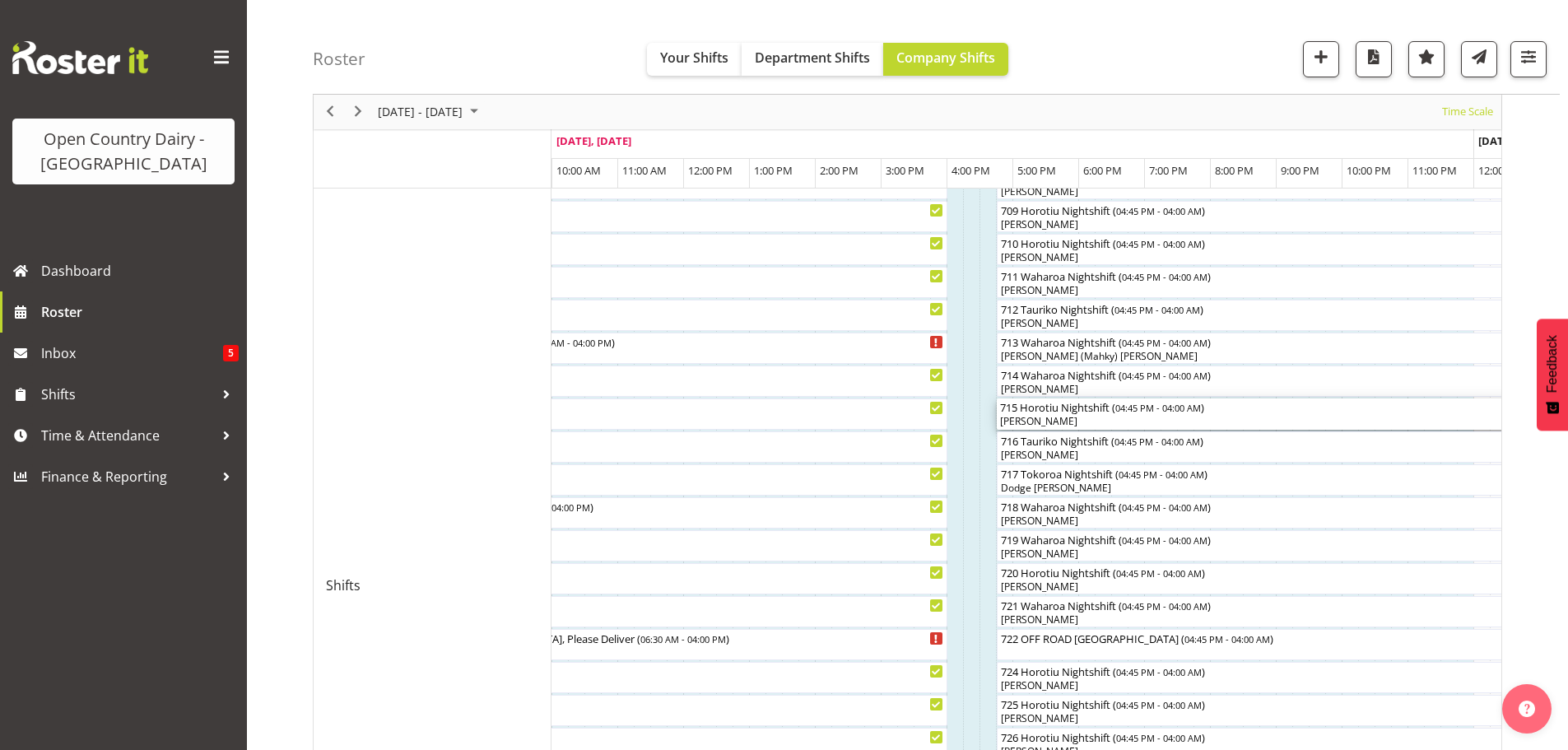
click at [1094, 414] on div "715 Horotiu Nightshift ( 04:45 PM - 04:00 AM )" at bounding box center [1367, 407] width 734 height 17
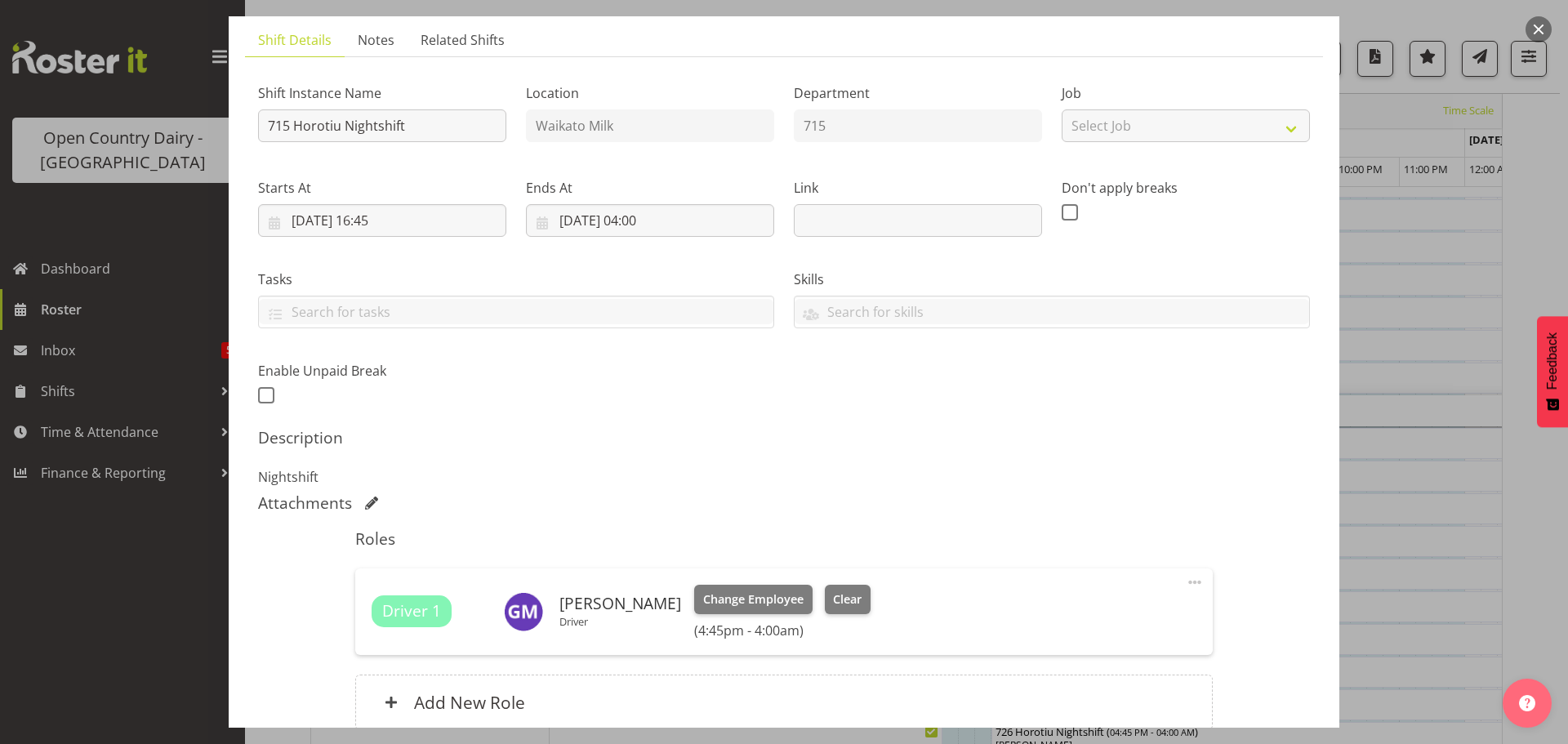
scroll to position [163, 0]
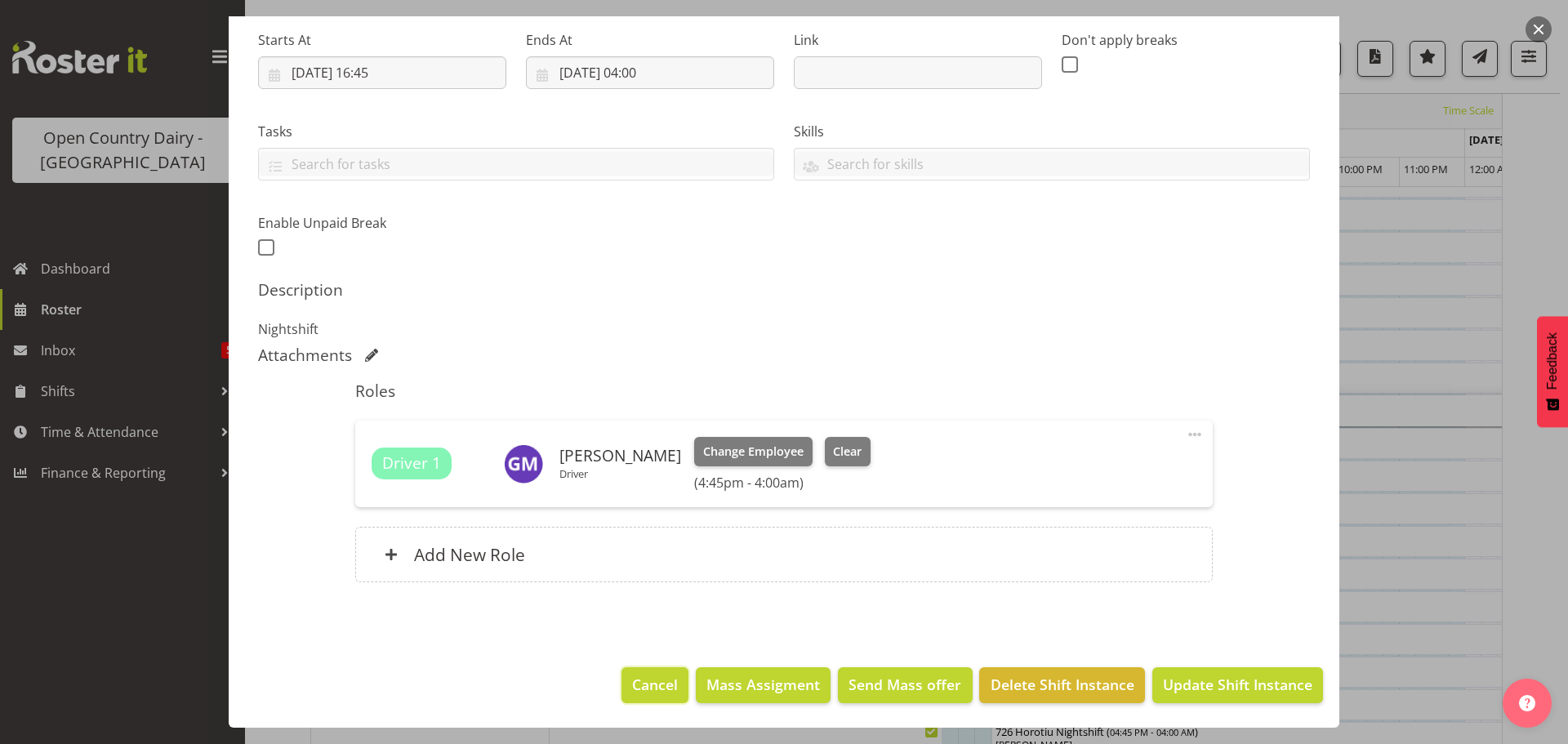
click at [662, 680] on span "Cancel" at bounding box center [655, 684] width 46 height 21
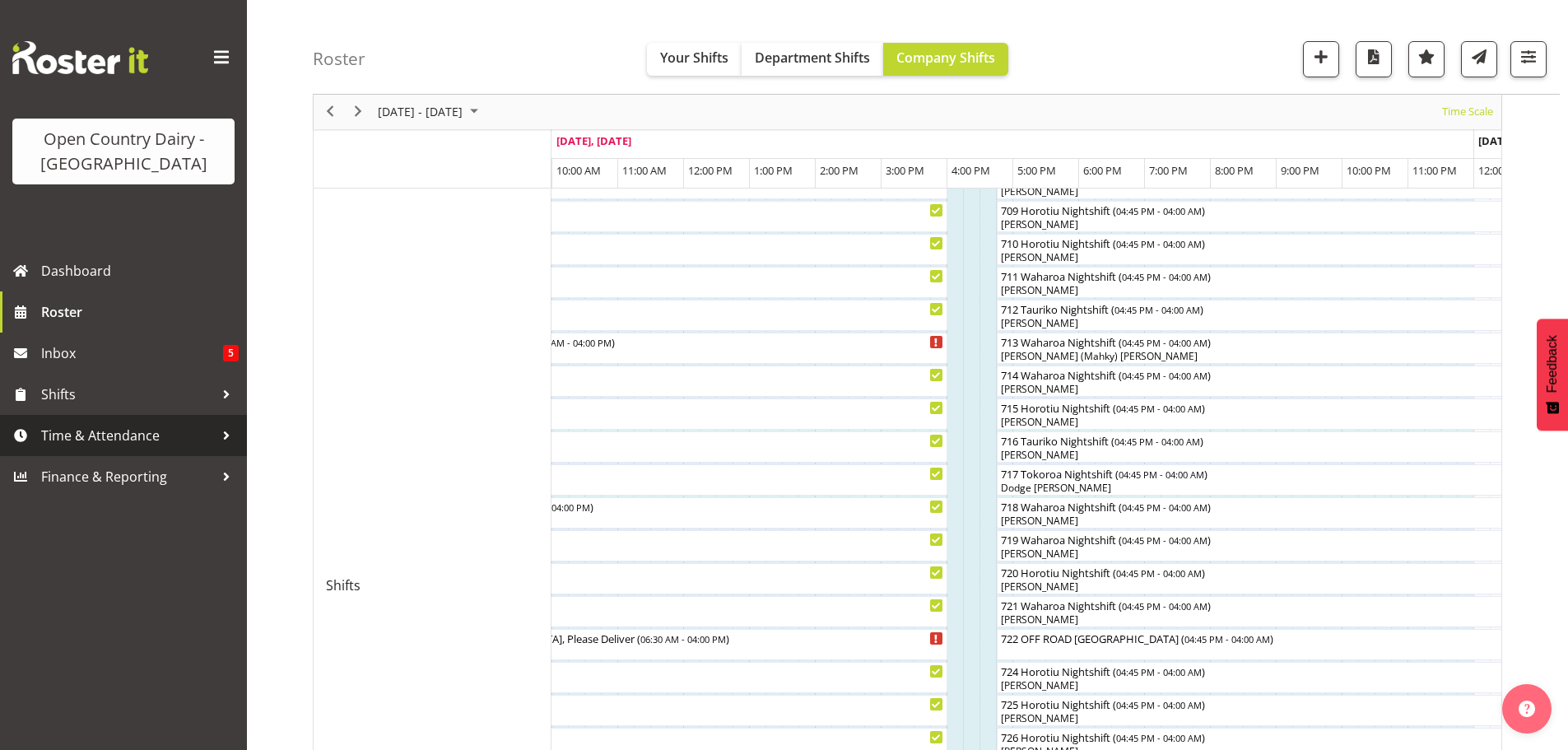
click at [92, 430] on span "Time & Attendance" at bounding box center [127, 436] width 172 height 25
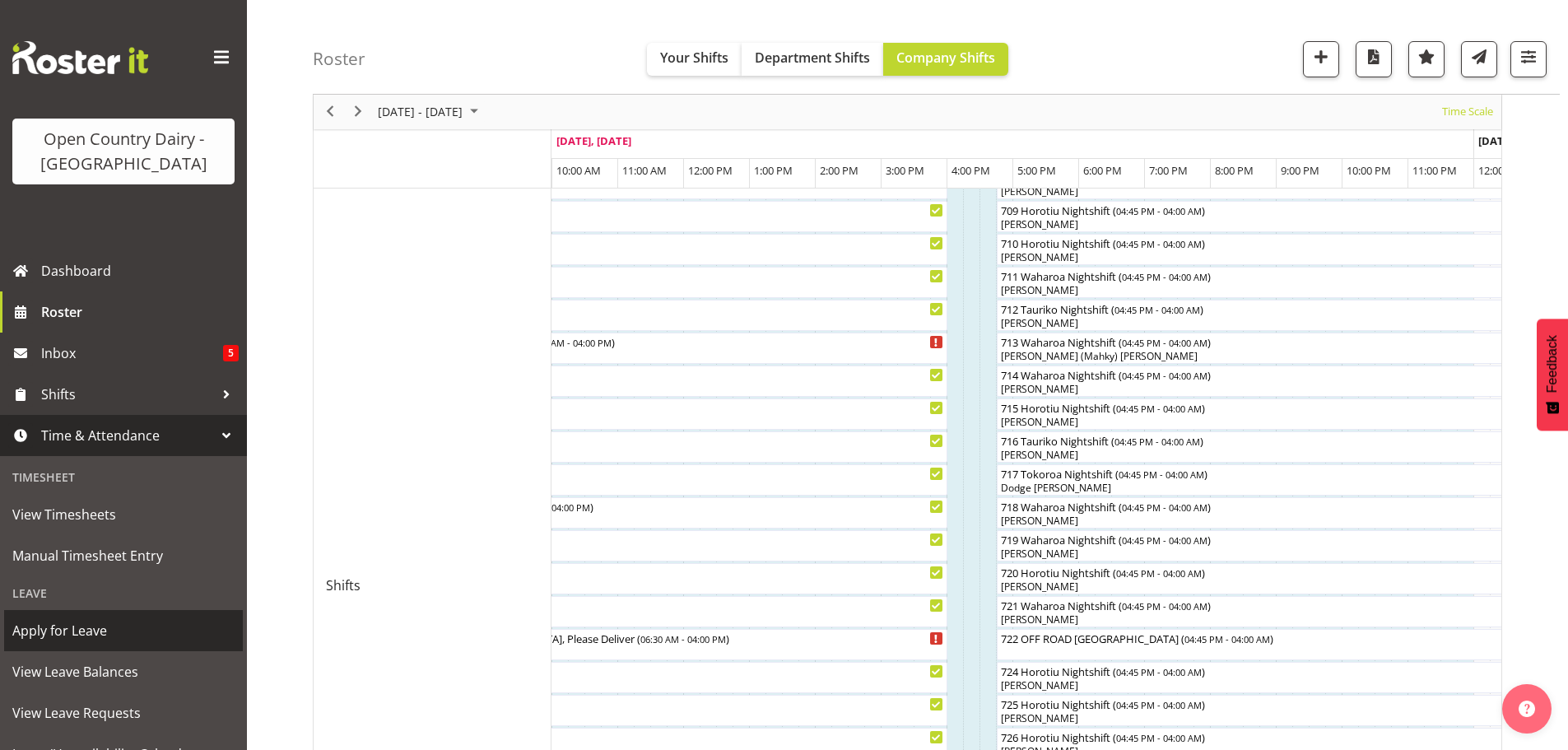
click at [83, 625] on span "Apply for Leave" at bounding box center [123, 630] width 222 height 25
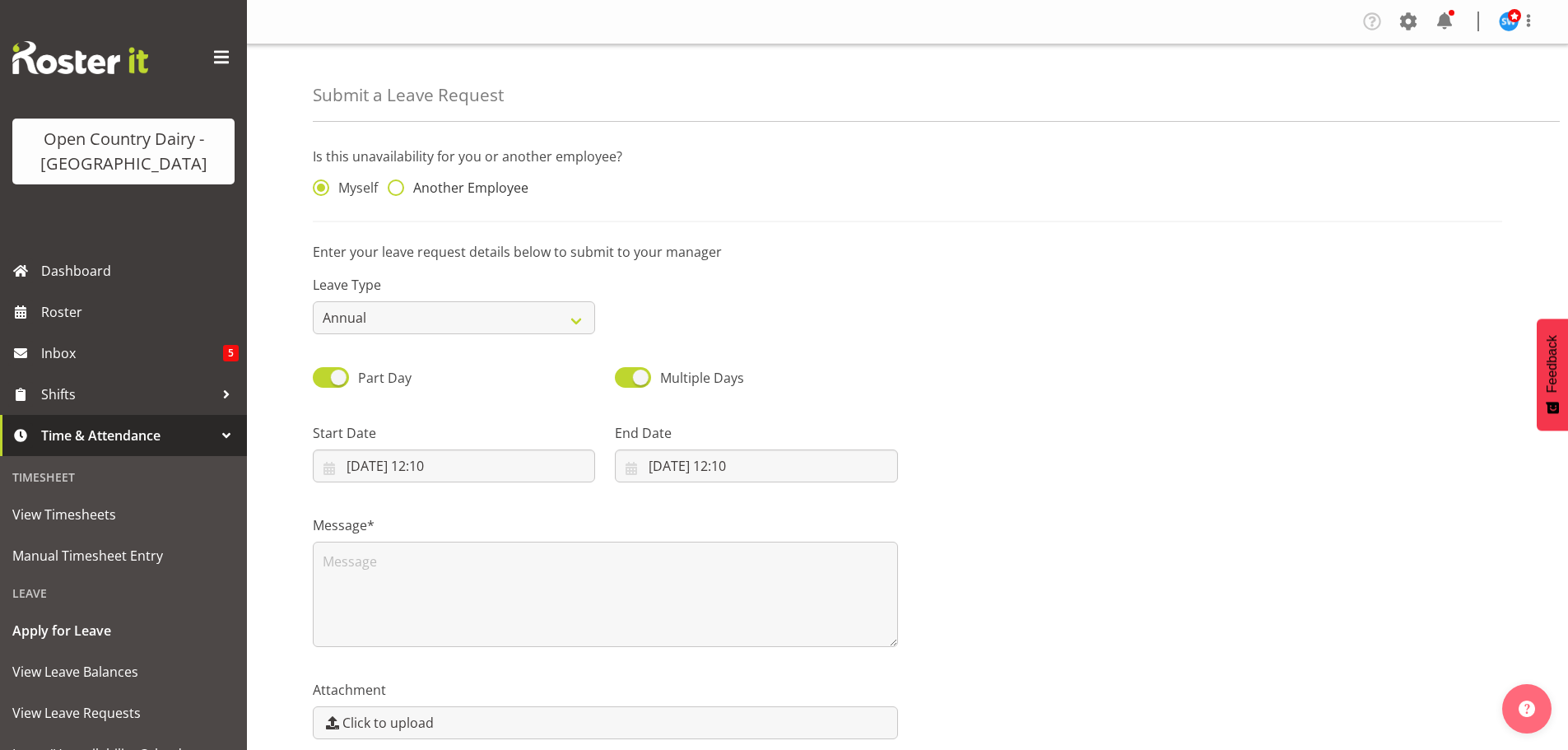
click at [399, 187] on span at bounding box center [396, 187] width 17 height 17
click at [399, 187] on input "Another Employee" at bounding box center [393, 187] width 11 height 11
radio input "true"
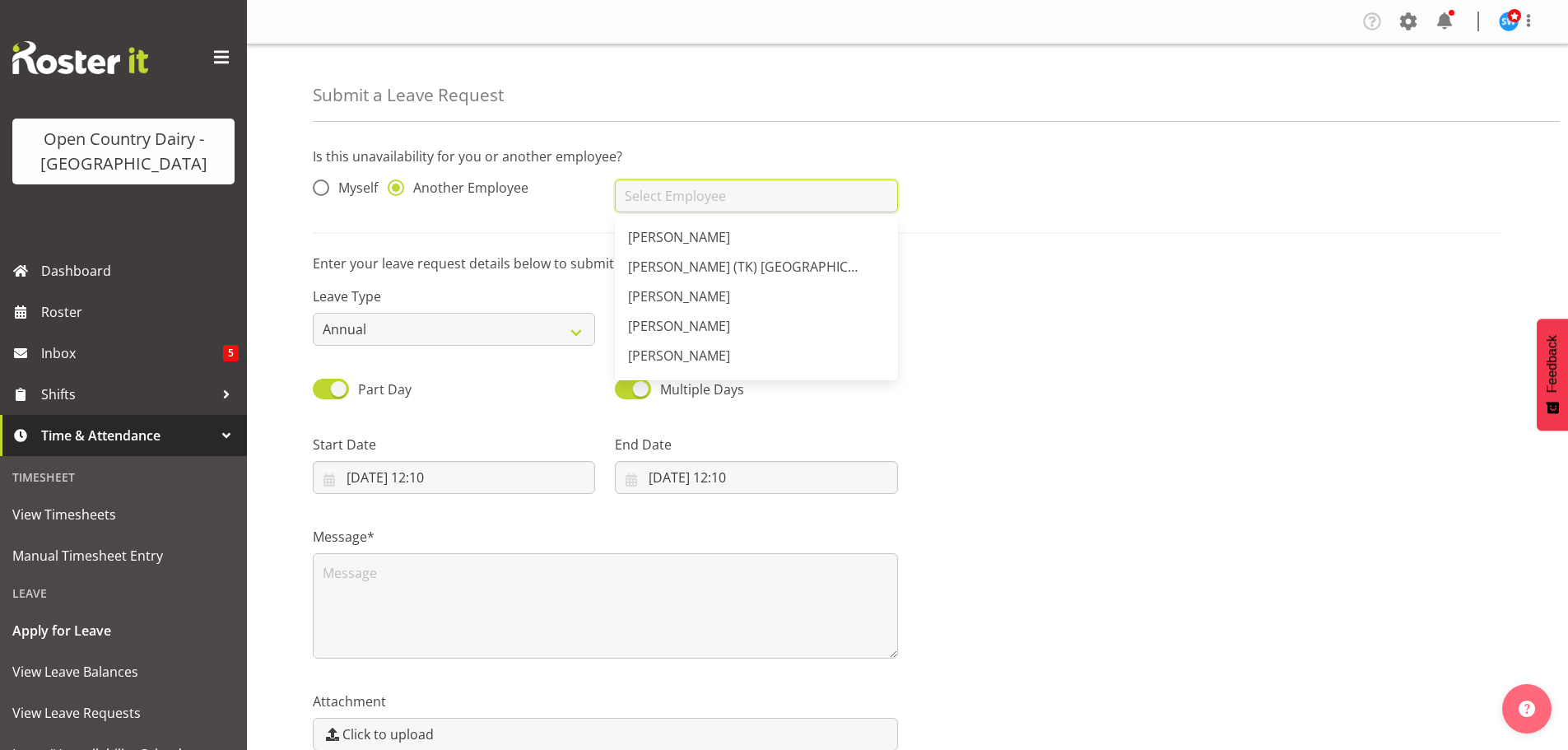
click at [711, 200] on input "text" at bounding box center [756, 196] width 282 height 33
click at [674, 300] on span "[PERSON_NAME]" at bounding box center [679, 303] width 102 height 18
type input "[PERSON_NAME]"
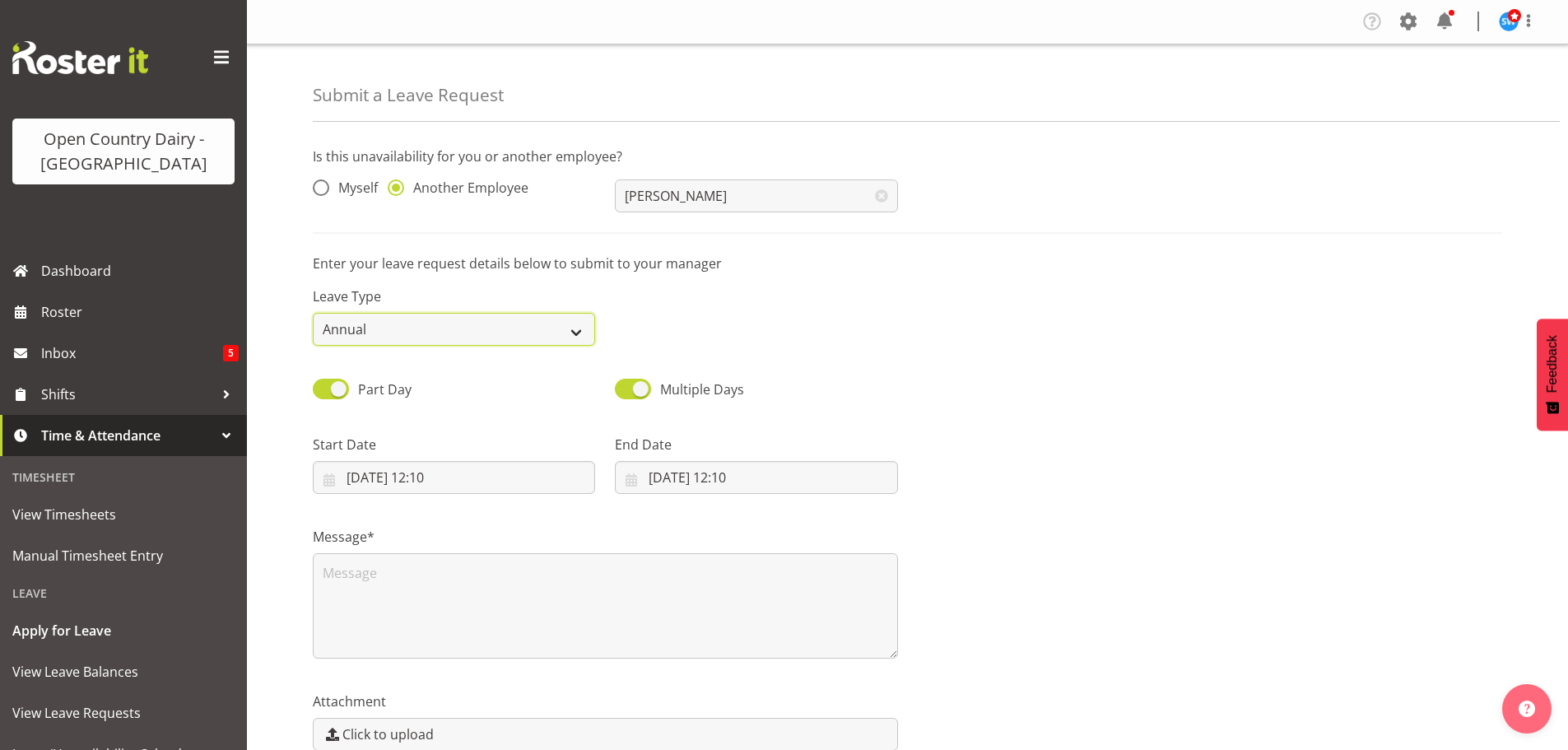
click at [572, 331] on select "Annual Sick Leave Without Pay Bereavement Domestic Violence Parental Jury Servi…" at bounding box center [454, 329] width 282 height 33
select select "Sick"
click at [313, 313] on select "Annual Sick Leave Without Pay Bereavement Domestic Violence Parental Jury Servi…" at bounding box center [454, 329] width 282 height 33
click at [404, 475] on input "[DATE] 12:10" at bounding box center [454, 478] width 282 height 33
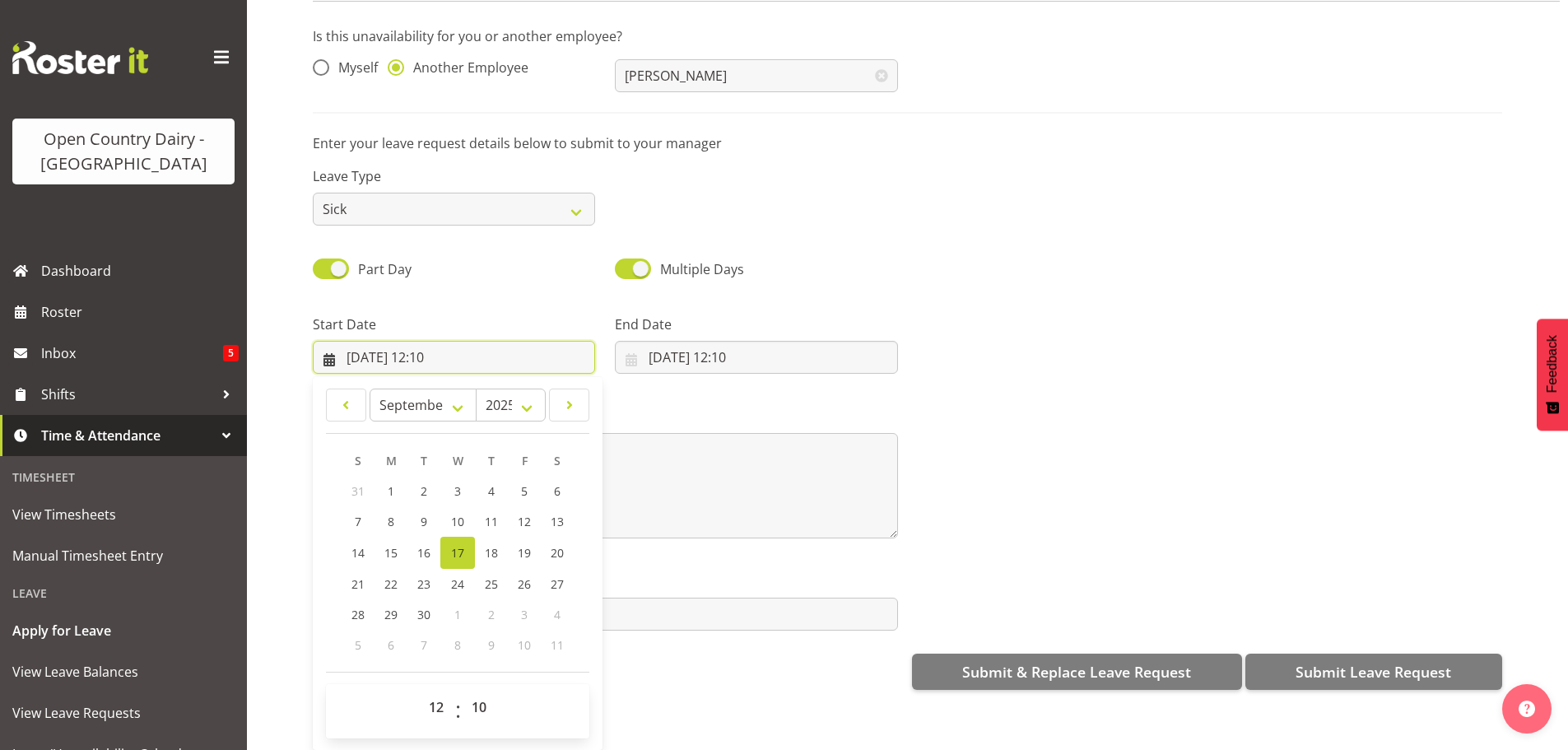
scroll to position [85, 0]
click at [433, 691] on select "00 01 02 03 04 05 06 07 08 09 10 11 12 13 14 15 16 17 18 19 20 21 22 23" at bounding box center [438, 707] width 37 height 33
select select "16"
click at [420, 691] on select "00 01 02 03 04 05 06 07 08 09 10 11 12 13 14 15 16 17 18 19 20 21 22 23" at bounding box center [438, 707] width 37 height 33
type input "[DATE] 16:10"
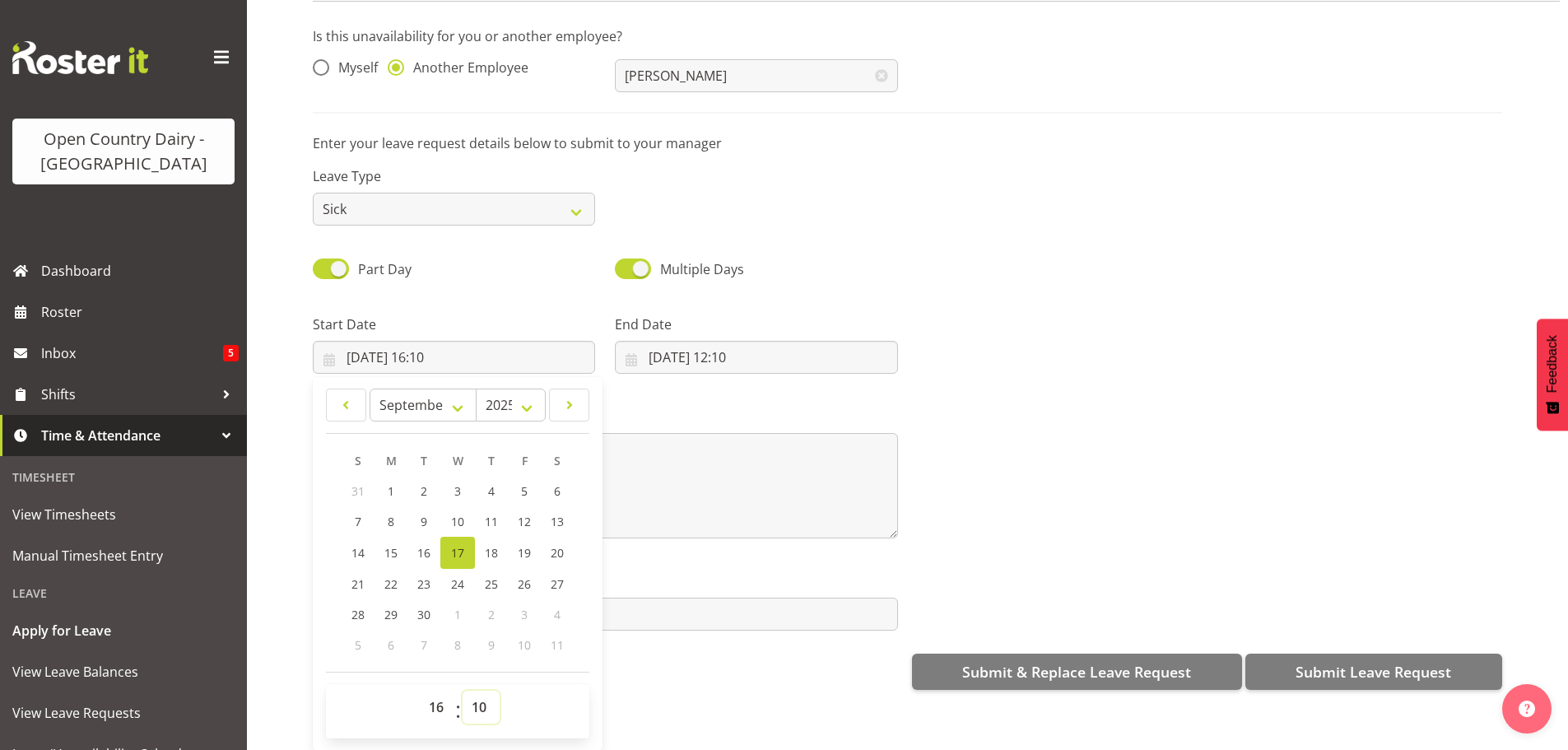
click at [480, 696] on select "00 01 02 03 04 05 06 07 08 09 10 11 12 13 14 15 16 17 18 19 20 21 22 23 24 25 2…" at bounding box center [481, 707] width 37 height 33
select select "45"
click at [463, 691] on select "00 01 02 03 04 05 06 07 08 09 10 11 12 13 14 15 16 17 18 19 20 21 22 23 24 25 2…" at bounding box center [481, 707] width 37 height 33
type input "[DATE] 16:45"
click at [707, 342] on input "[DATE] 12:10" at bounding box center [756, 357] width 282 height 33
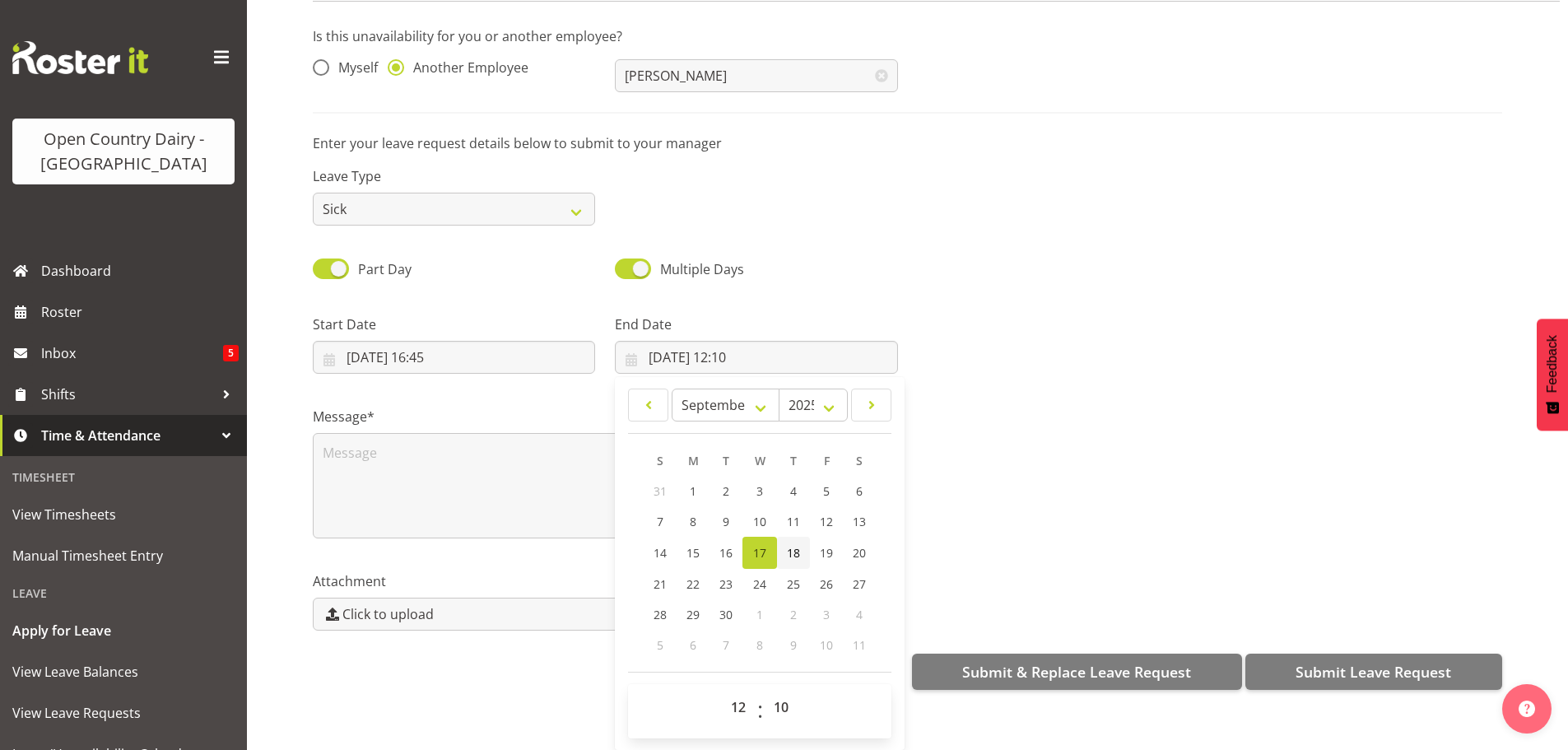
click at [790, 545] on span "18" at bounding box center [794, 552] width 13 height 16
type input "[DATE] 12:10"
drag, startPoint x: 732, startPoint y: 695, endPoint x: 732, endPoint y: 686, distance: 9.0
click at [732, 692] on select "00 01 02 03 04 05 06 07 08 09 10 11 12 13 14 15 16 17 18 19 20 21 22 23" at bounding box center [740, 707] width 37 height 33
select select "4"
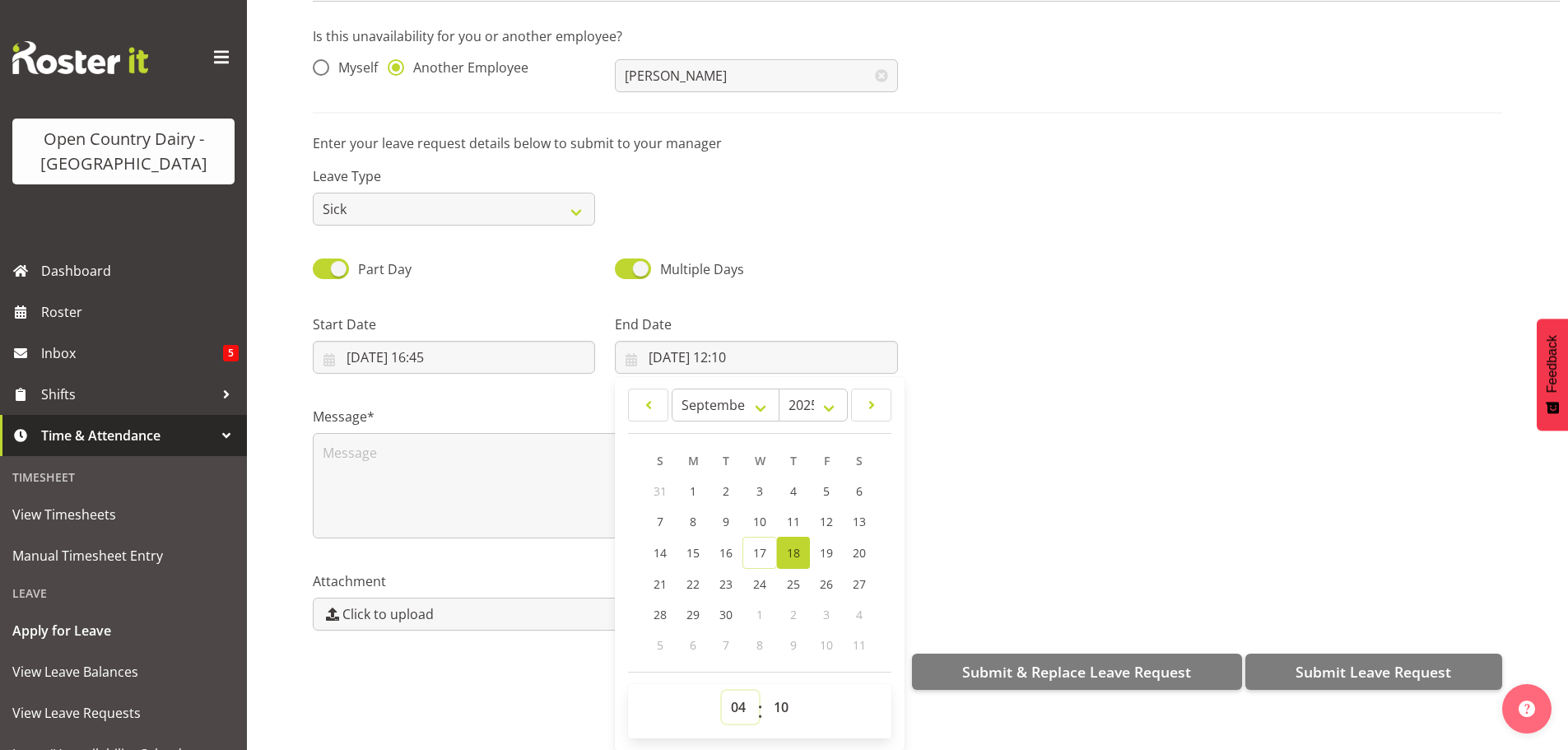
click at [722, 691] on select "00 01 02 03 04 05 06 07 08 09 10 11 12 13 14 15 16 17 18 19 20 21 22 23" at bounding box center [740, 707] width 37 height 33
type input "[DATE] 04:10"
drag, startPoint x: 782, startPoint y: 693, endPoint x: 787, endPoint y: 681, distance: 13.0
click at [784, 691] on select "00 01 02 03 04 05 06 07 08 09 10 11 12 13 14 15 16 17 18 19 20 21 22 23 24 25 2…" at bounding box center [783, 707] width 37 height 33
select select "0"
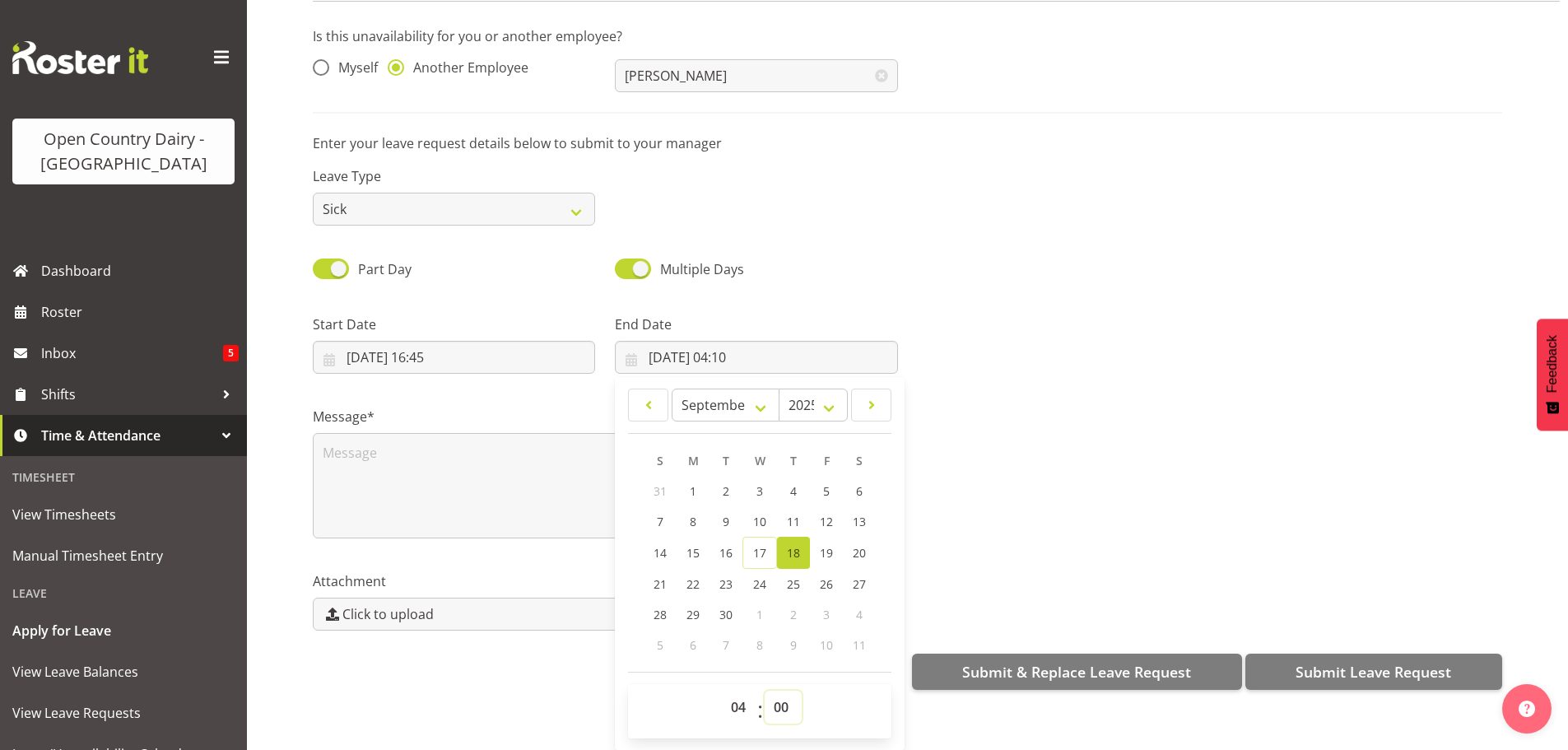
click at [765, 691] on select "00 01 02 03 04 05 06 07 08 09 10 11 12 13 14 15 16 17 18 19 20 21 22 23 24 25 2…" at bounding box center [783, 707] width 37 height 33
type input "[DATE] 04:00"
click at [404, 454] on textarea at bounding box center [605, 486] width 585 height 106
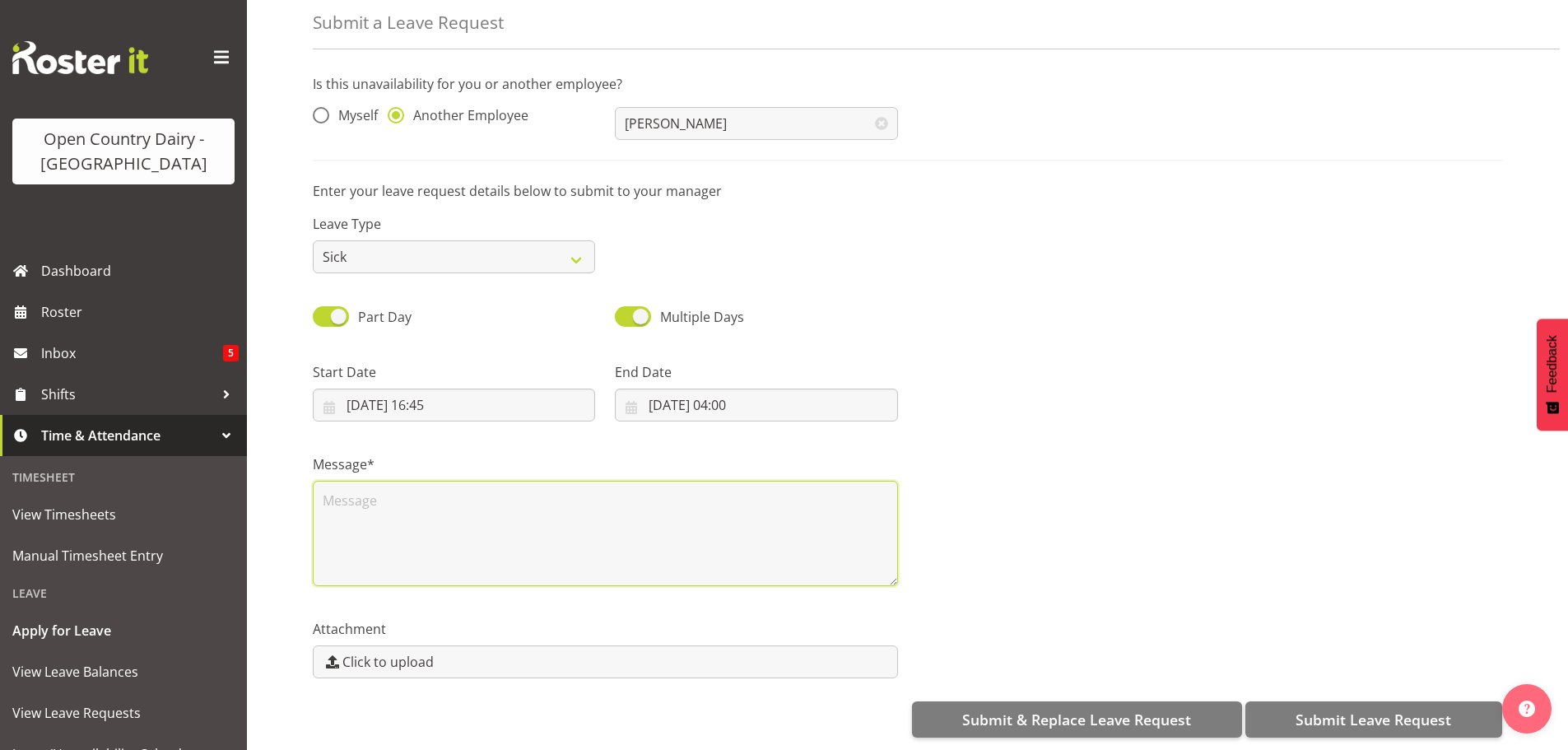
scroll to position [0, 0]
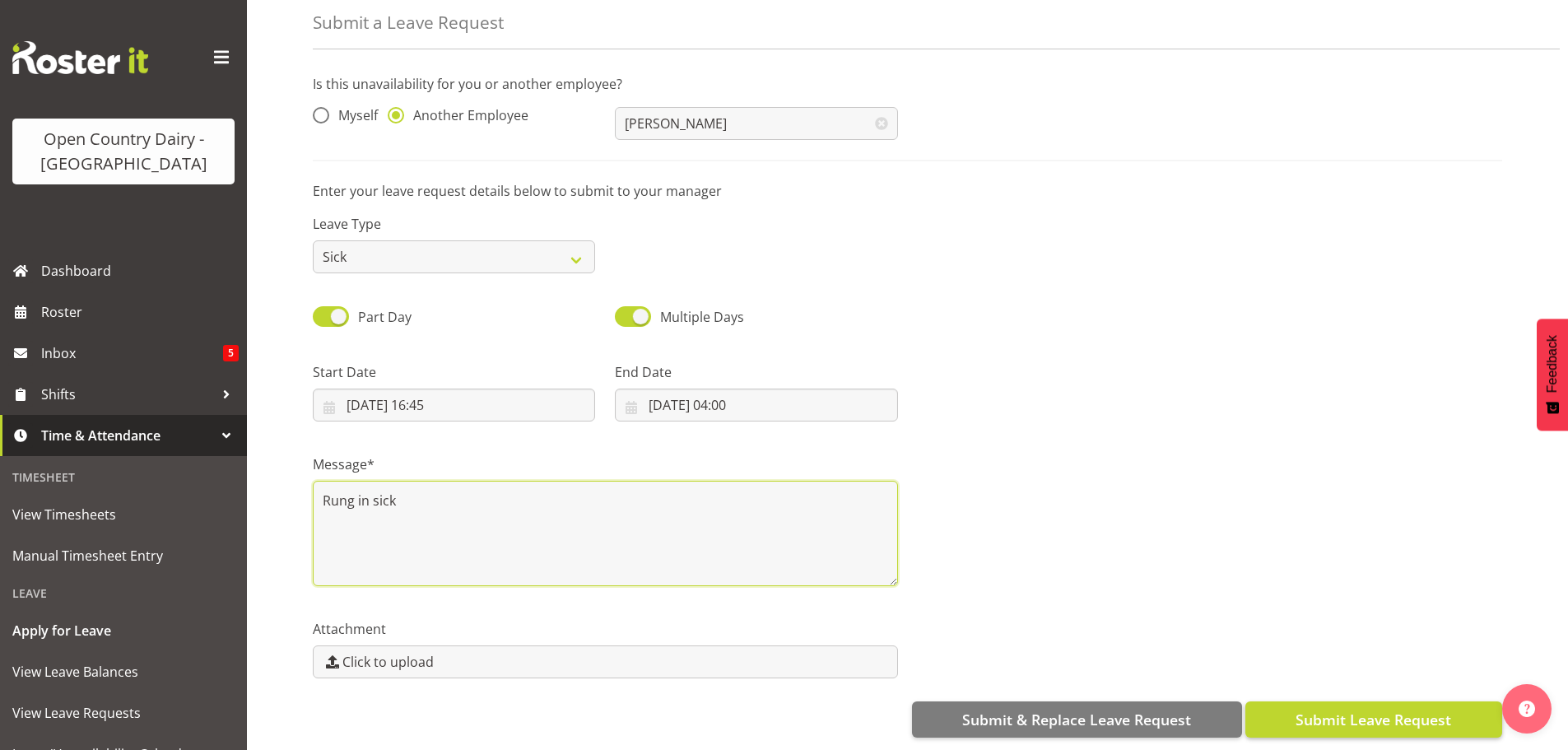
type textarea "Rung in sick"
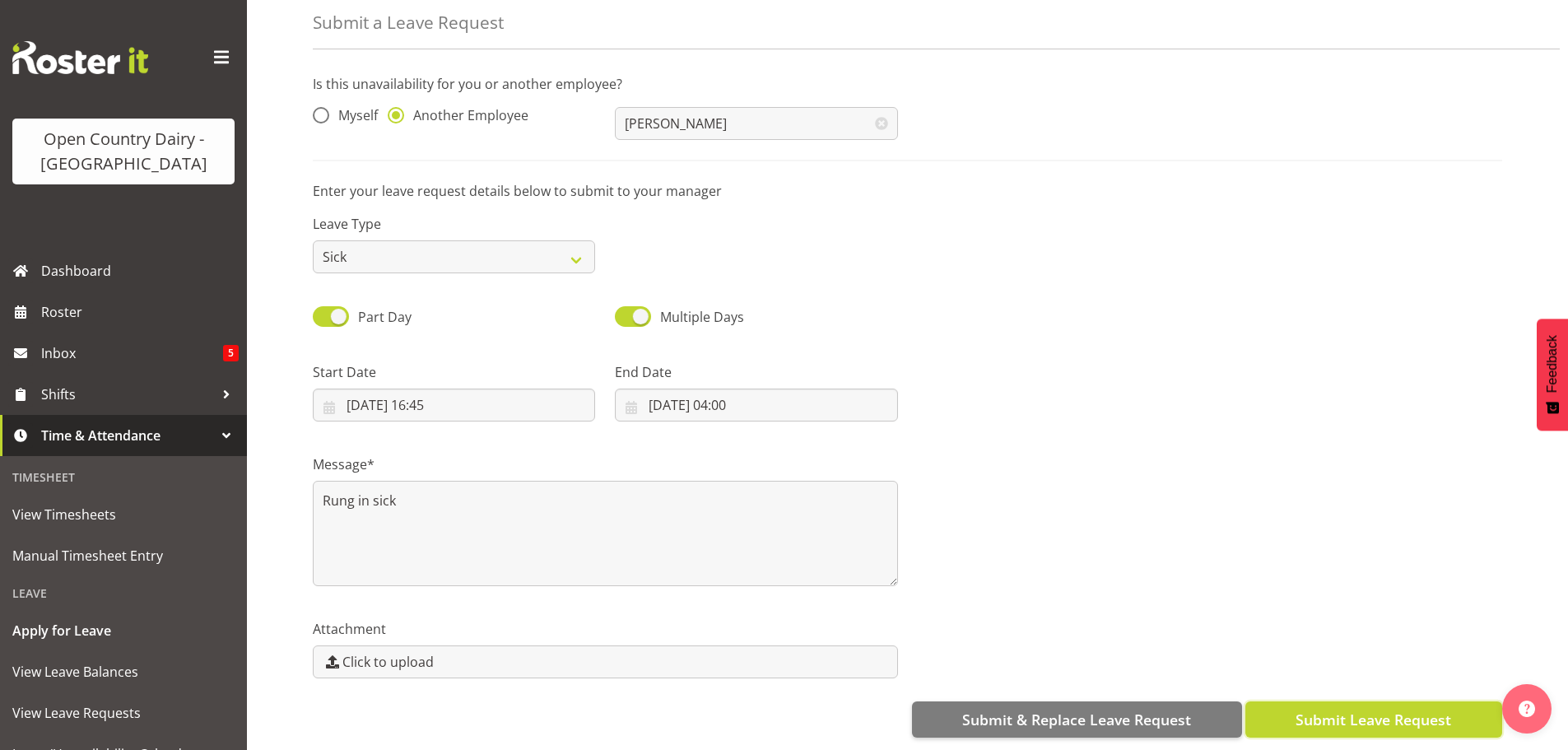
click at [1332, 709] on span "Submit Leave Request" at bounding box center [1373, 719] width 156 height 21
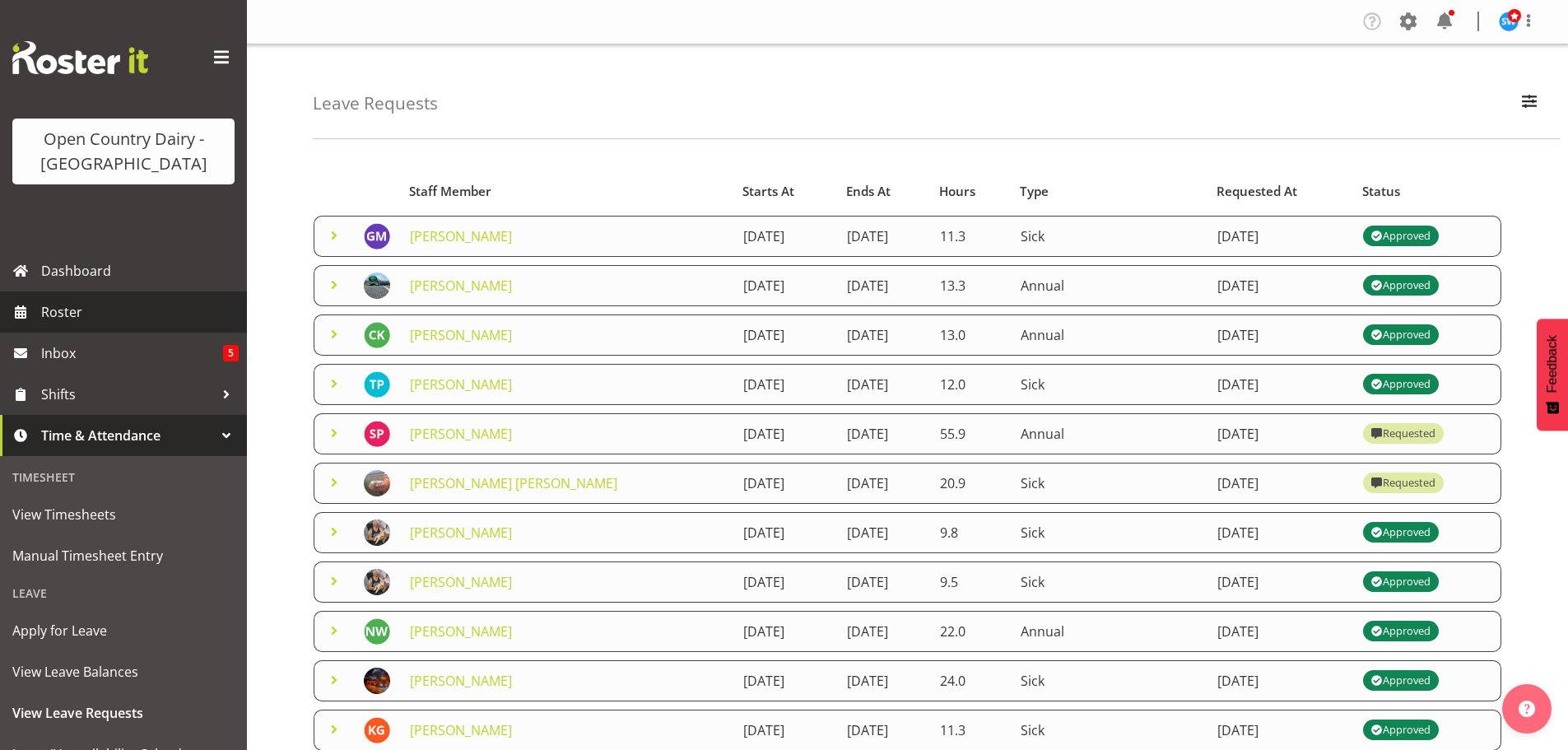
click at [76, 302] on span "Roster" at bounding box center [139, 312] width 197 height 25
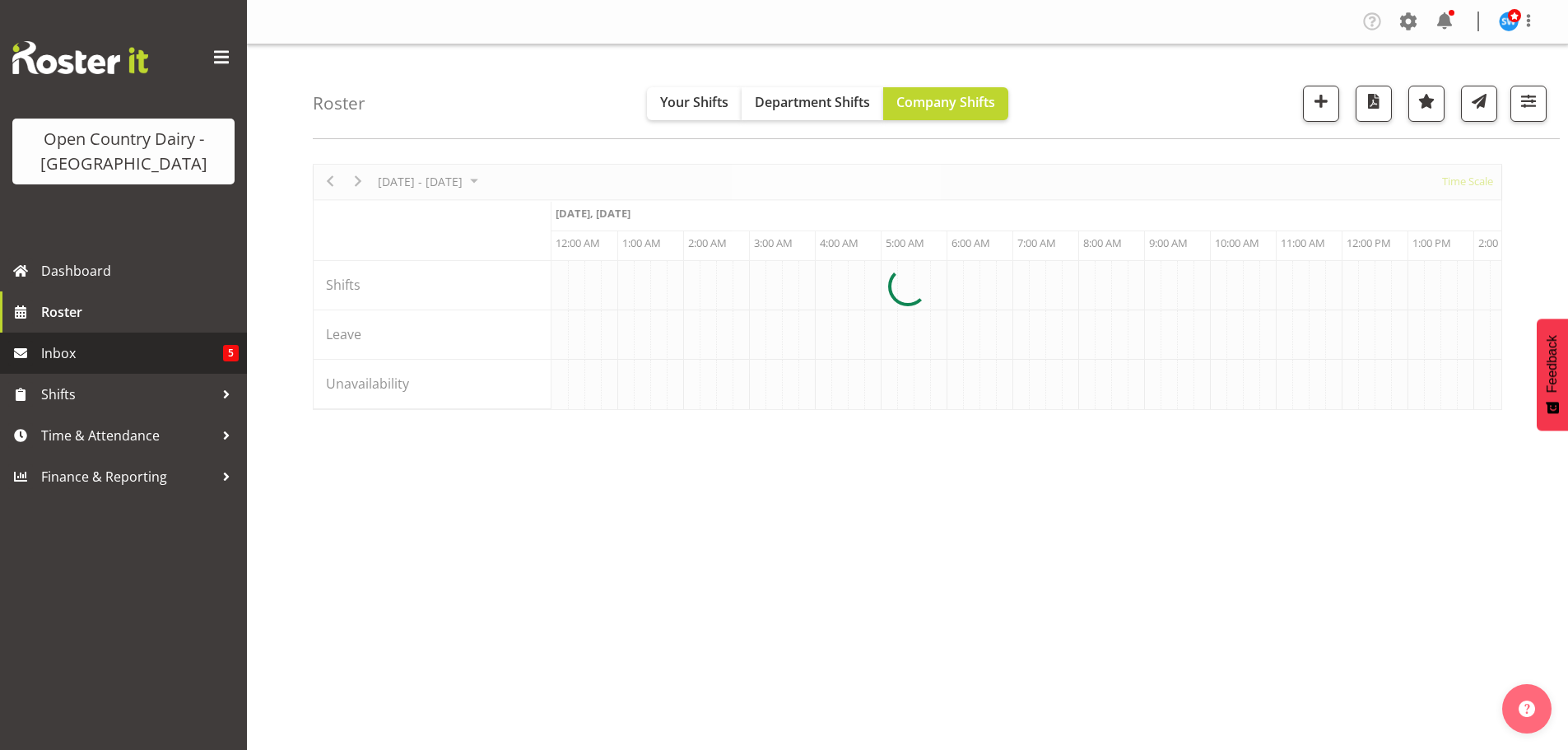
scroll to position [0, 3161]
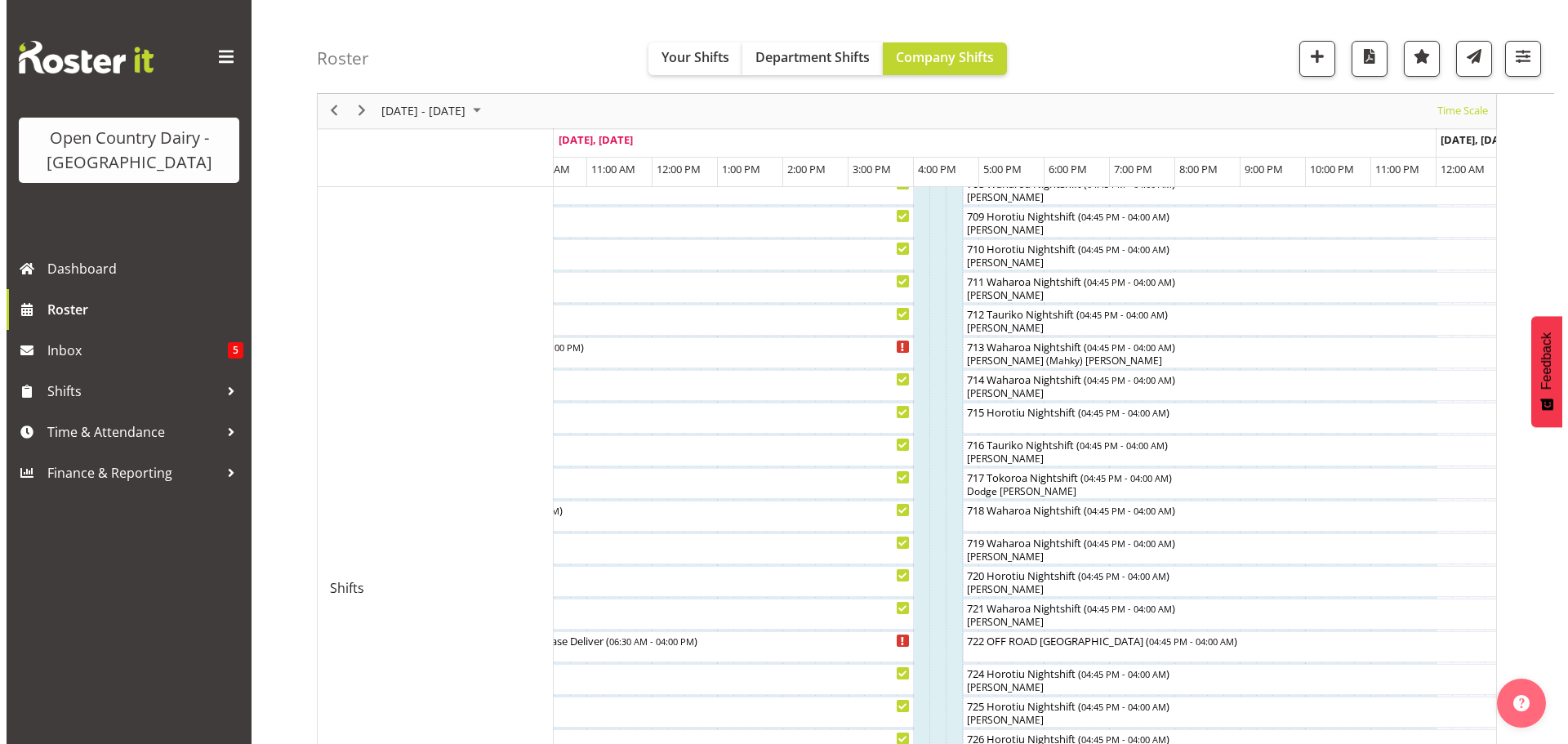
scroll to position [437, 0]
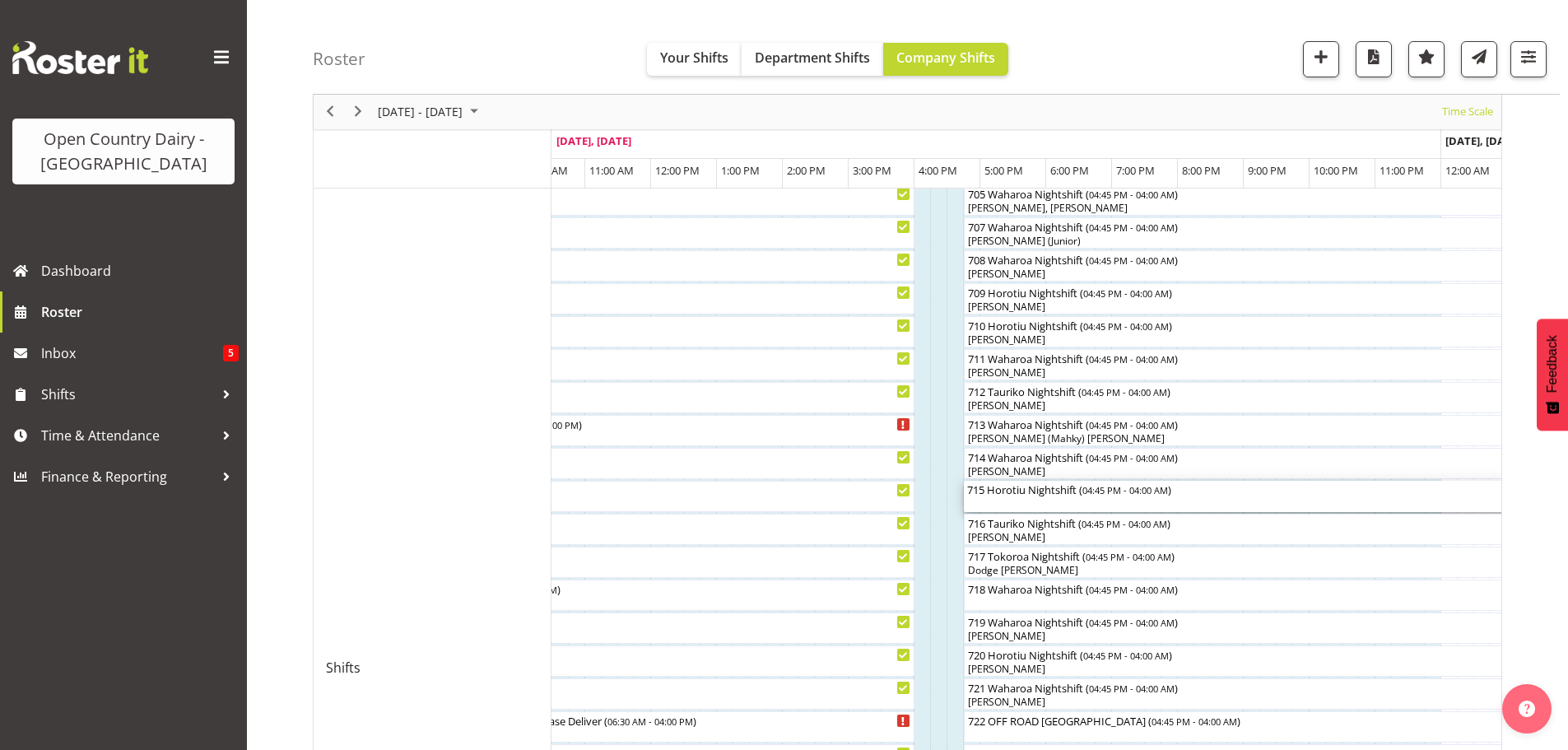
click at [1131, 498] on div "715 Horotiu Nightshift ( 04:45 PM - 04:00 AM )" at bounding box center [1334, 496] width 734 height 31
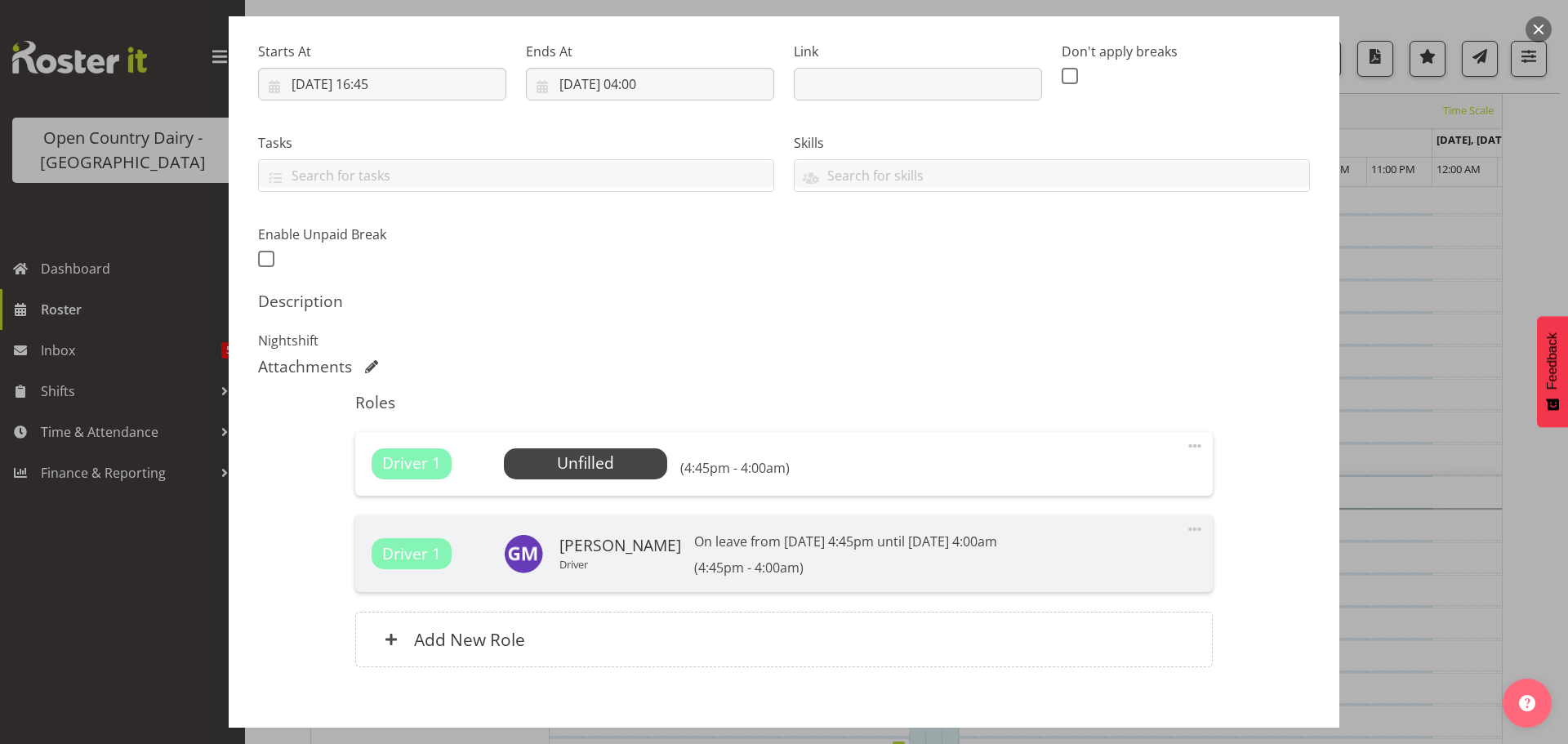
scroll to position [245, 0]
click at [577, 465] on span "Select Employee" at bounding box center [585, 462] width 122 height 24
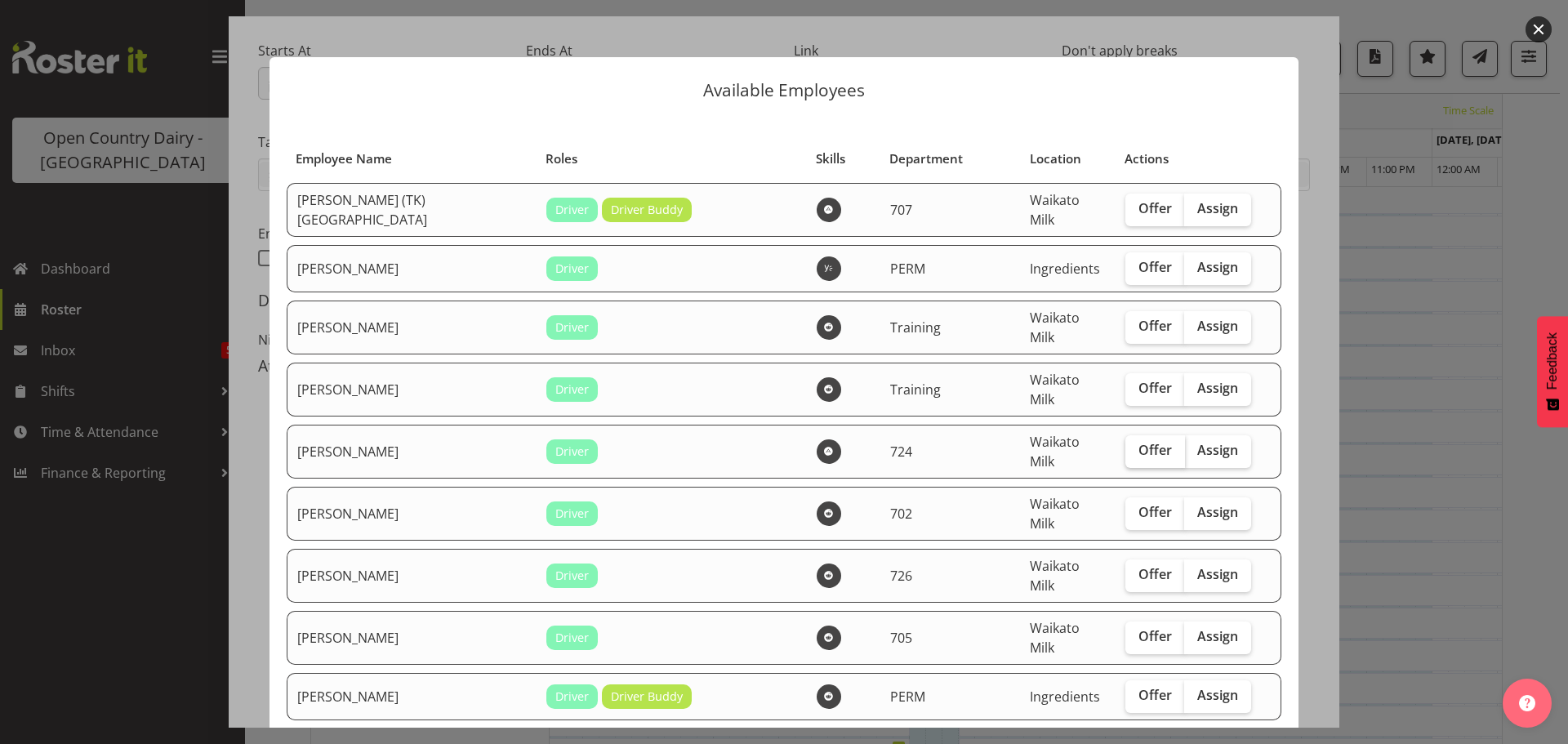
click at [1138, 442] on span "Offer" at bounding box center [1155, 450] width 34 height 16
click at [1125, 445] on input "Offer" at bounding box center [1130, 450] width 11 height 11
checkbox input "true"
click at [1138, 566] on span "Offer" at bounding box center [1155, 574] width 34 height 16
click at [1125, 569] on input "Offer" at bounding box center [1130, 574] width 11 height 11
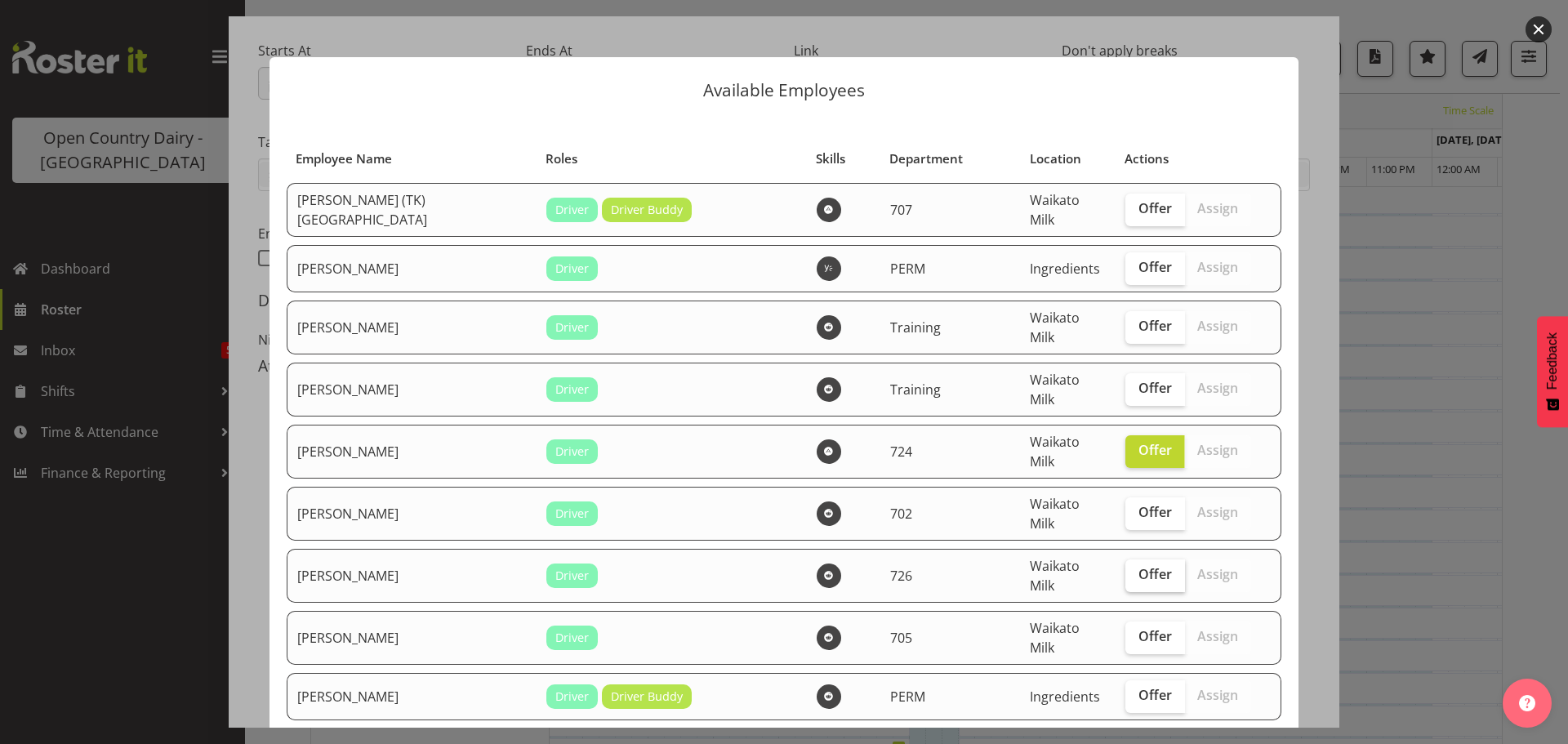
checkbox input "true"
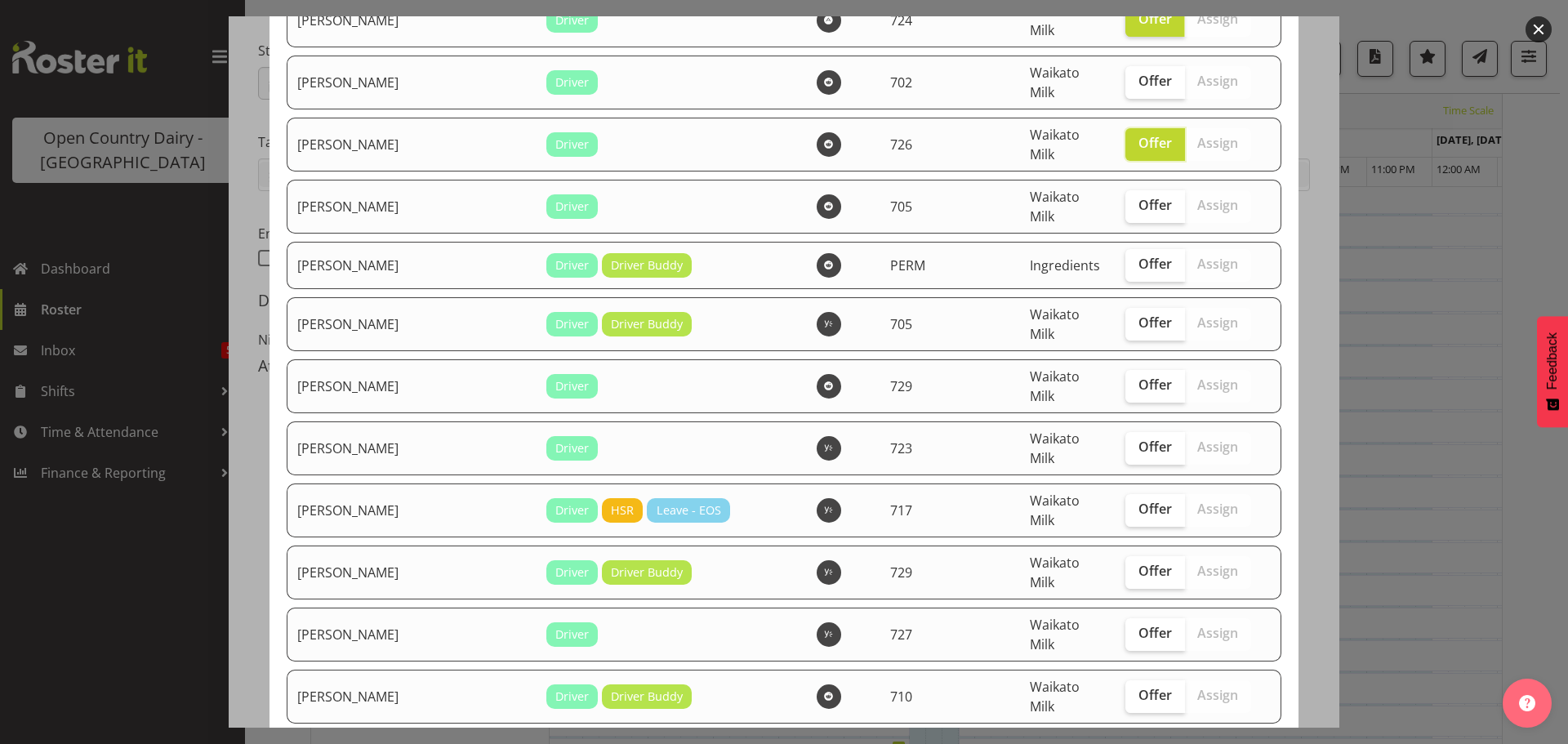
scroll to position [489, 0]
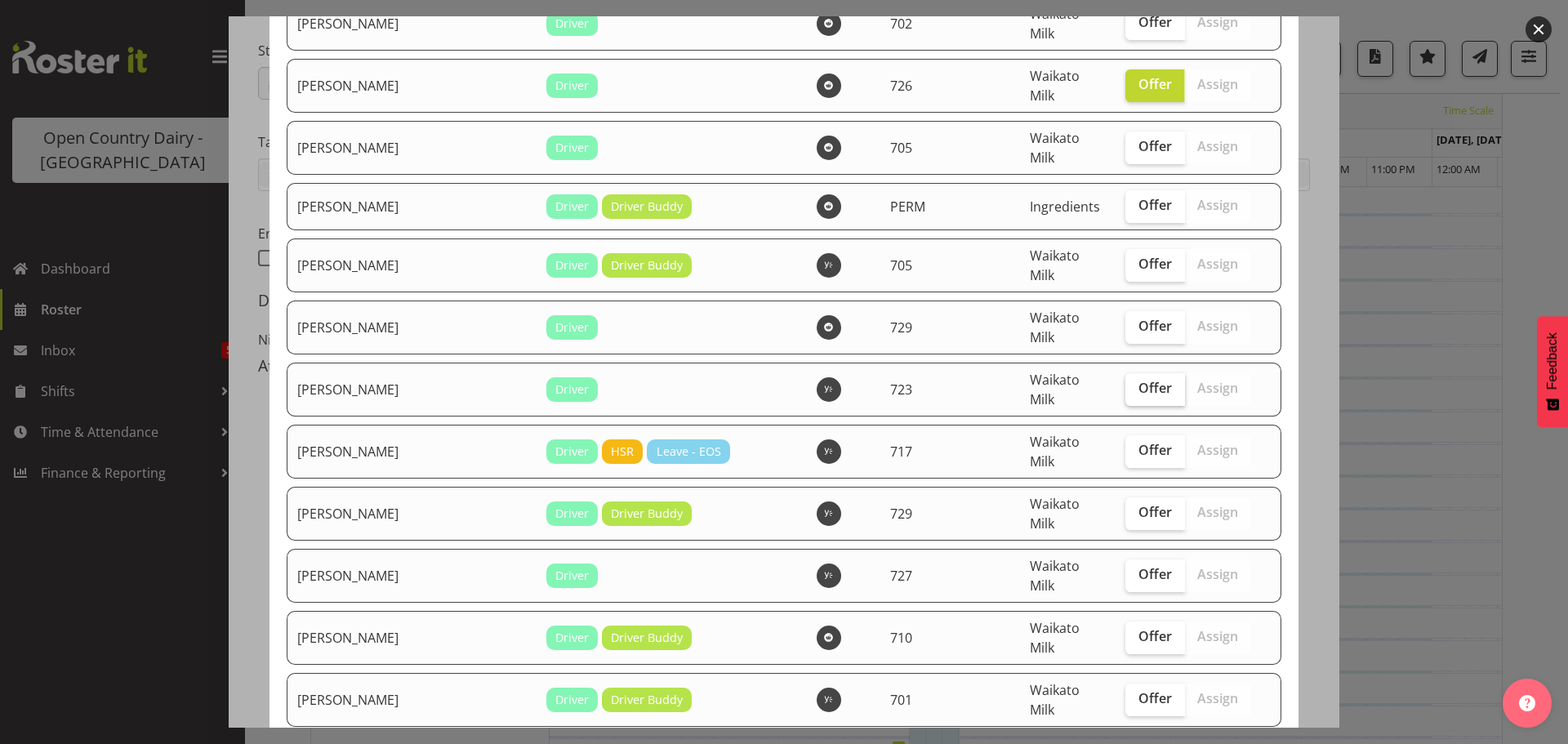
click at [1138, 380] on span "Offer" at bounding box center [1155, 388] width 34 height 16
click at [1125, 383] on input "Offer" at bounding box center [1130, 388] width 11 height 11
checkbox input "true"
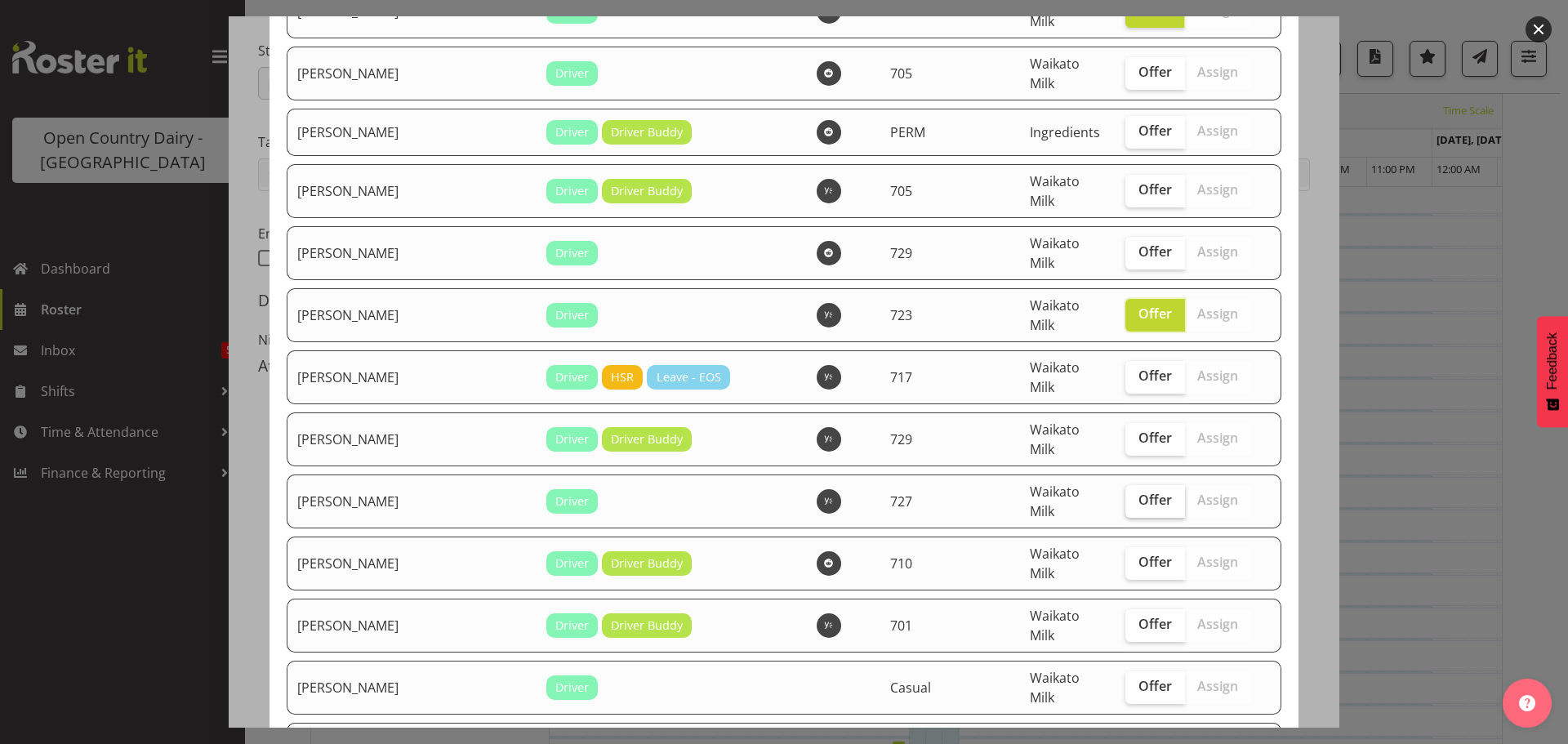
scroll to position [571, 0]
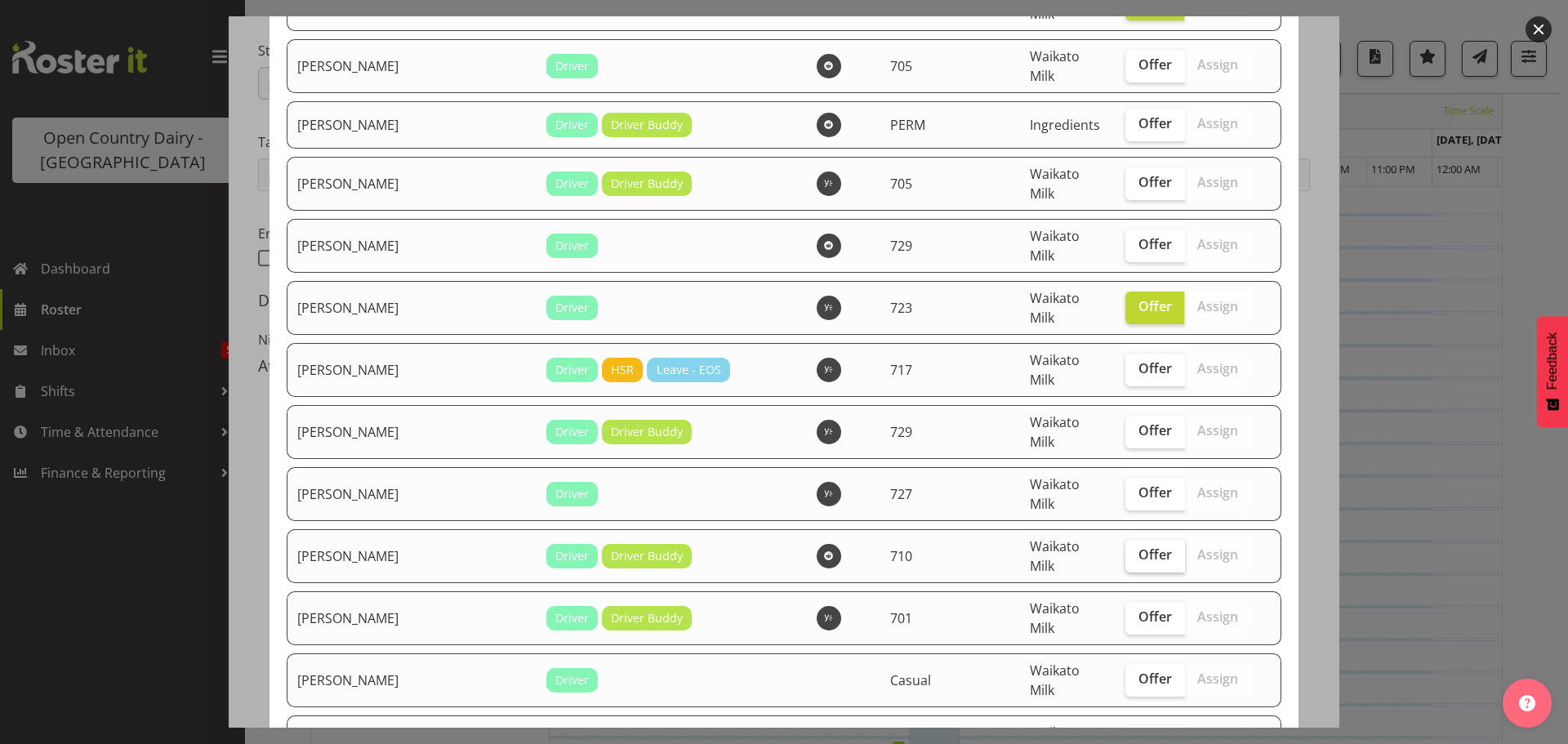
click at [1138, 546] on span "Offer" at bounding box center [1155, 554] width 34 height 16
click at [1126, 549] on input "Offer" at bounding box center [1130, 554] width 11 height 11
checkbox input "true"
click at [1138, 608] on span "Offer" at bounding box center [1155, 616] width 34 height 16
click at [1125, 611] on input "Offer" at bounding box center [1130, 616] width 11 height 11
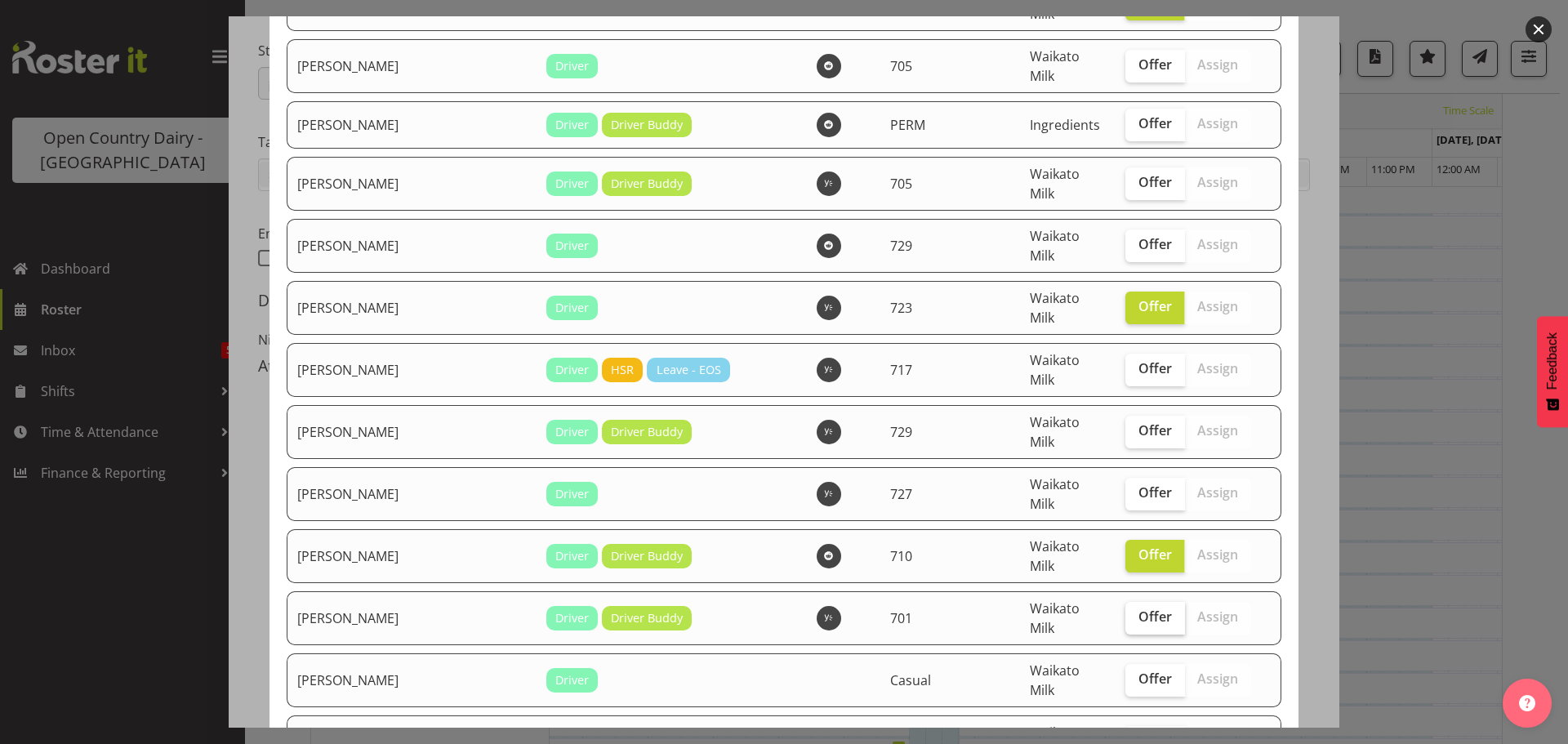
checkbox input "true"
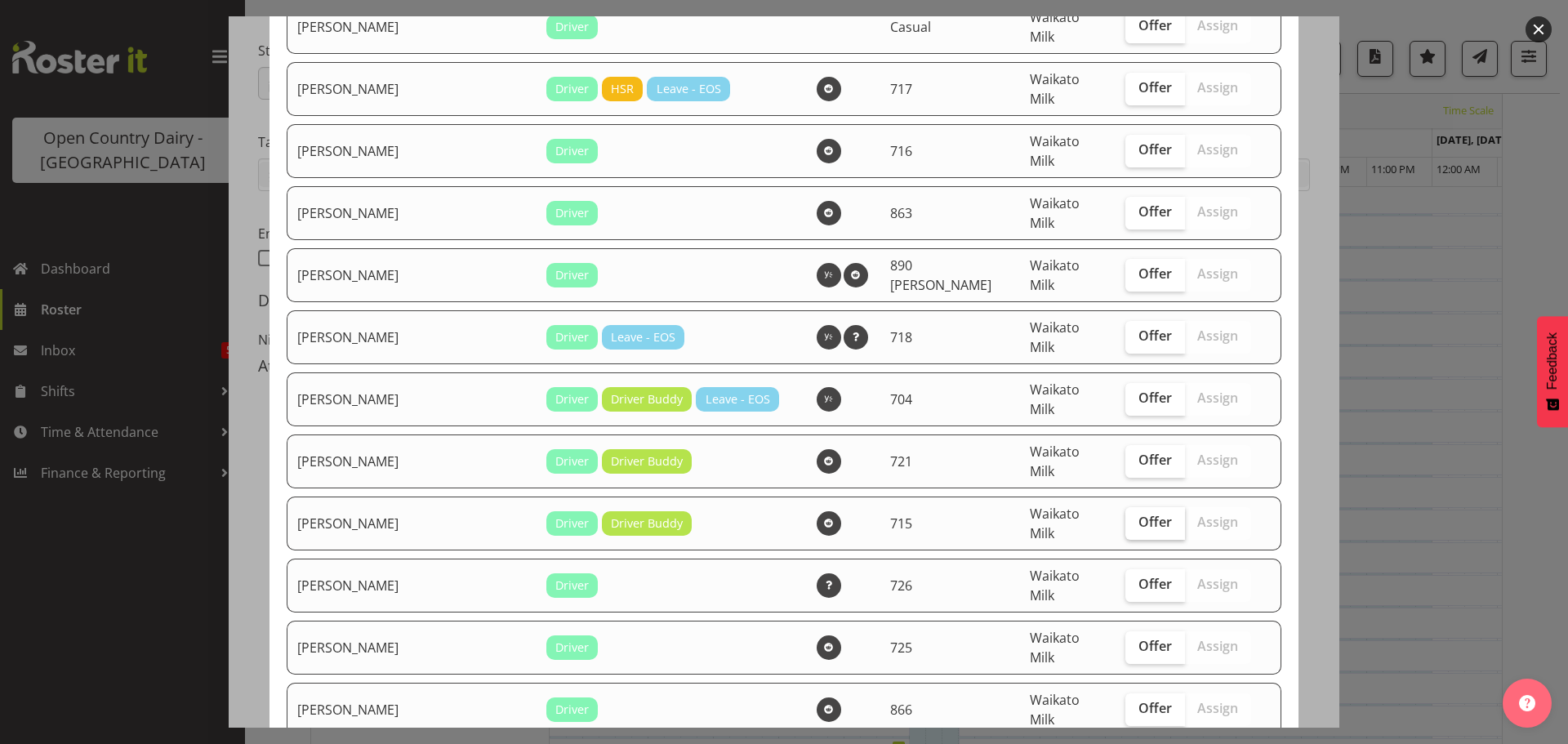
click at [1138, 513] on span "Offer" at bounding box center [1155, 521] width 34 height 16
click at [1125, 516] on input "Offer" at bounding box center [1130, 521] width 11 height 11
checkbox input "true"
click at [1138, 575] on span "Offer" at bounding box center [1155, 584] width 34 height 16
click at [1125, 579] on input "Offer" at bounding box center [1130, 584] width 11 height 11
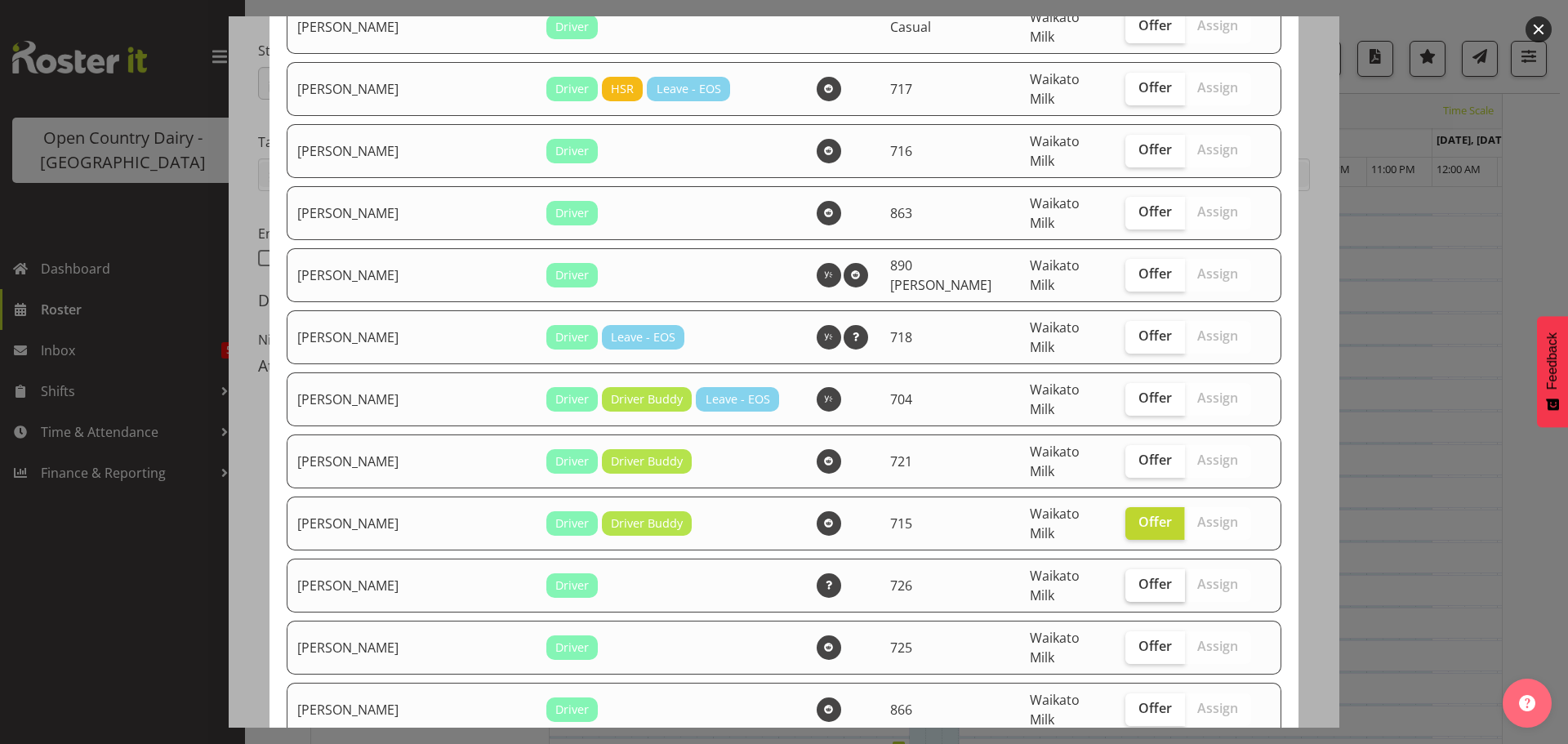
checkbox input "true"
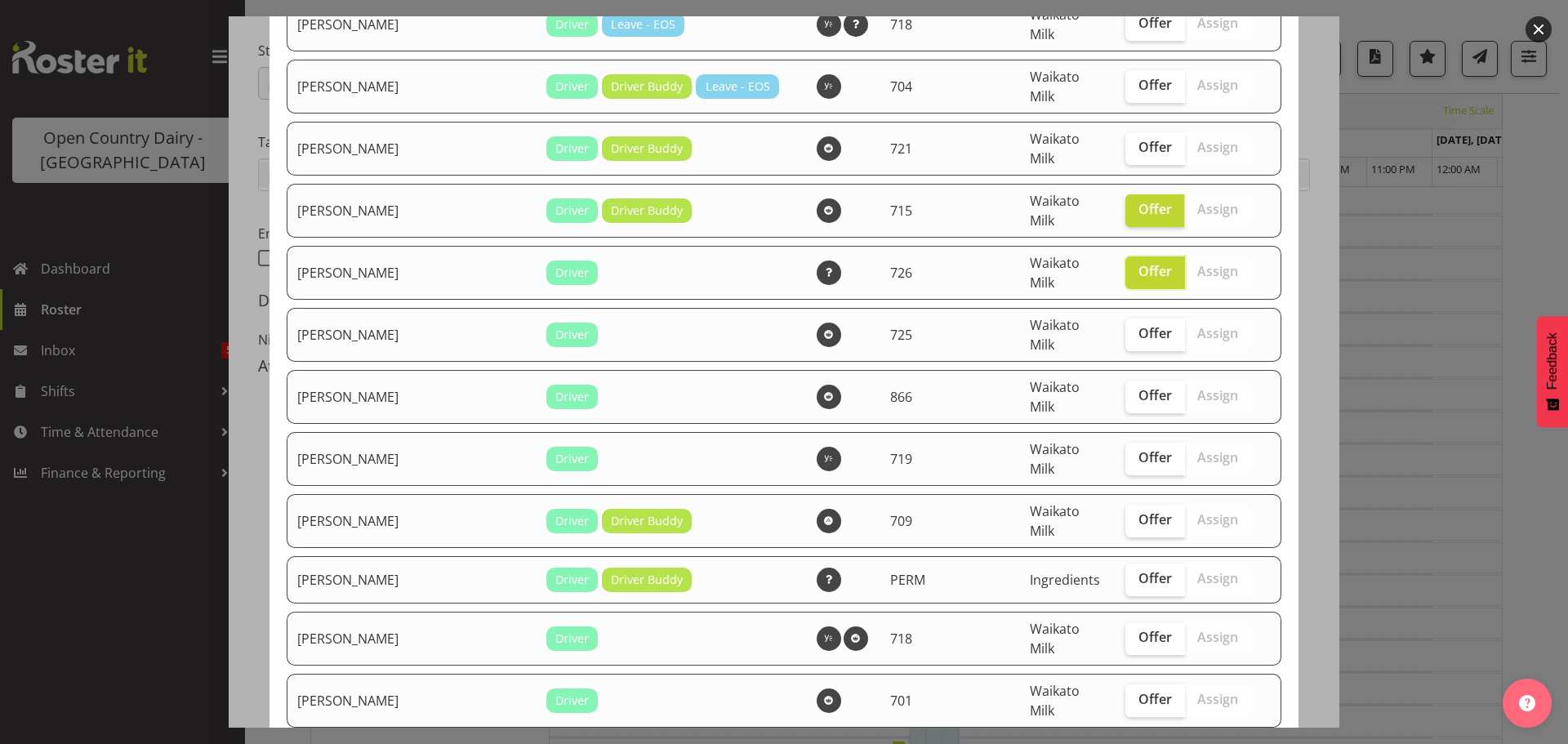
scroll to position [1551, 0]
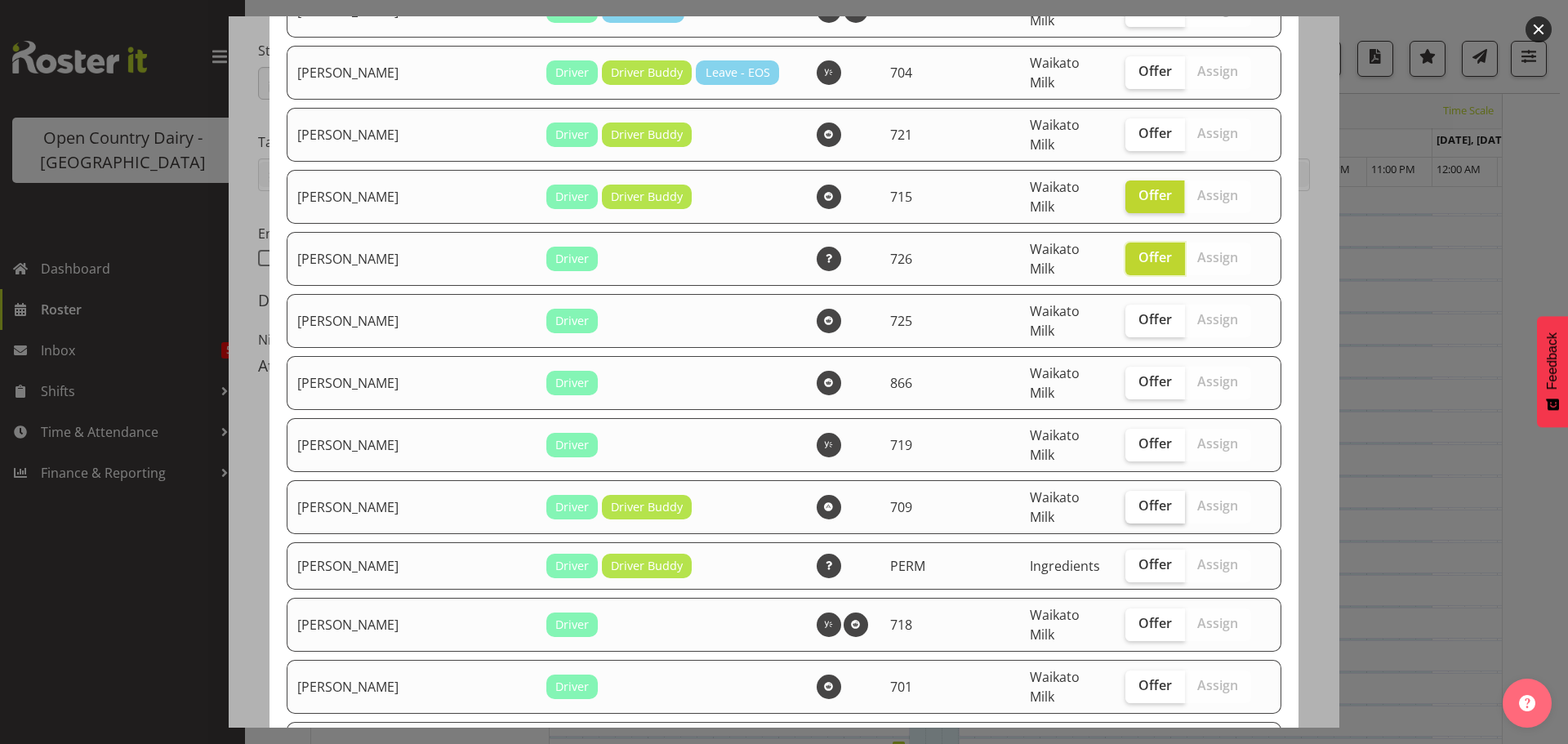
click at [1138, 497] on span "Offer" at bounding box center [1155, 505] width 34 height 16
click at [1125, 500] on input "Offer" at bounding box center [1130, 505] width 11 height 11
checkbox input "true"
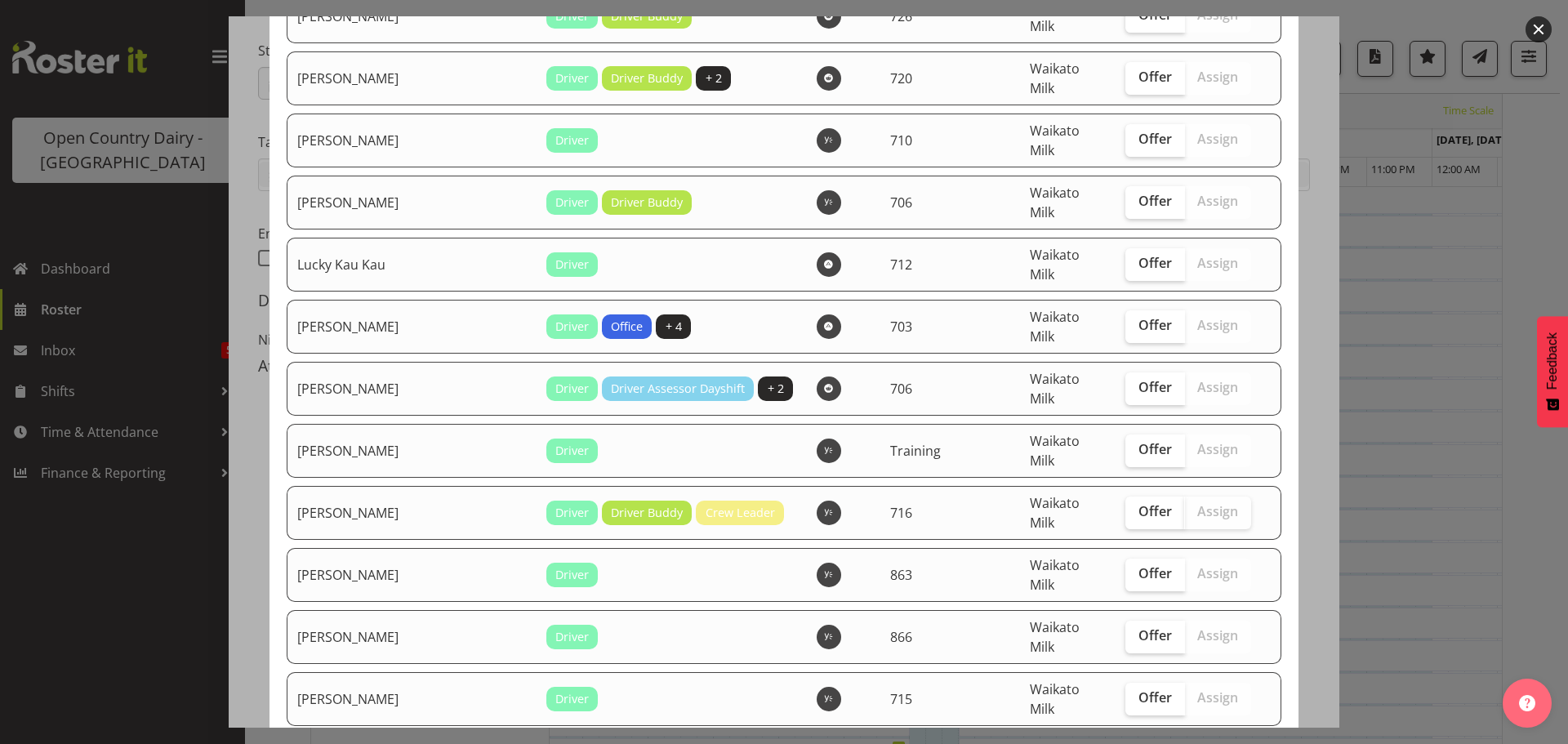
scroll to position [2367, 0]
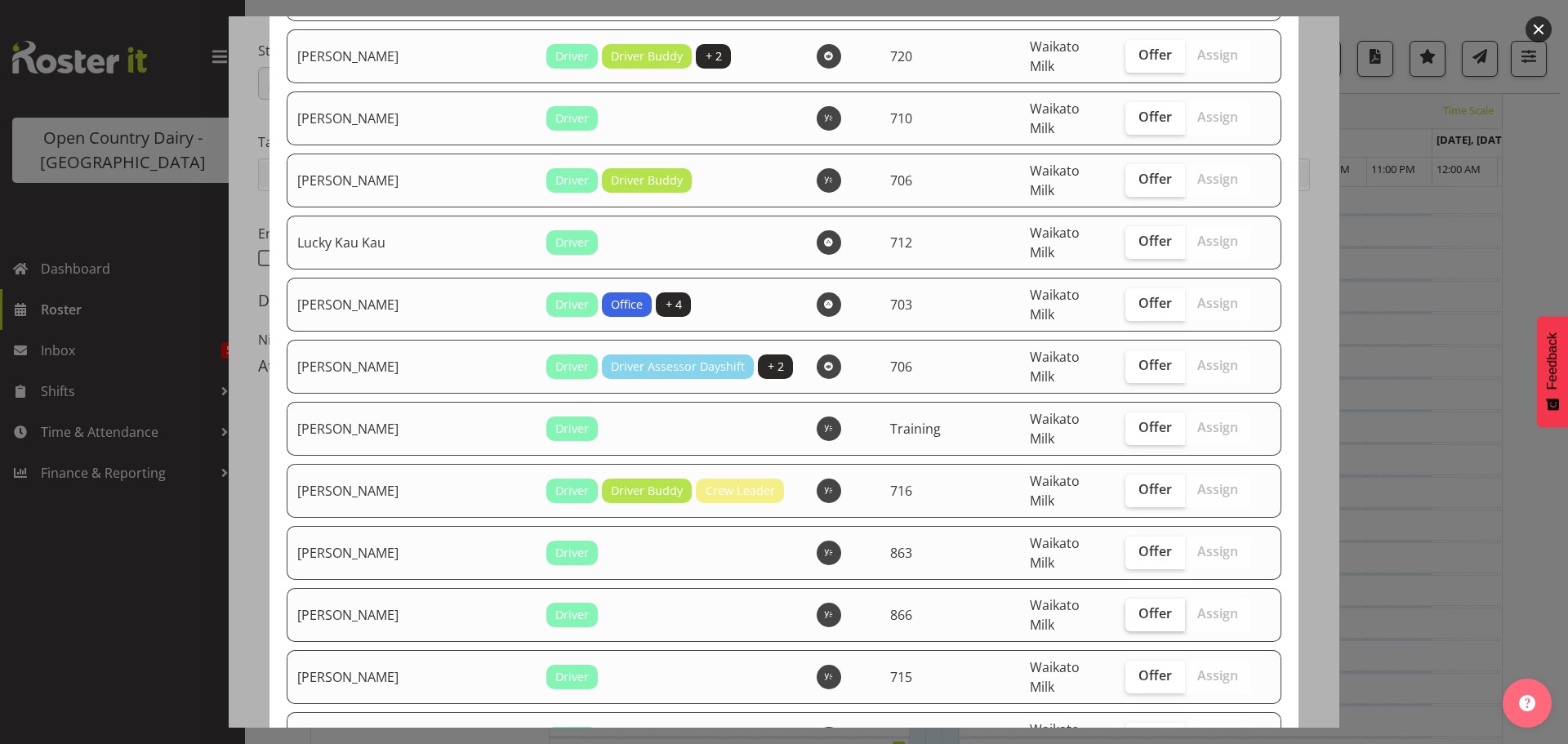
click at [1138, 605] on span "Offer" at bounding box center [1155, 613] width 34 height 16
click at [1126, 608] on input "Offer" at bounding box center [1130, 613] width 11 height 11
checkbox input "true"
click at [1138, 667] on span "Offer" at bounding box center [1155, 675] width 34 height 16
click at [1125, 670] on input "Offer" at bounding box center [1130, 675] width 11 height 11
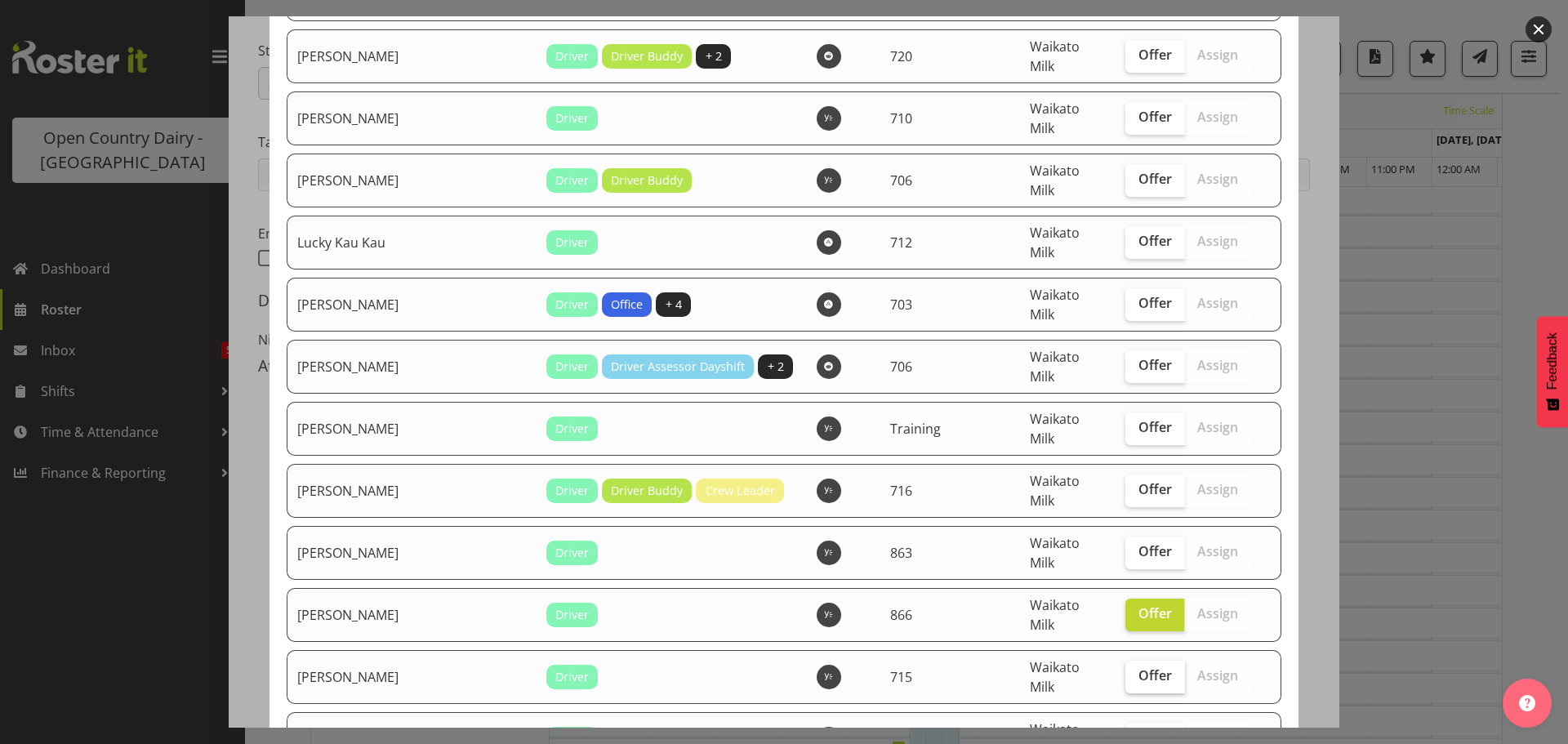
checkbox input "true"
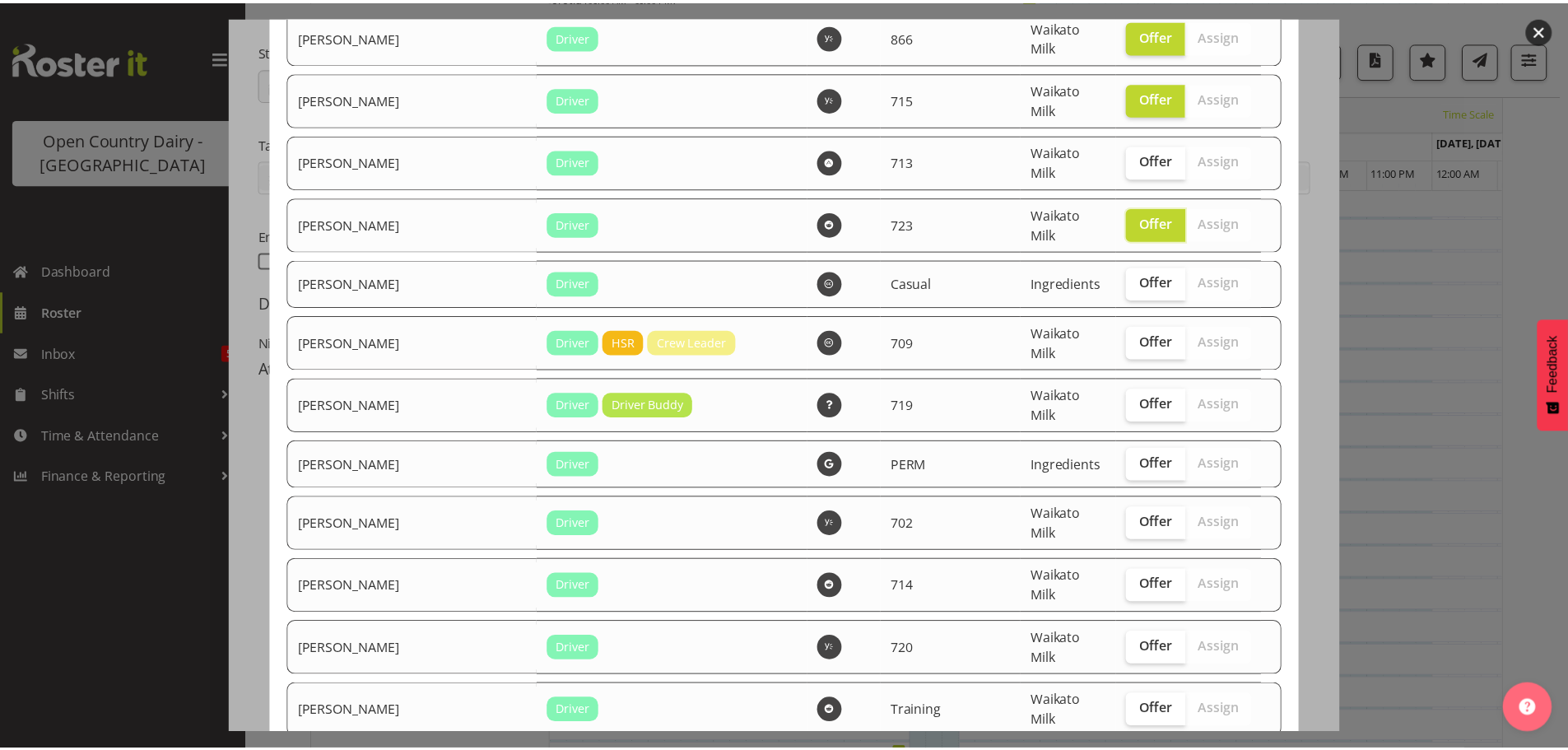
scroll to position [3015, 0]
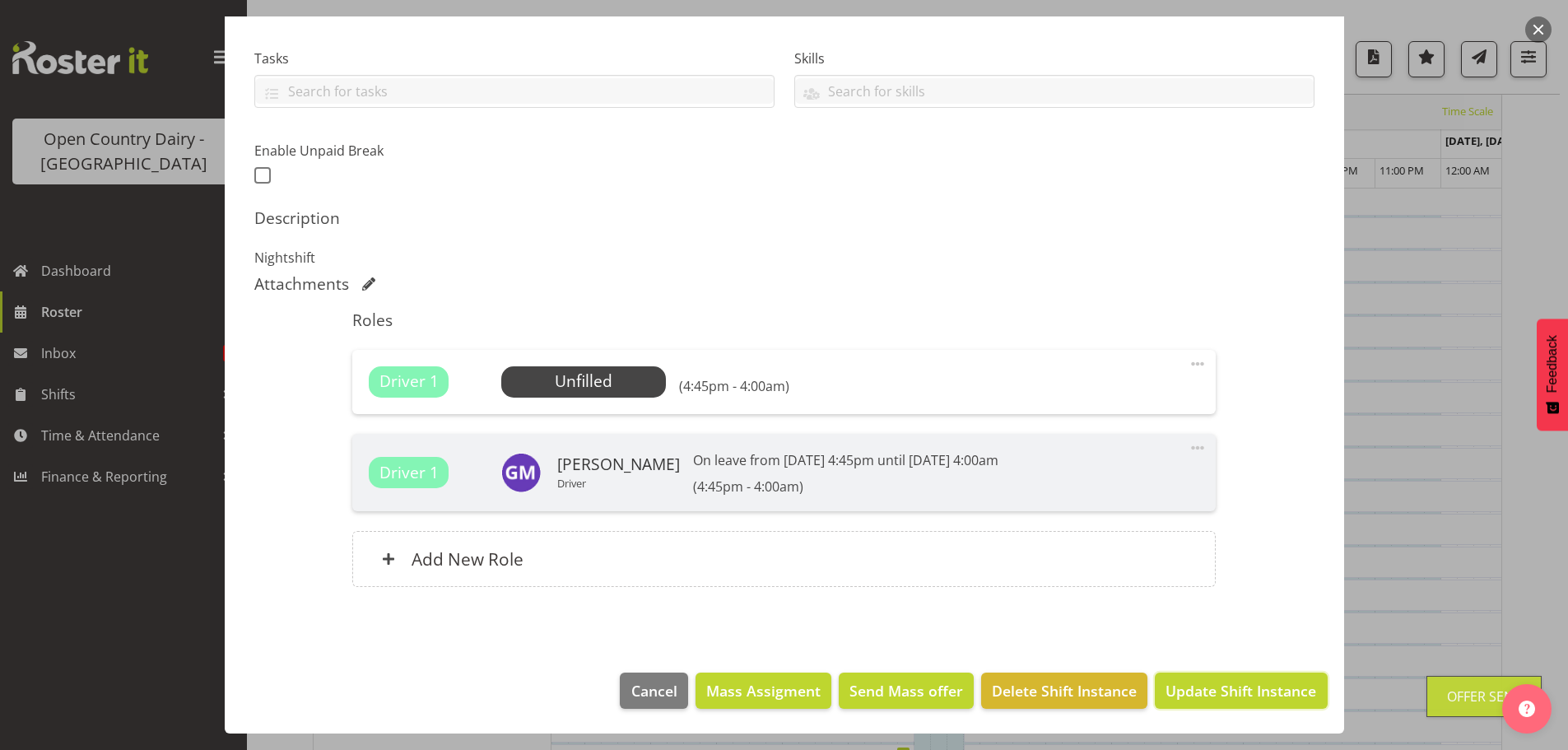
click at [1206, 688] on span "Update Shift Instance" at bounding box center [1240, 691] width 151 height 21
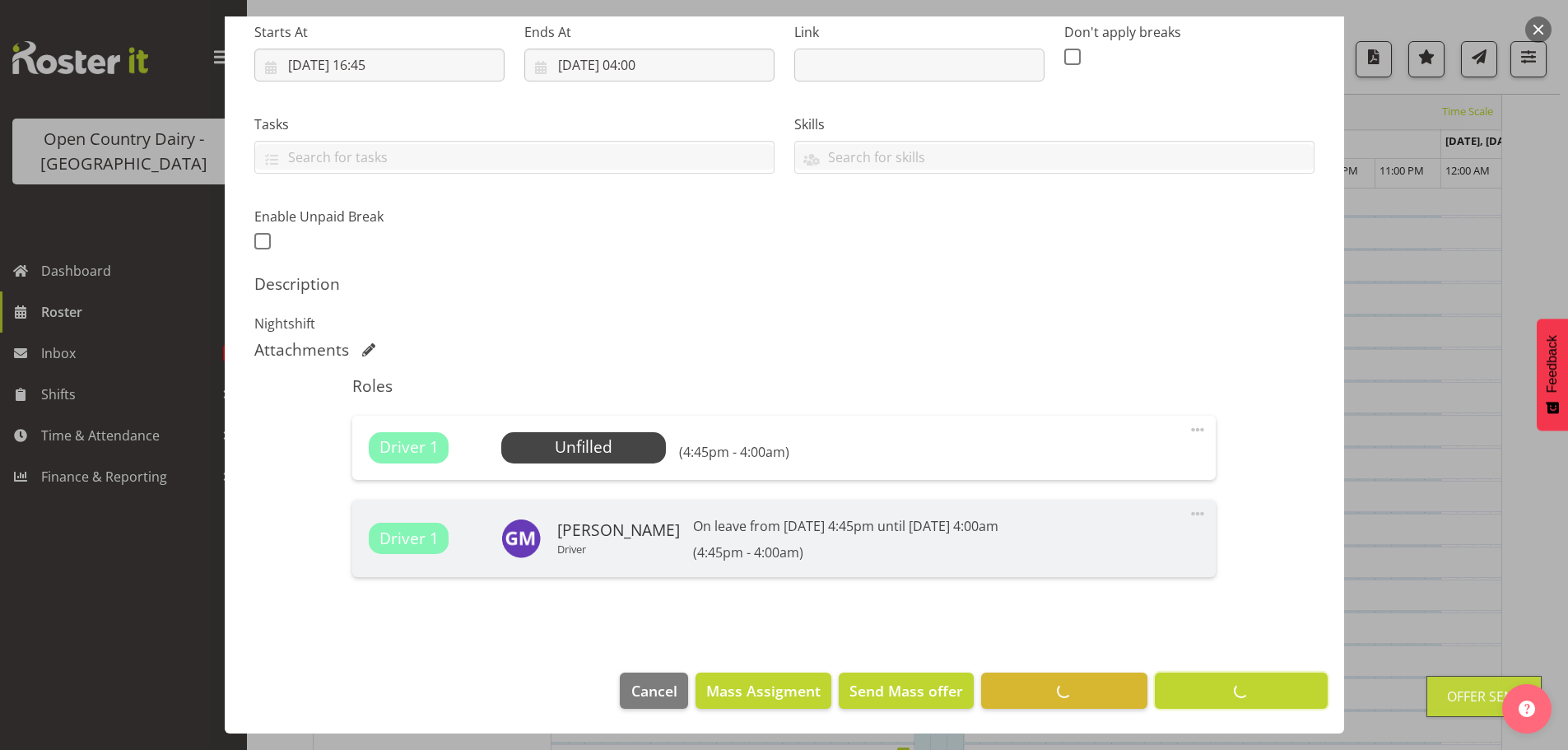
scroll to position [60, 0]
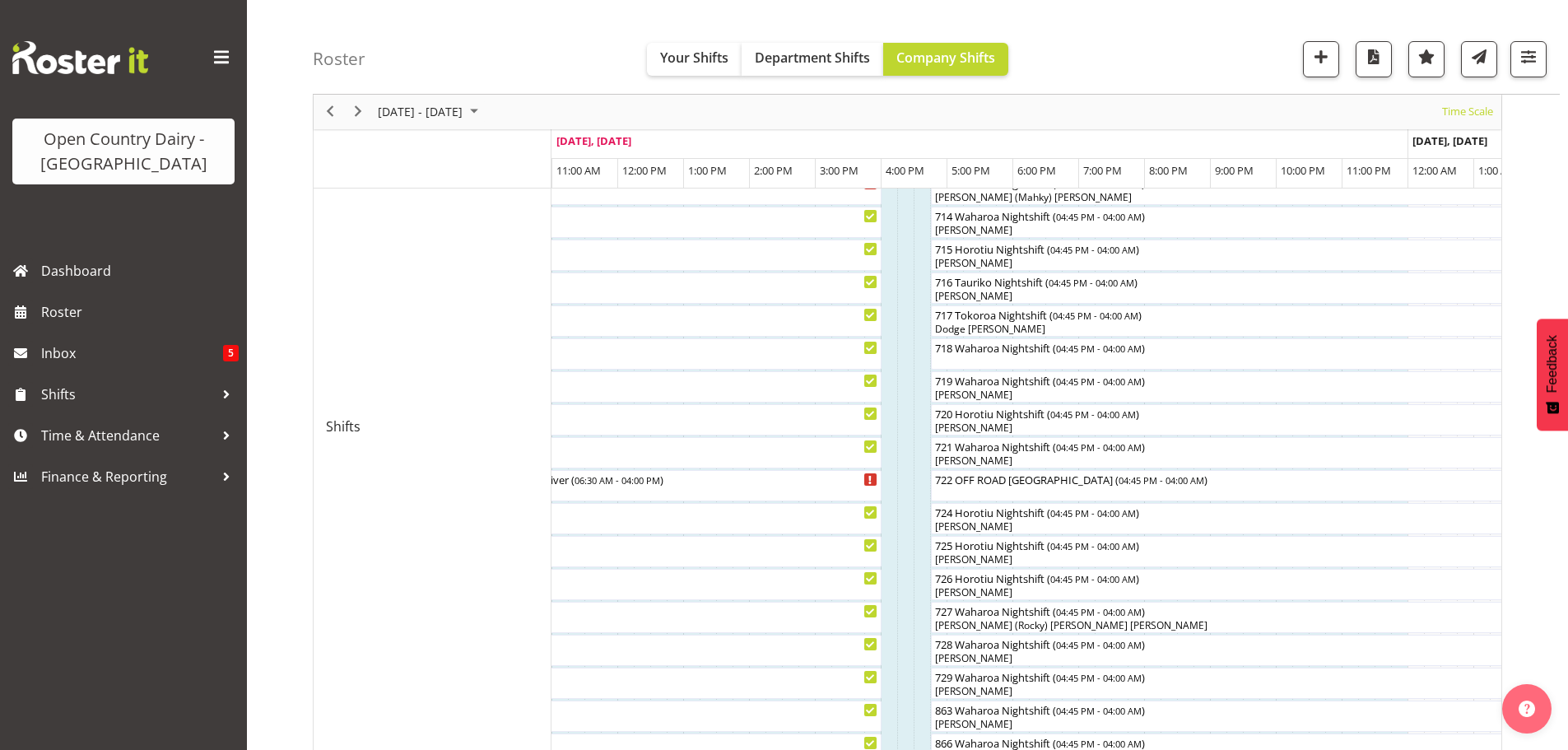
scroll to position [605, 0]
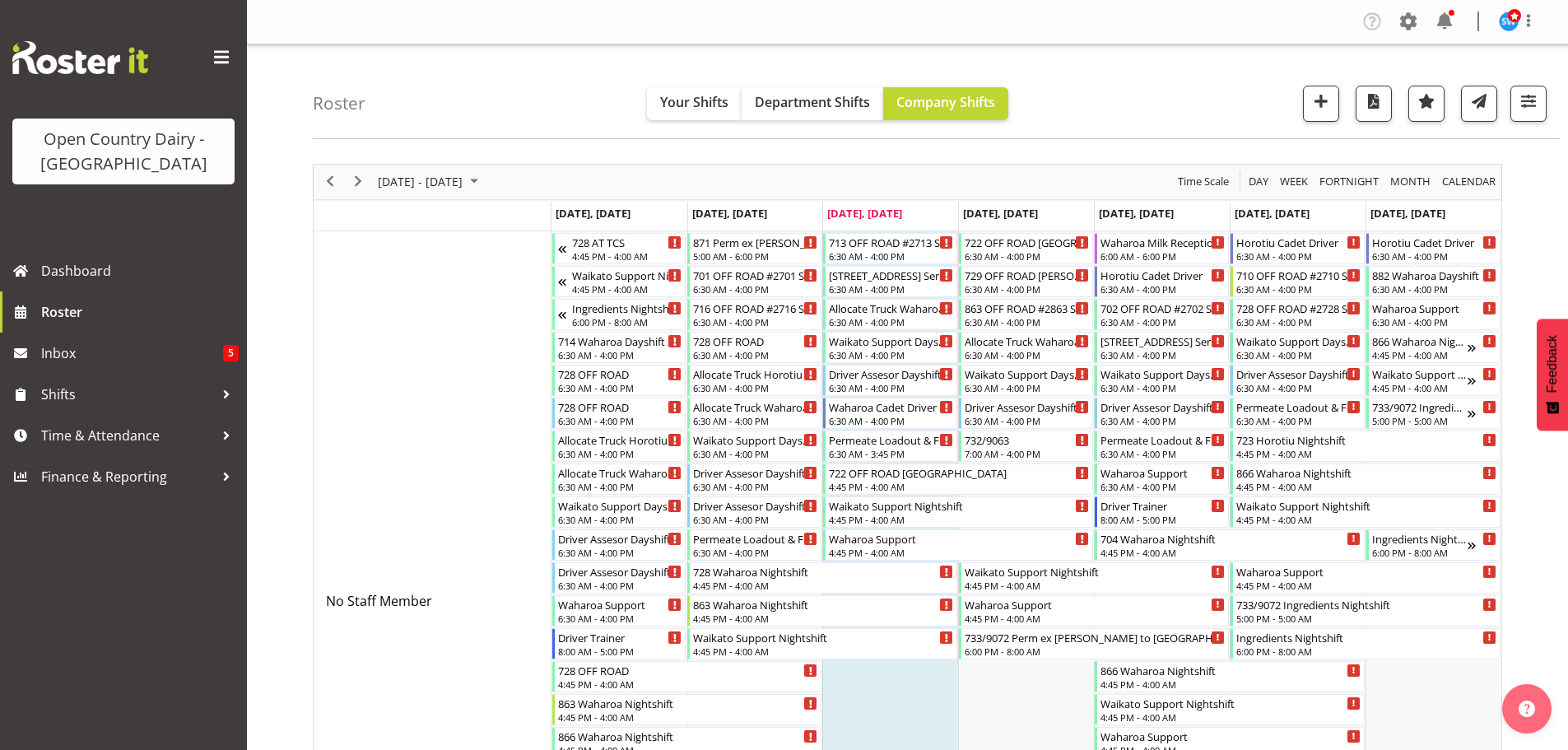
scroll to position [10100, 0]
